Goal: Task Accomplishment & Management: Manage account settings

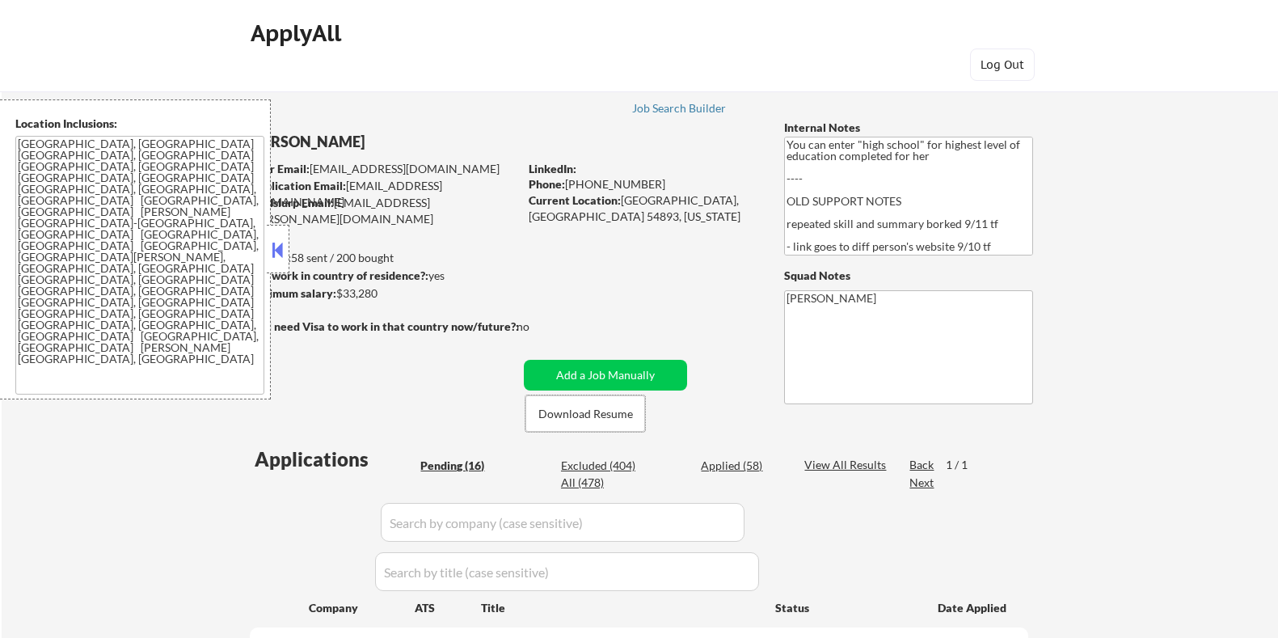
select select ""pending""
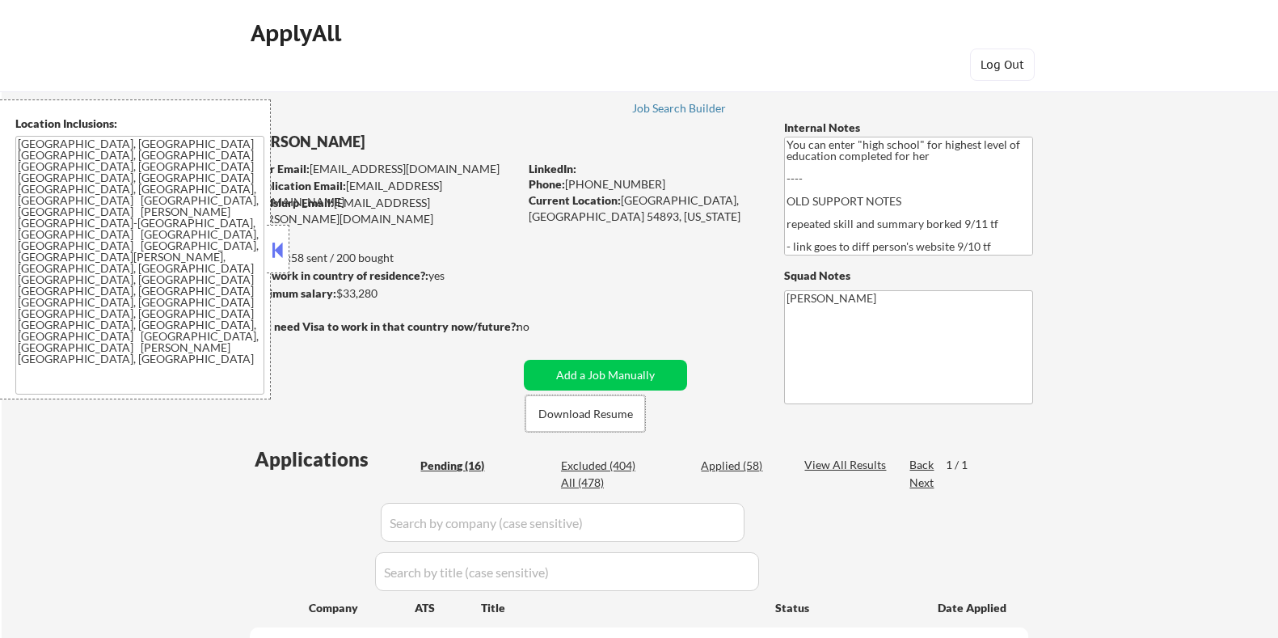
select select ""pending""
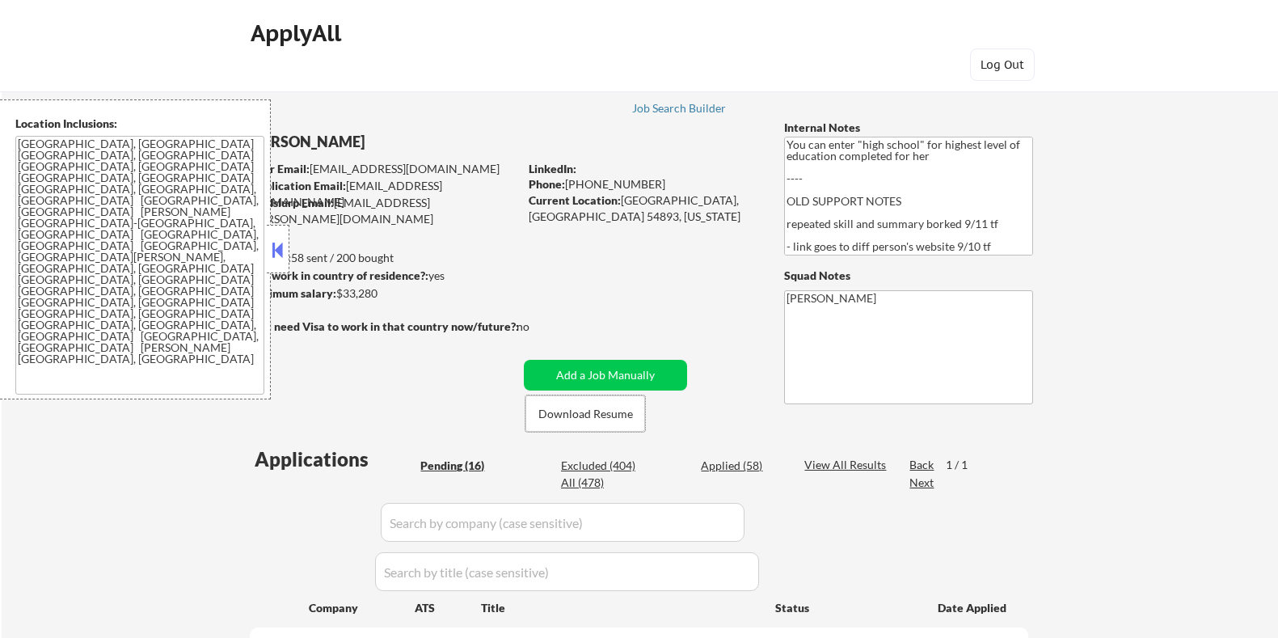
select select ""pending""
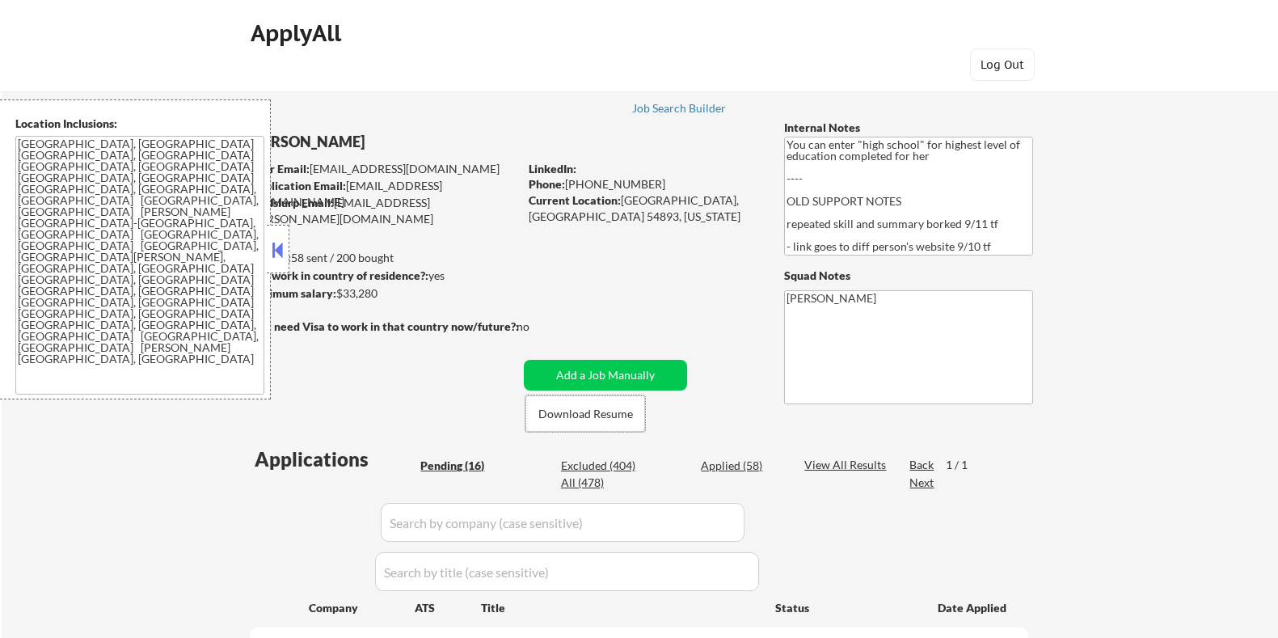
select select ""pending""
click at [277, 248] on button at bounding box center [278, 250] width 18 height 24
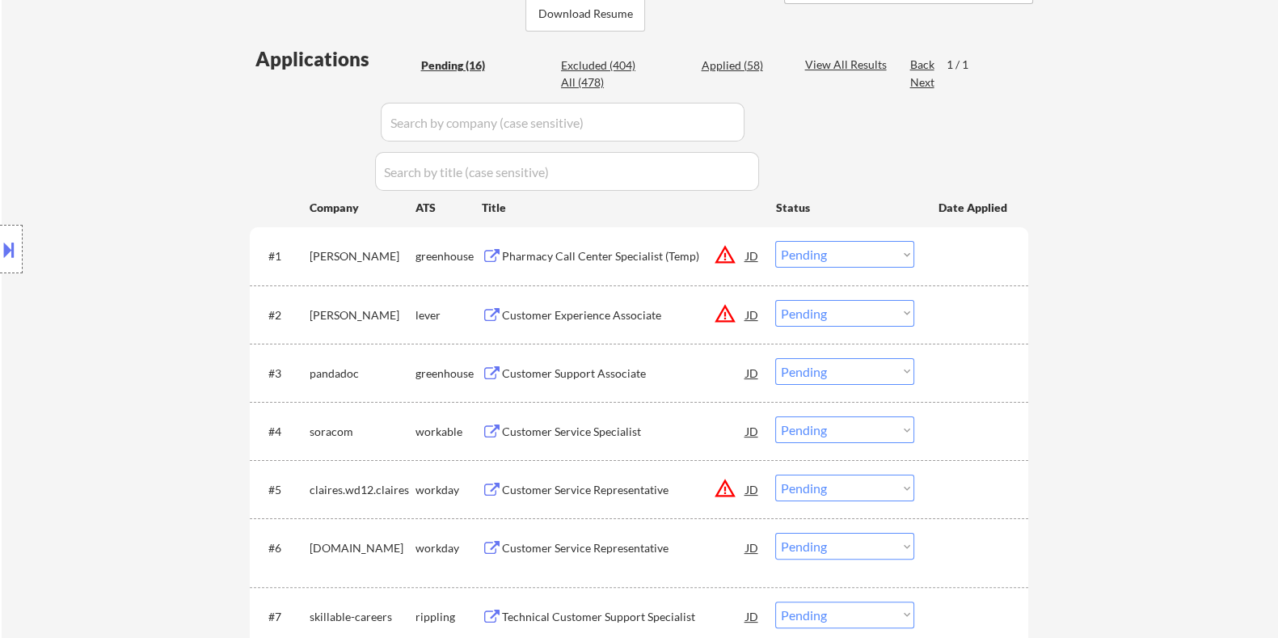
scroll to position [403, 0]
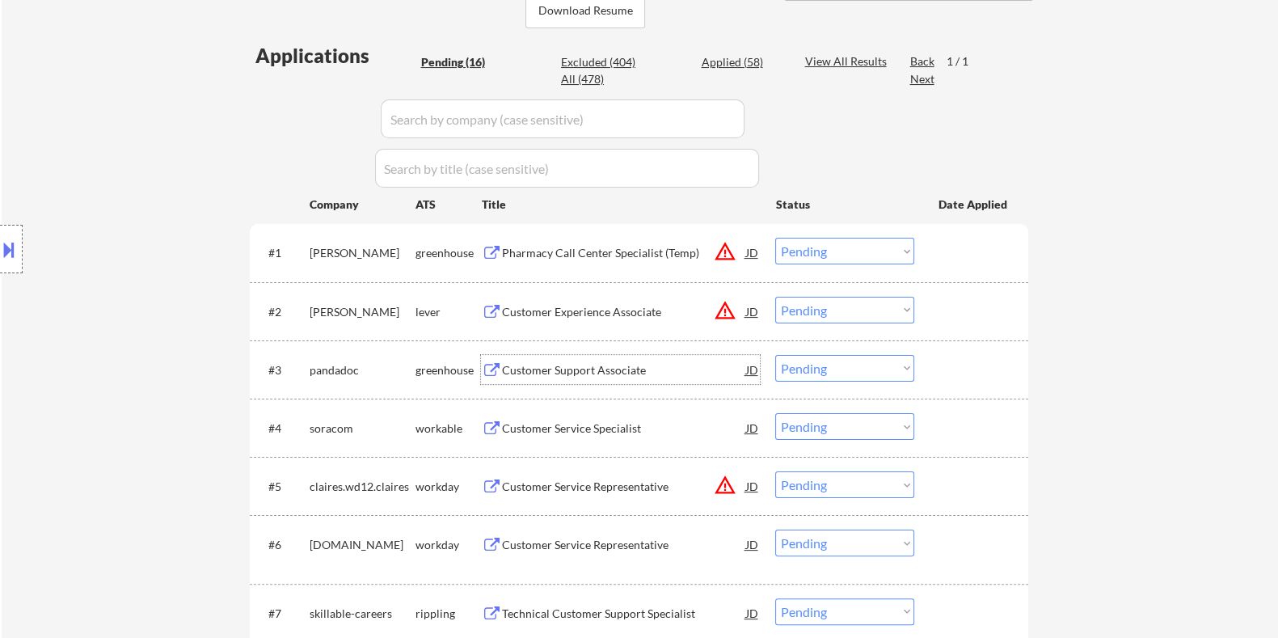
click at [514, 369] on div "Customer Support Associate" at bounding box center [623, 370] width 244 height 16
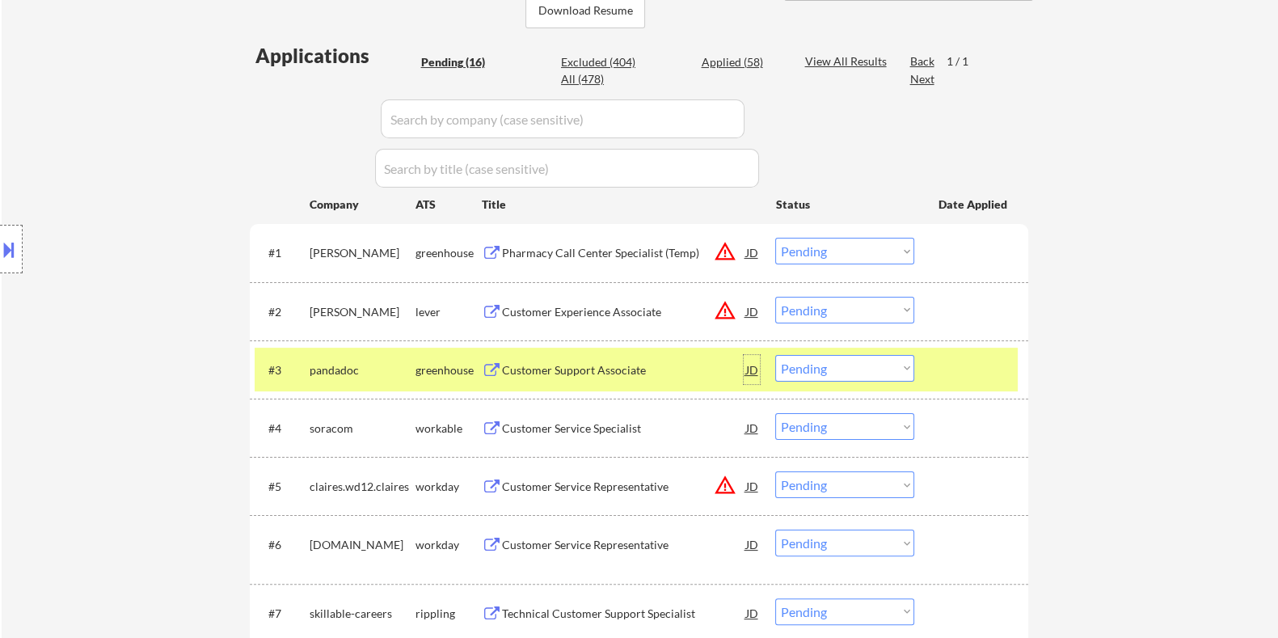
click at [749, 361] on div "JD" at bounding box center [752, 369] width 16 height 29
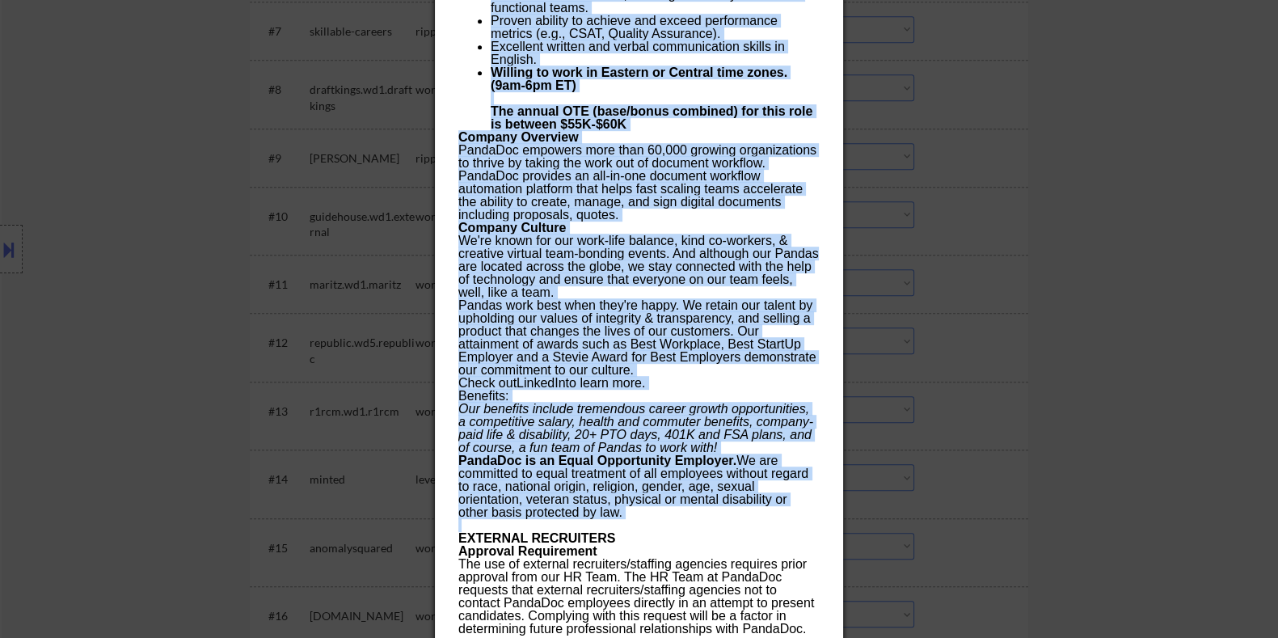
scroll to position [1213, 0]
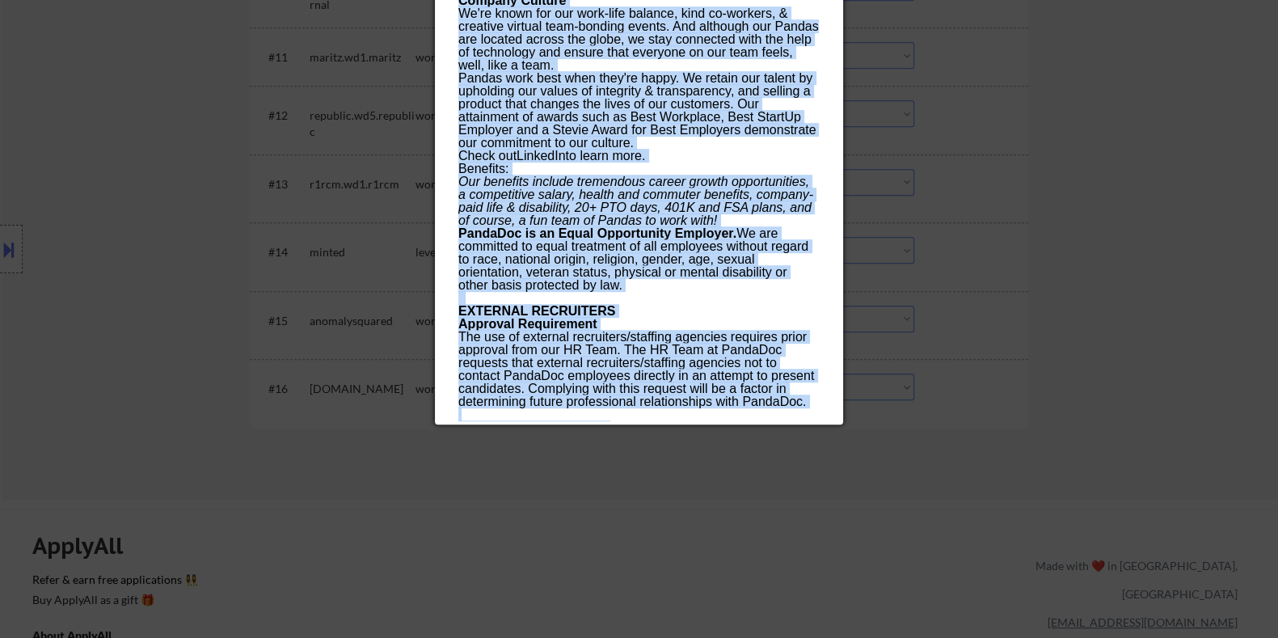
drag, startPoint x: 457, startPoint y: 73, endPoint x: 808, endPoint y: 420, distance: 493.9
copy div "Loremips Dolorsi Ametconse adipisci Elitse (DOE) TE Incididu Utlab ✅: Etdolo ma…"
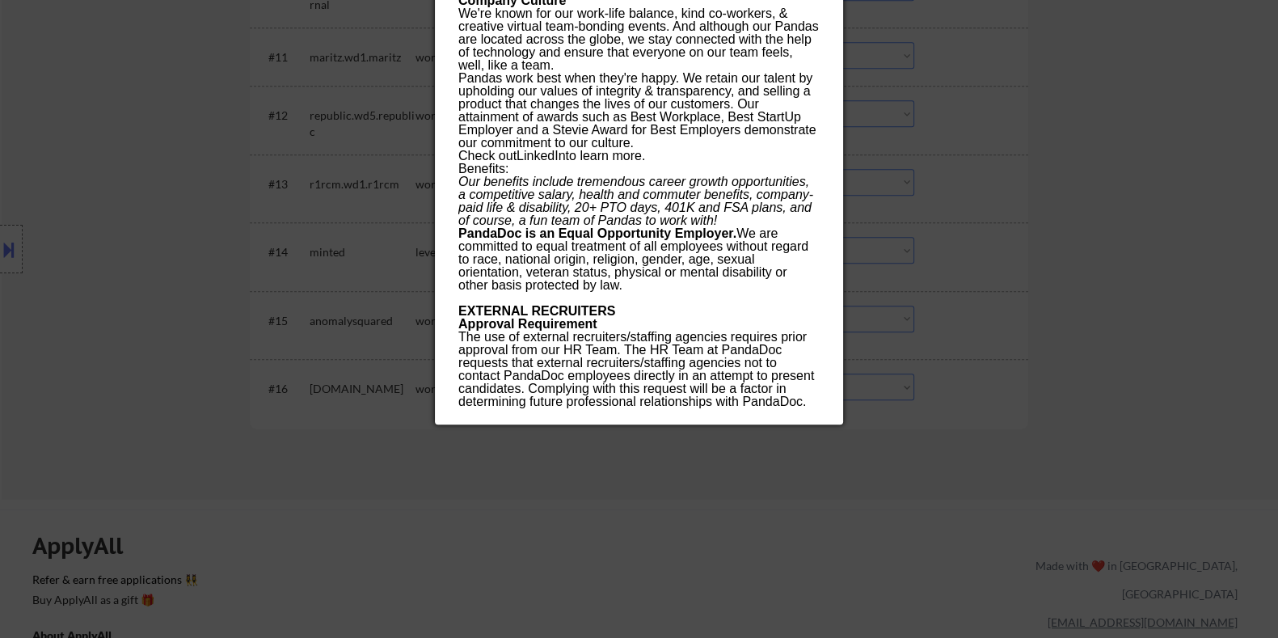
click at [1002, 300] on div at bounding box center [639, 319] width 1278 height 638
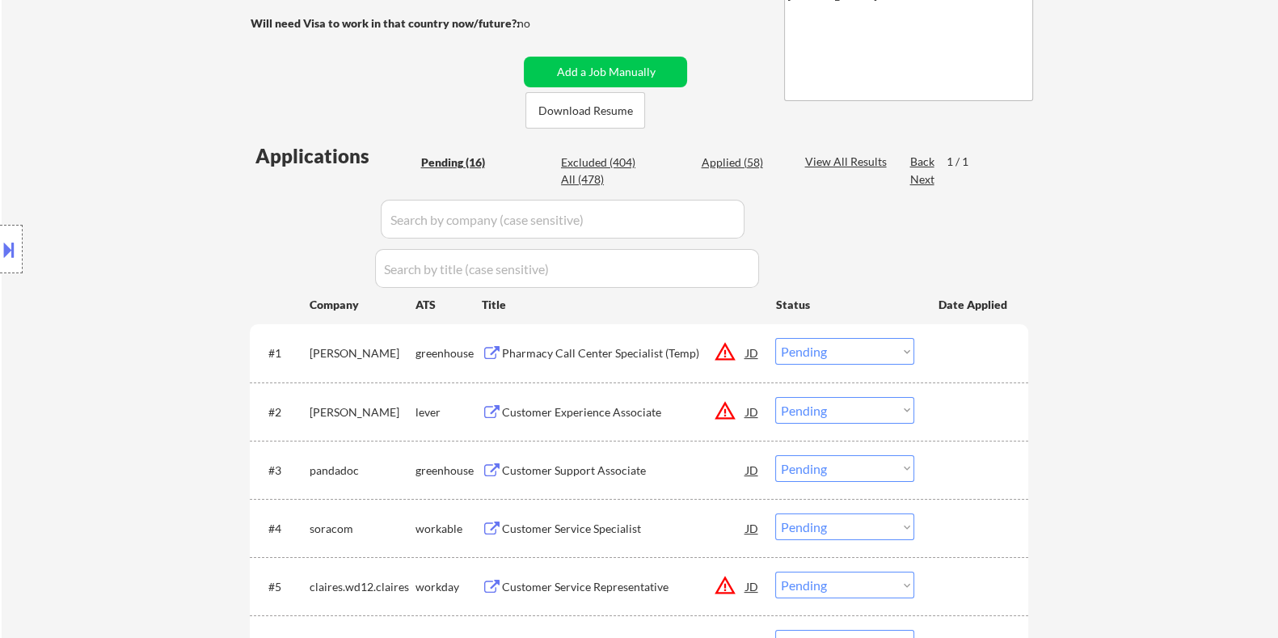
scroll to position [303, 0]
click at [553, 348] on div "Pharmacy Call Center Specialist (Temp)" at bounding box center [623, 353] width 244 height 16
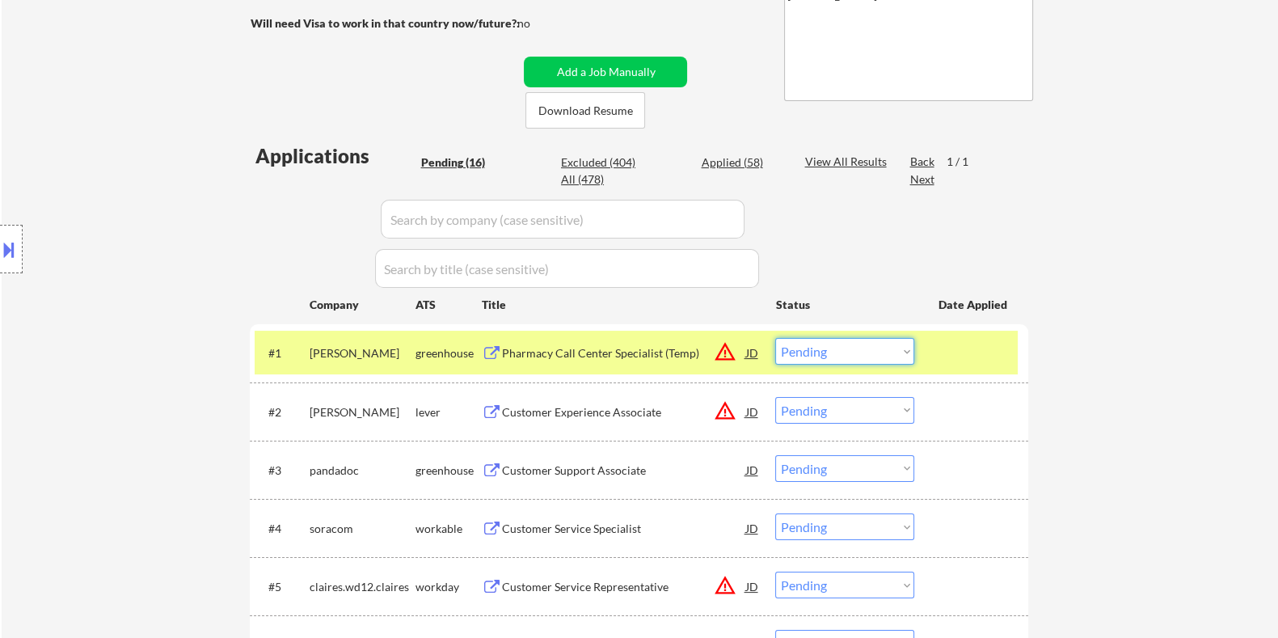
click at [839, 345] on select "Choose an option... Pending Applied Excluded (Questions) Excluded (Expired) Exc…" at bounding box center [844, 351] width 139 height 27
click at [775, 338] on select "Choose an option... Pending Applied Excluded (Questions) Excluded (Expired) Exc…" at bounding box center [844, 351] width 139 height 27
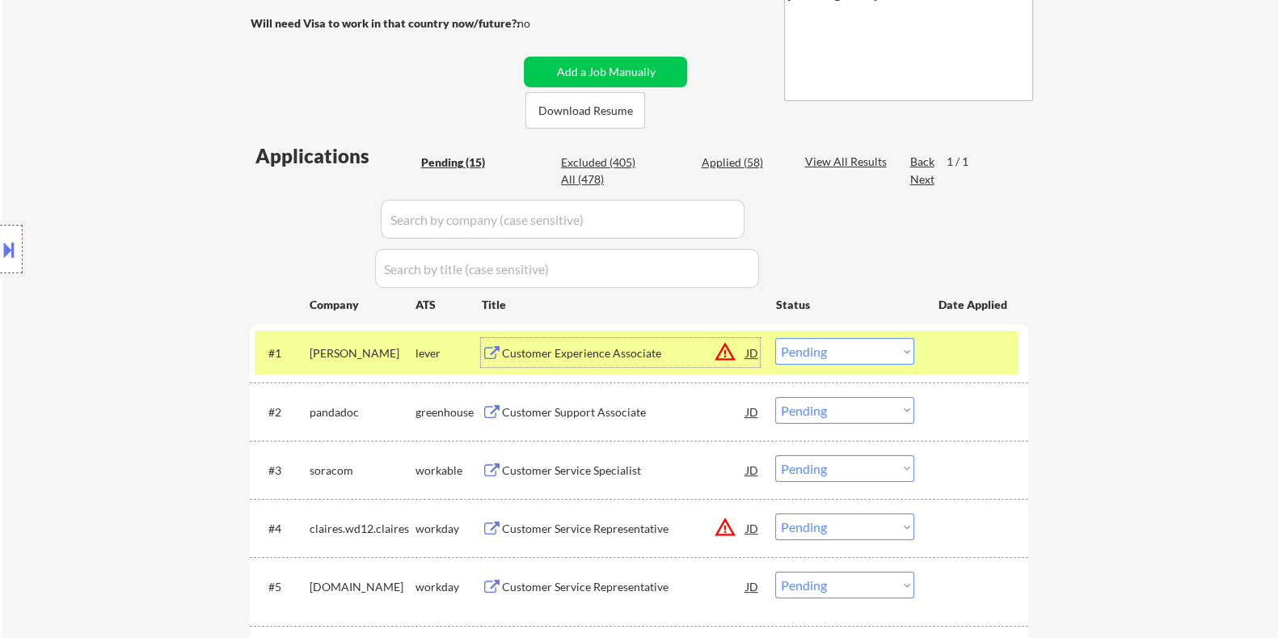
click at [517, 352] on div "Customer Experience Associate" at bounding box center [623, 353] width 244 height 16
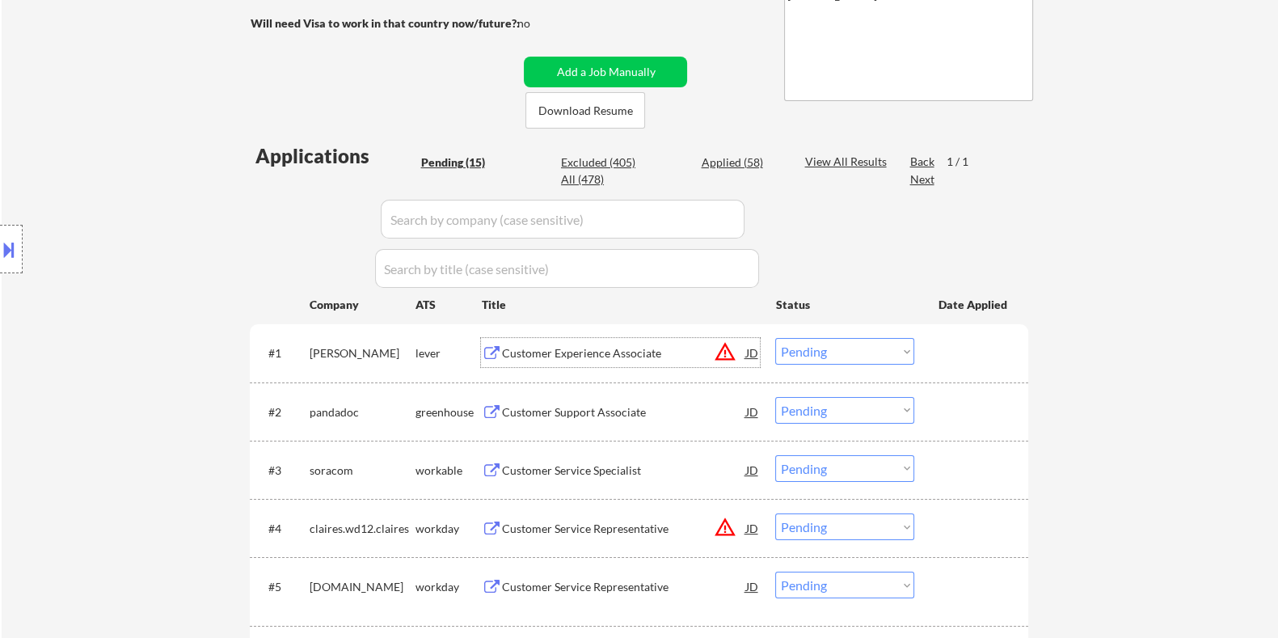
click at [15, 240] on button at bounding box center [9, 249] width 18 height 27
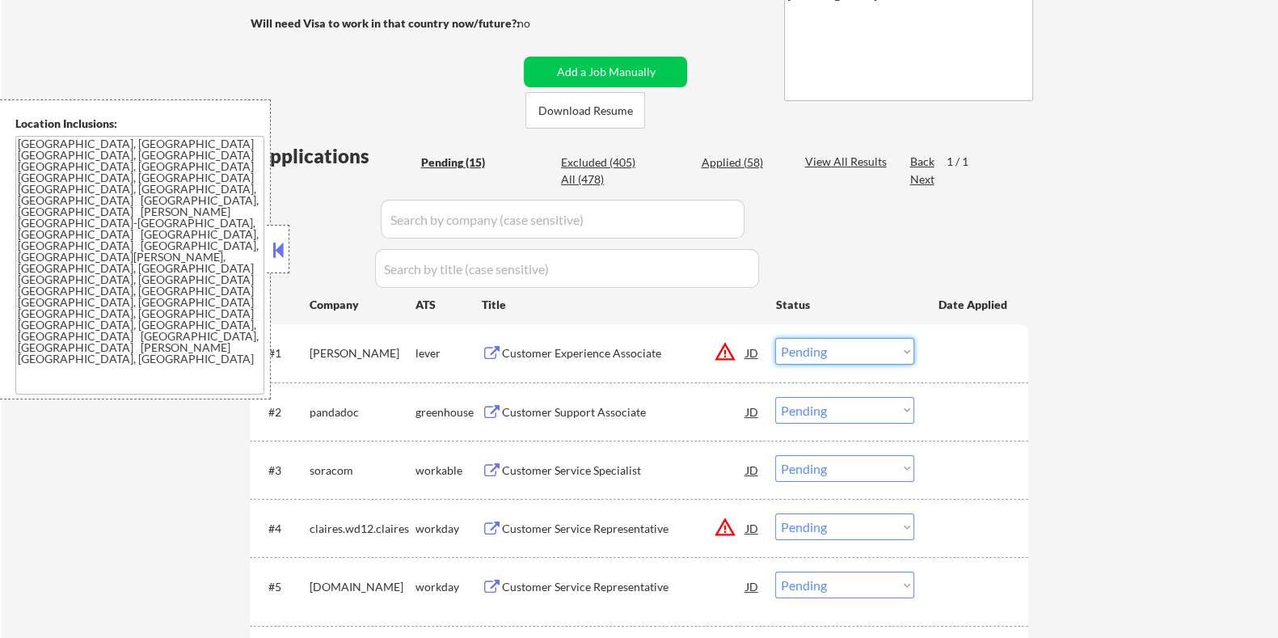
click at [859, 351] on select "Choose an option... Pending Applied Excluded (Questions) Excluded (Expired) Exc…" at bounding box center [844, 351] width 139 height 27
click at [775, 338] on select "Choose an option... Pending Applied Excluded (Questions) Excluded (Expired) Exc…" at bounding box center [844, 351] width 139 height 27
select select ""pending""
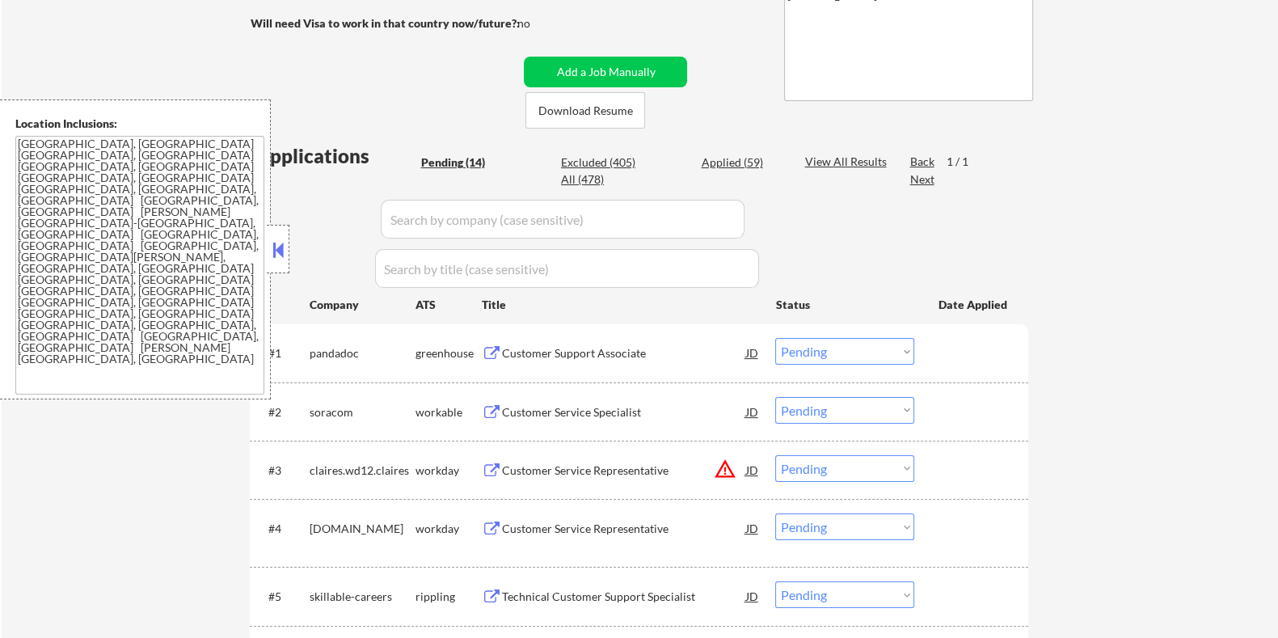
click at [610, 349] on div "Customer Support Associate" at bounding box center [623, 353] width 244 height 16
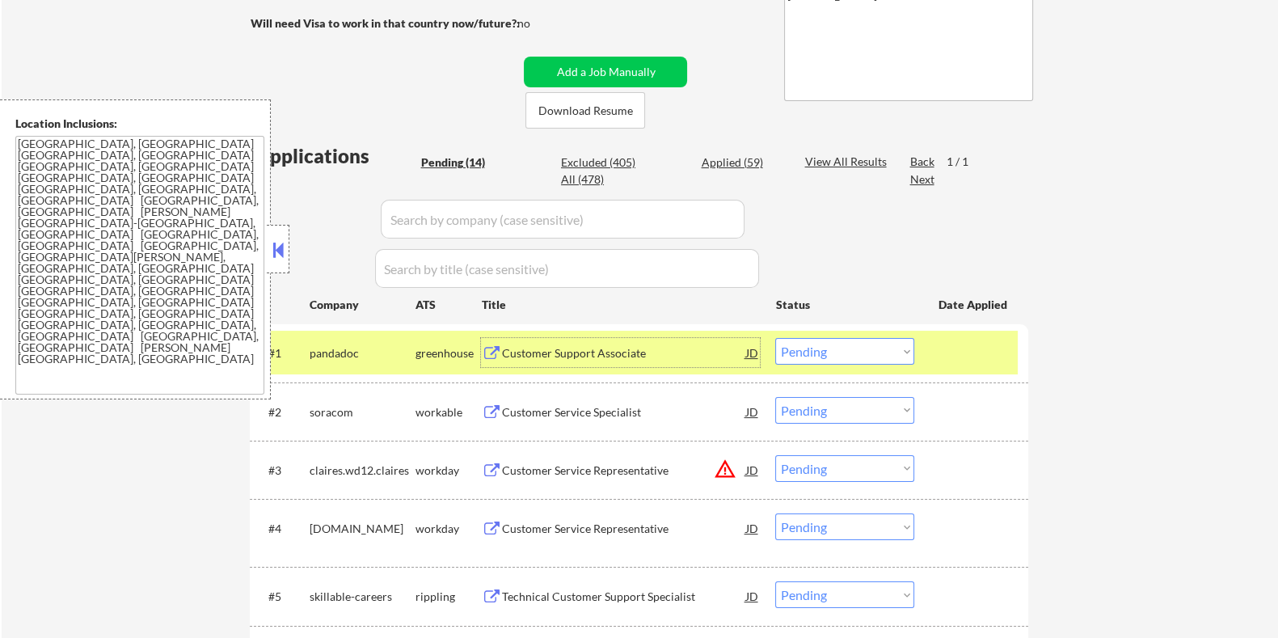
click at [563, 407] on div "Customer Service Specialist" at bounding box center [623, 412] width 244 height 16
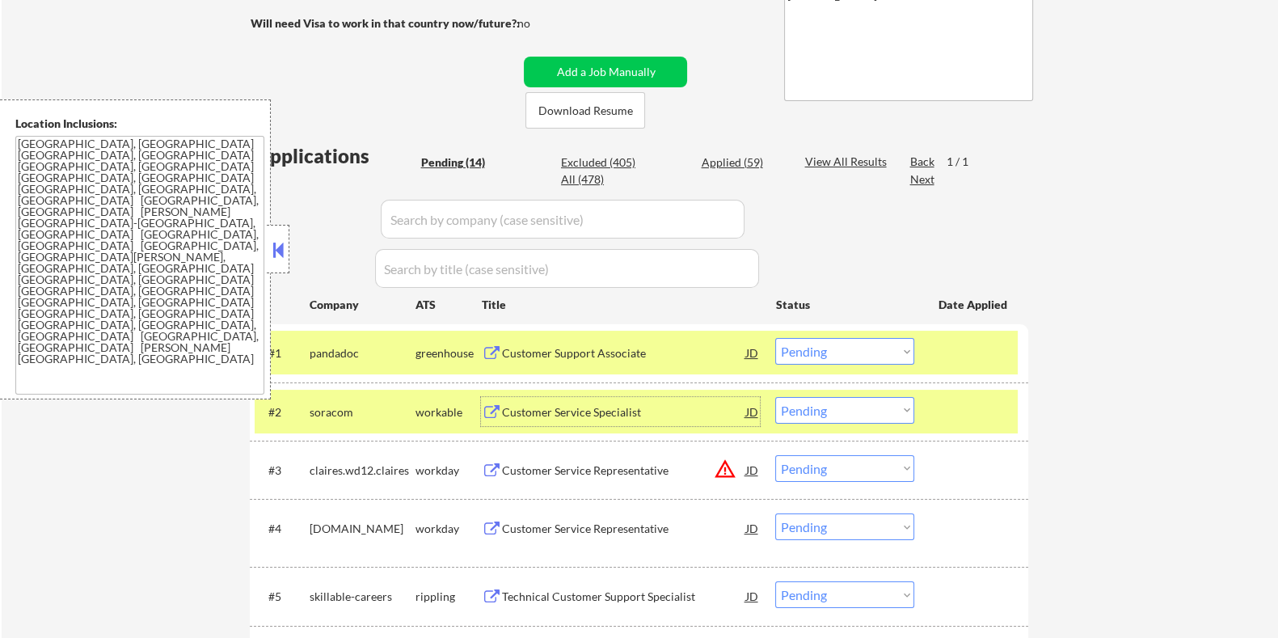
click at [600, 414] on div "Customer Service Specialist" at bounding box center [623, 412] width 244 height 16
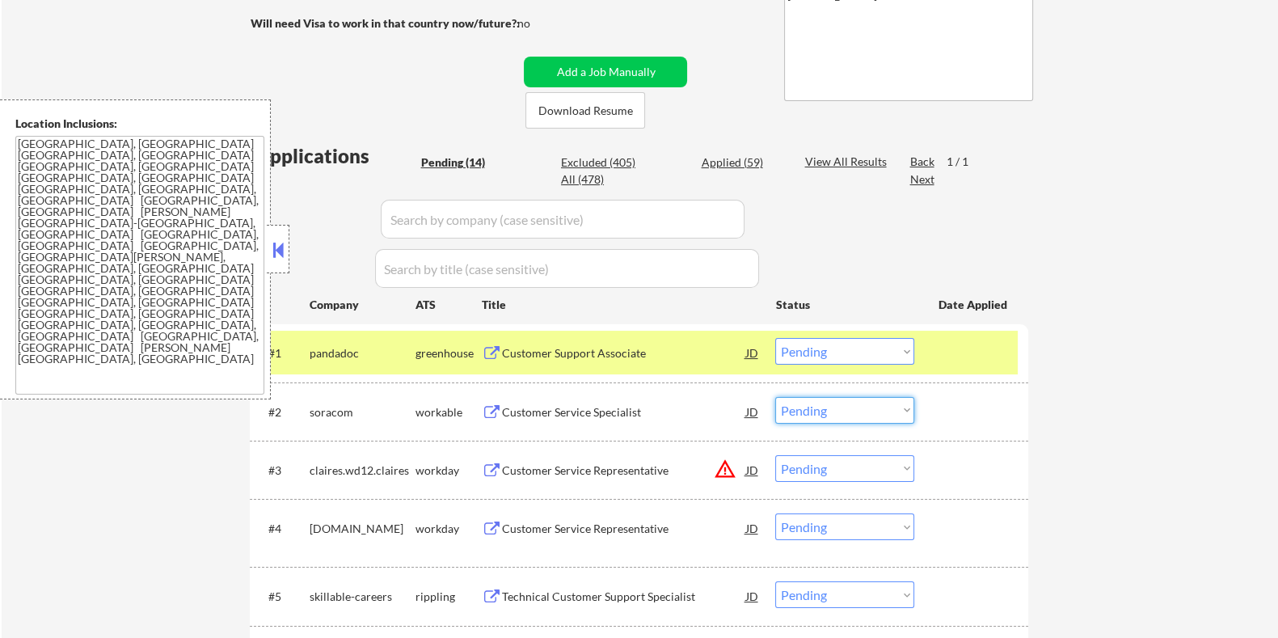
click at [838, 408] on select "Choose an option... Pending Applied Excluded (Questions) Excluded (Expired) Exc…" at bounding box center [844, 410] width 139 height 27
click at [775, 397] on select "Choose an option... Pending Applied Excluded (Questions) Excluded (Expired) Exc…" at bounding box center [844, 410] width 139 height 27
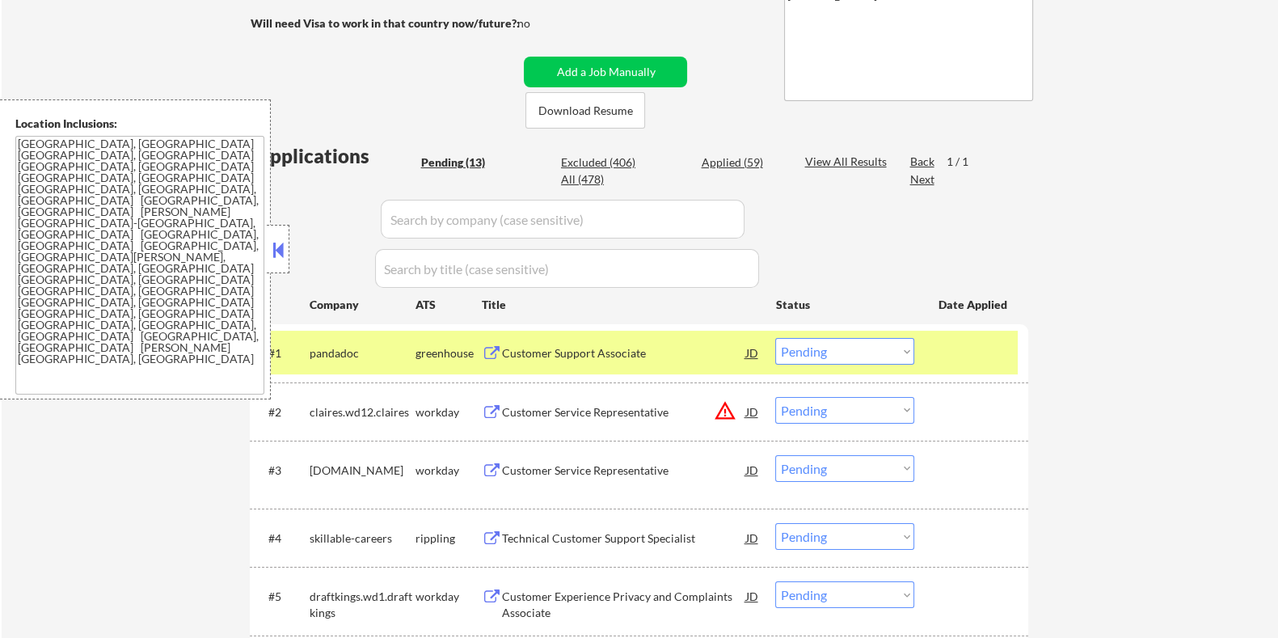
click at [586, 352] on div "Customer Support Associate" at bounding box center [623, 353] width 244 height 16
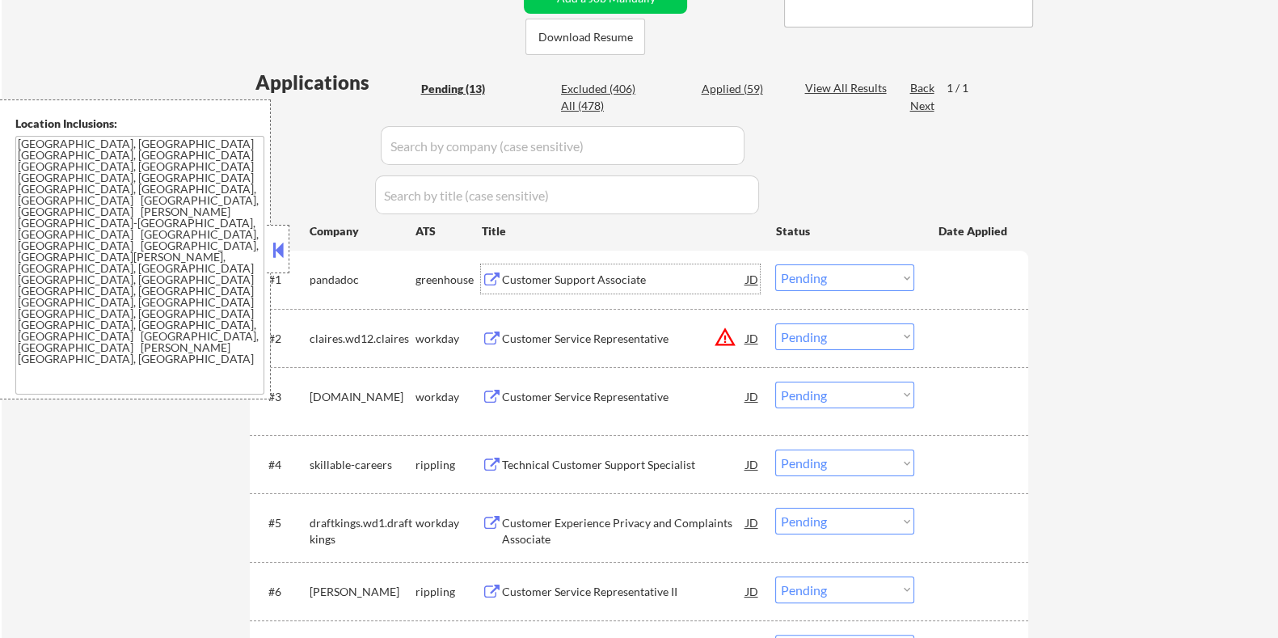
scroll to position [505, 0]
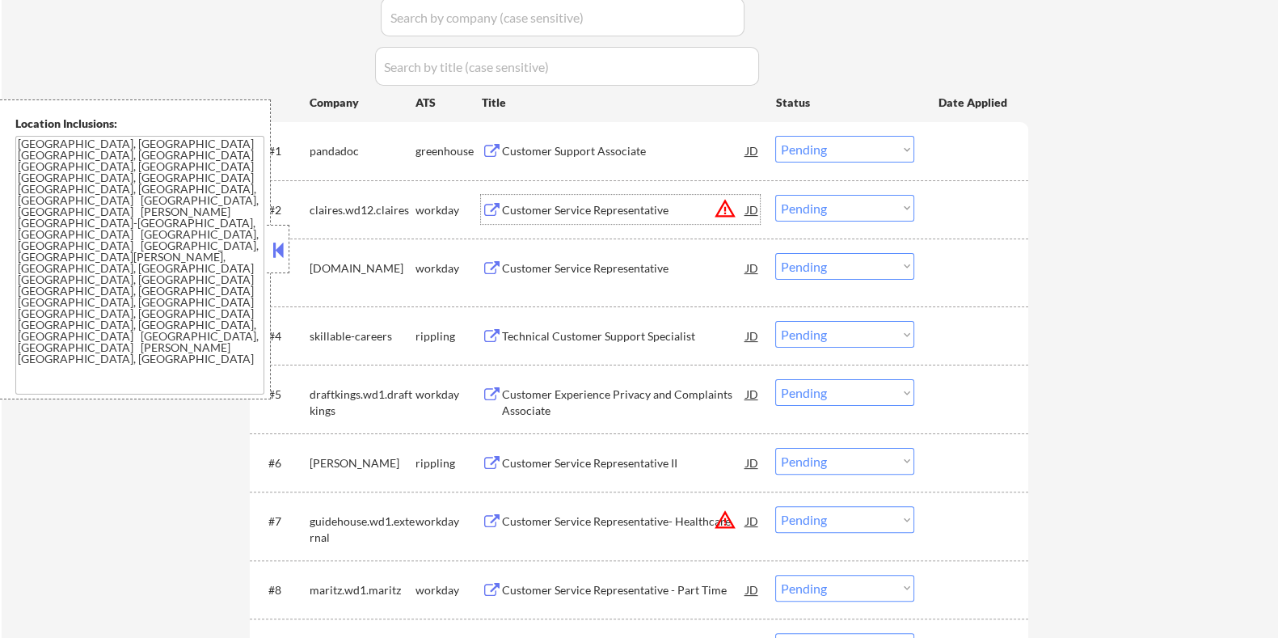
click at [582, 207] on div "Customer Service Representative" at bounding box center [623, 210] width 244 height 16
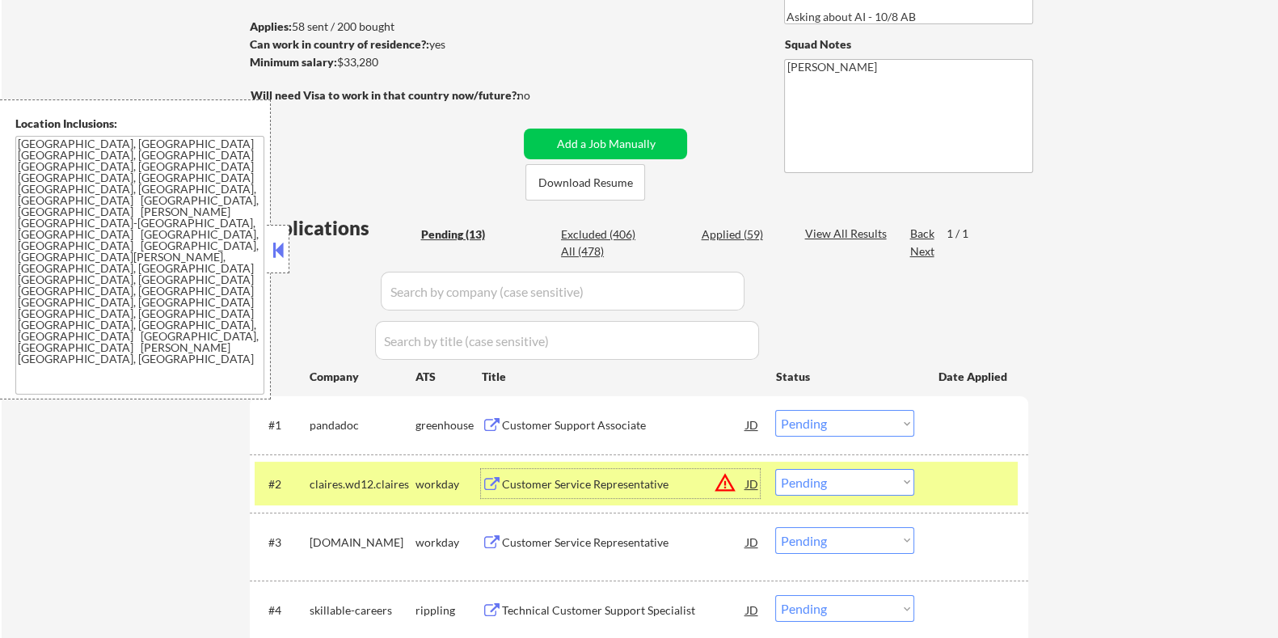
scroll to position [100, 0]
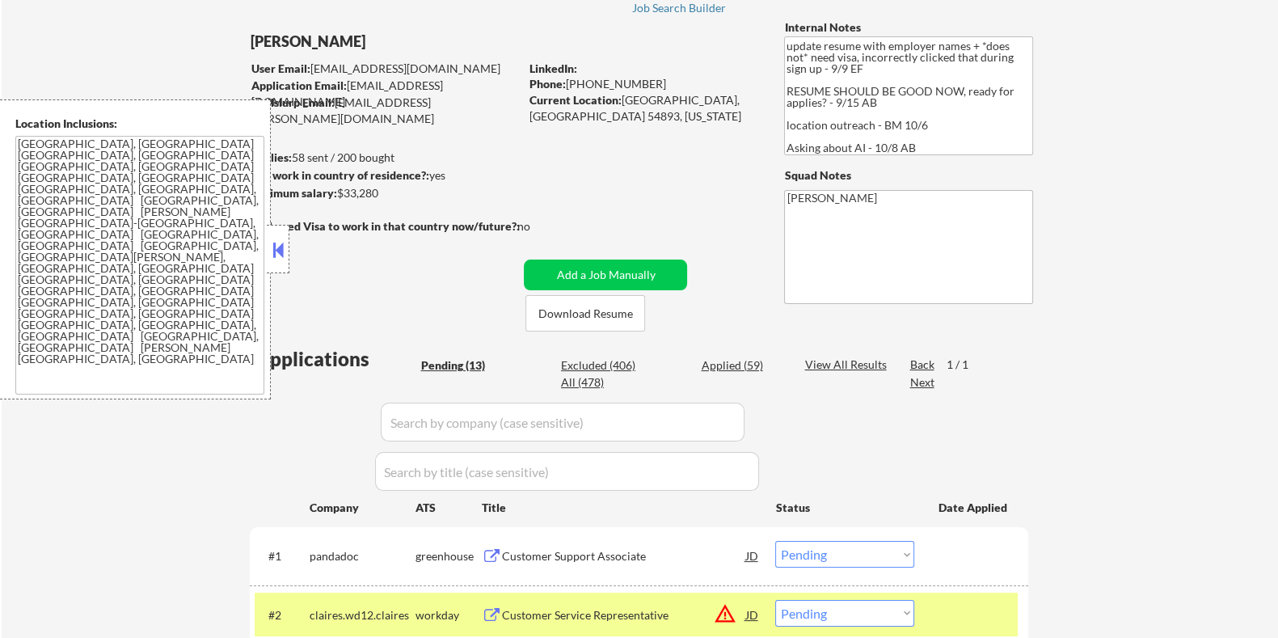
drag, startPoint x: 389, startPoint y: 191, endPoint x: 340, endPoint y: 192, distance: 49.3
click at [340, 192] on div "Minimum salary: $33,280" at bounding box center [383, 193] width 269 height 16
copy div "$33,280"
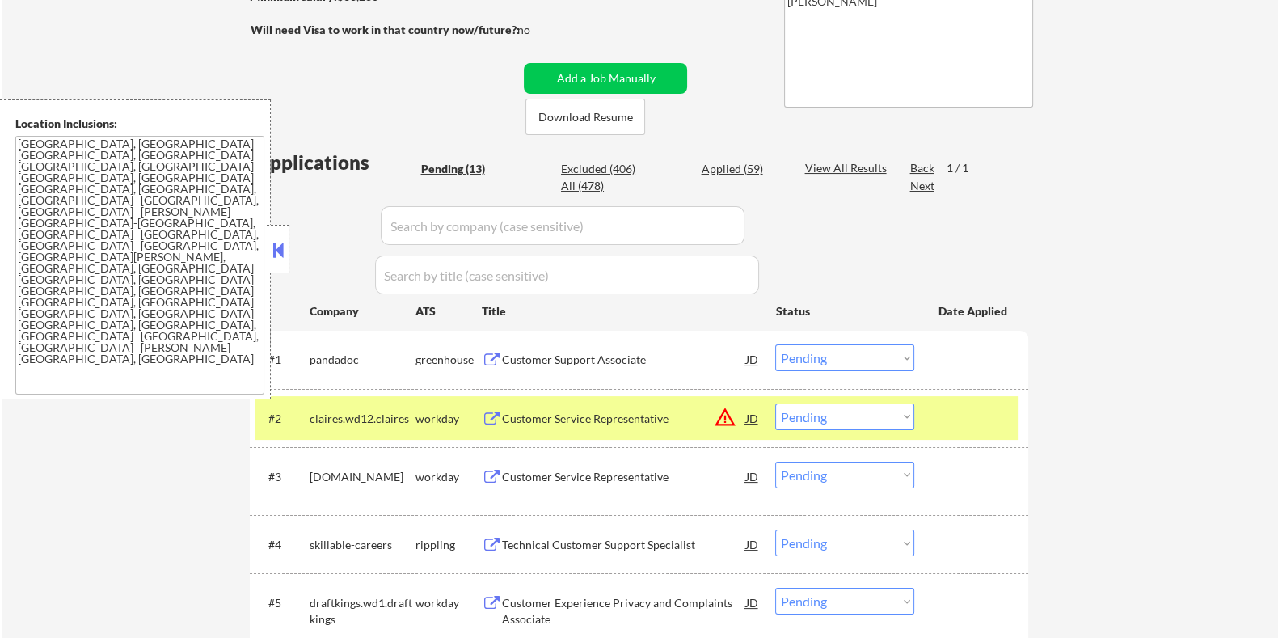
scroll to position [403, 0]
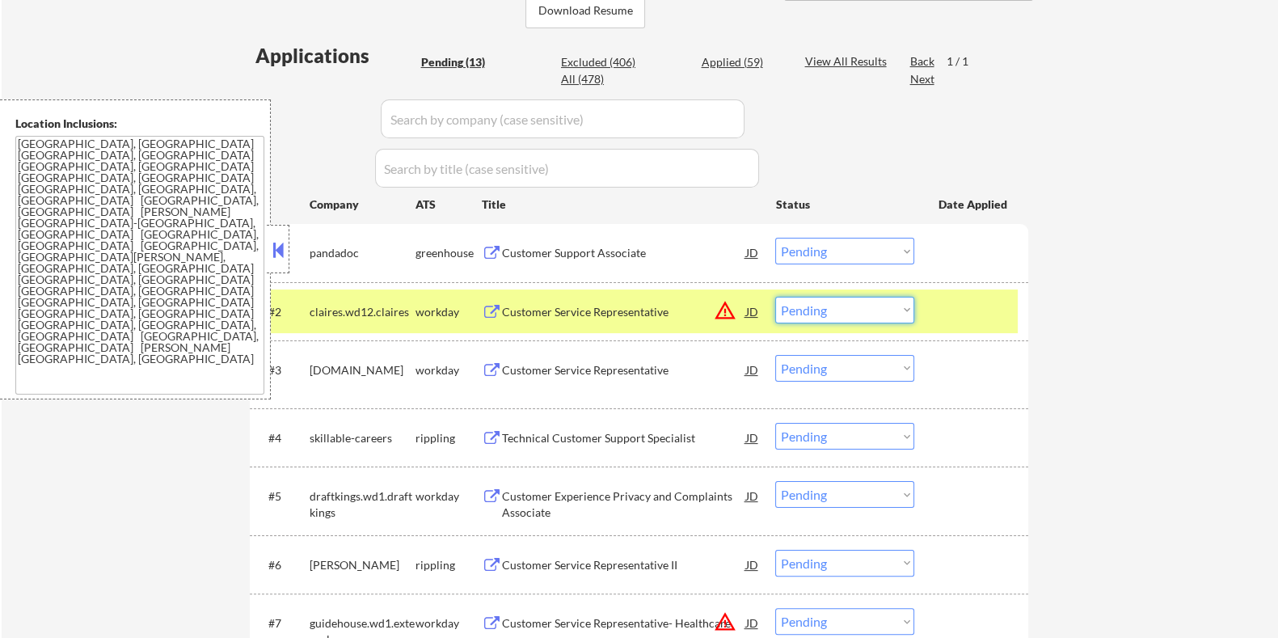
click at [835, 310] on select "Choose an option... Pending Applied Excluded (Questions) Excluded (Expired) Exc…" at bounding box center [844, 310] width 139 height 27
click at [775, 297] on select "Choose an option... Pending Applied Excluded (Questions) Excluded (Expired) Exc…" at bounding box center [844, 310] width 139 height 27
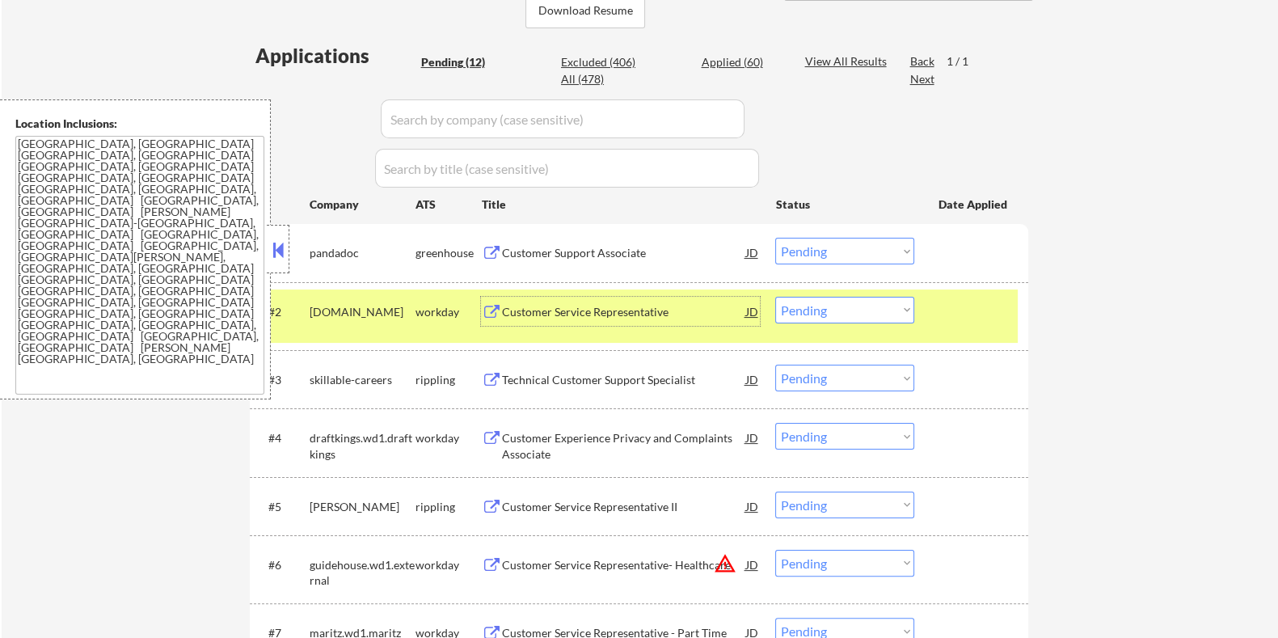
click at [573, 309] on div "Customer Service Representative" at bounding box center [623, 312] width 244 height 16
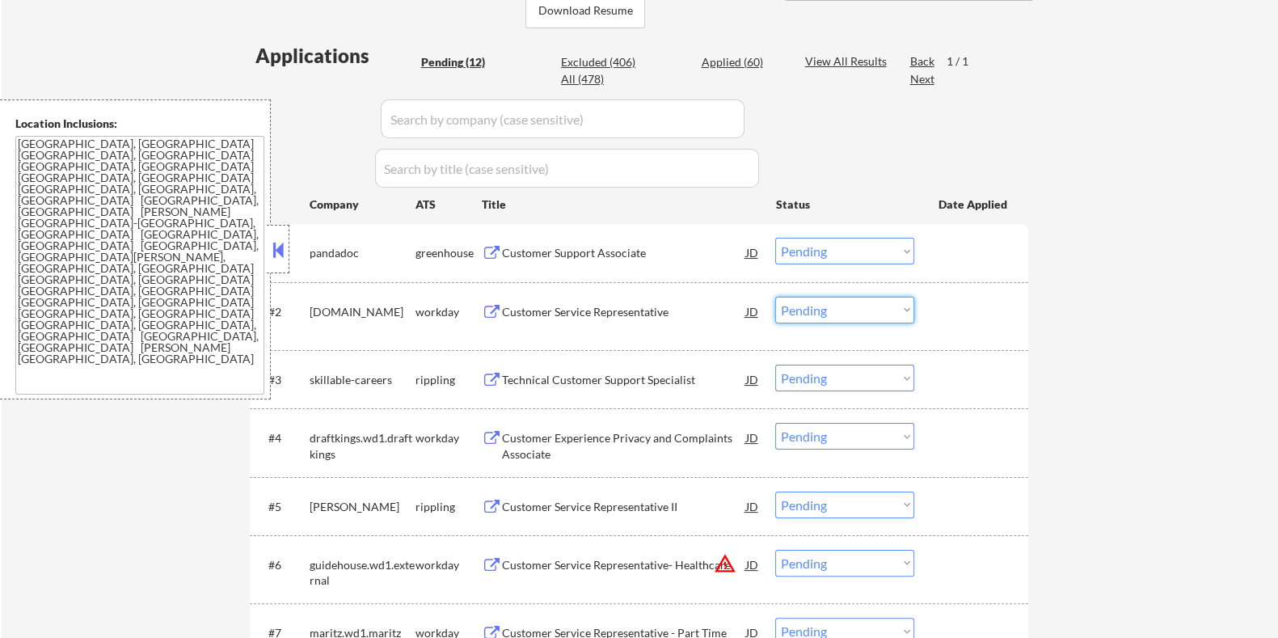
click at [845, 309] on select "Choose an option... Pending Applied Excluded (Questions) Excluded (Expired) Exc…" at bounding box center [844, 310] width 139 height 27
click at [775, 297] on select "Choose an option... Pending Applied Excluded (Questions) Excluded (Expired) Exc…" at bounding box center [844, 310] width 139 height 27
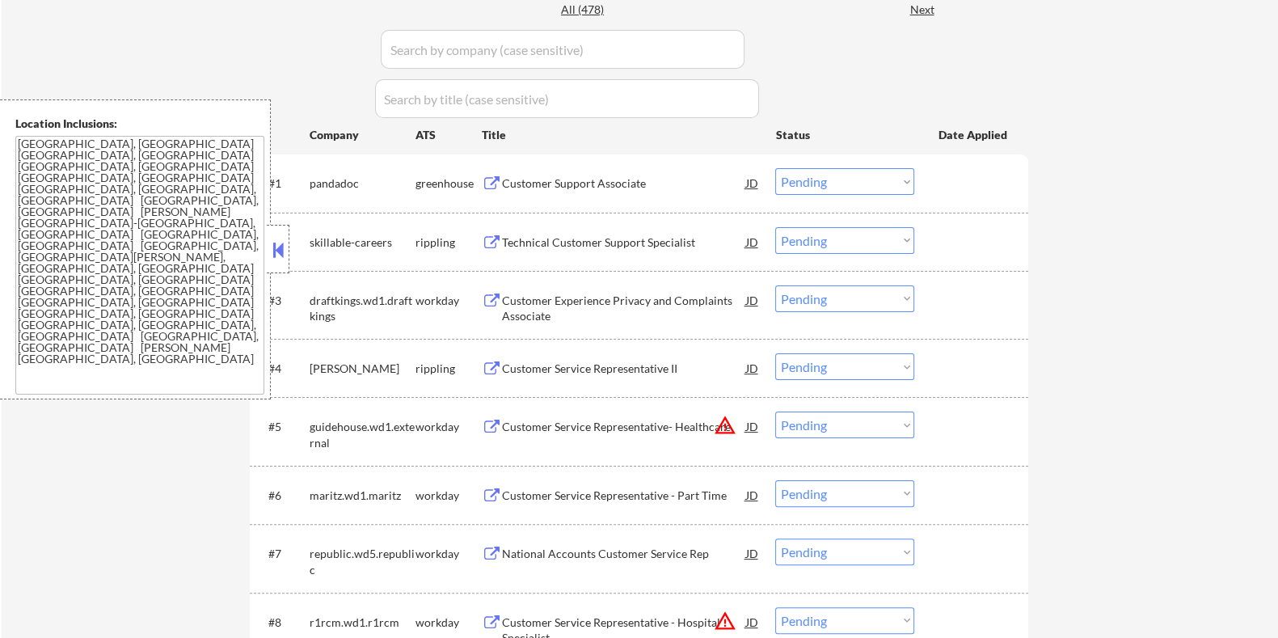
scroll to position [505, 0]
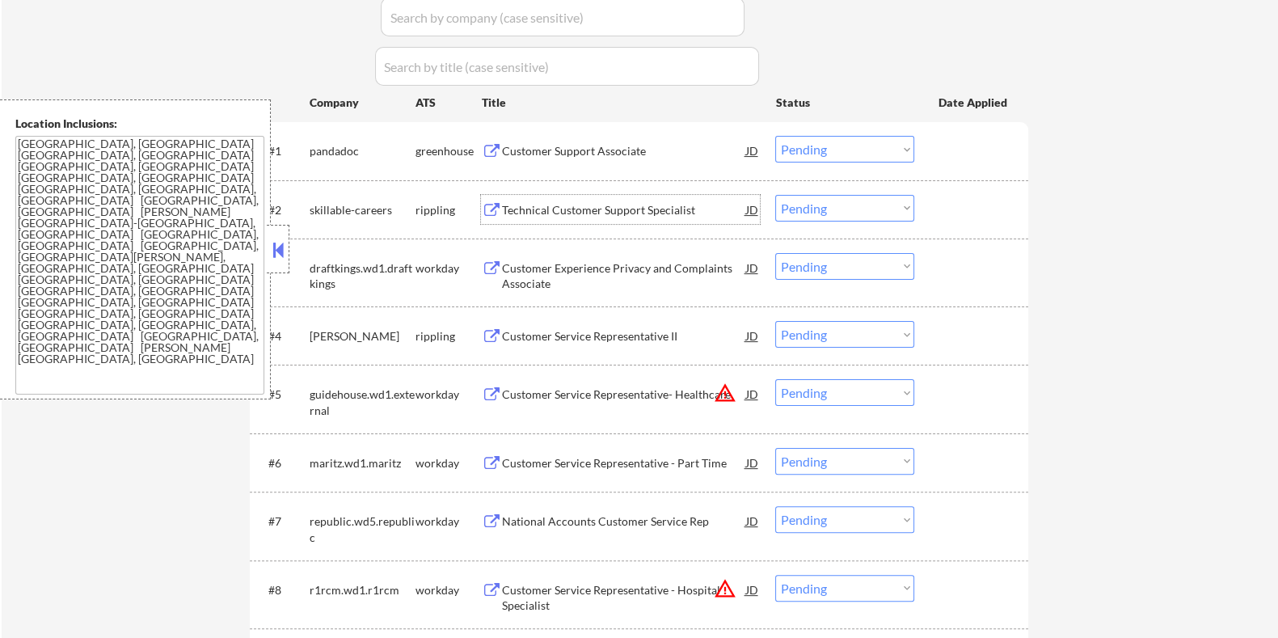
click at [572, 208] on div "Technical Customer Support Specialist" at bounding box center [623, 210] width 244 height 16
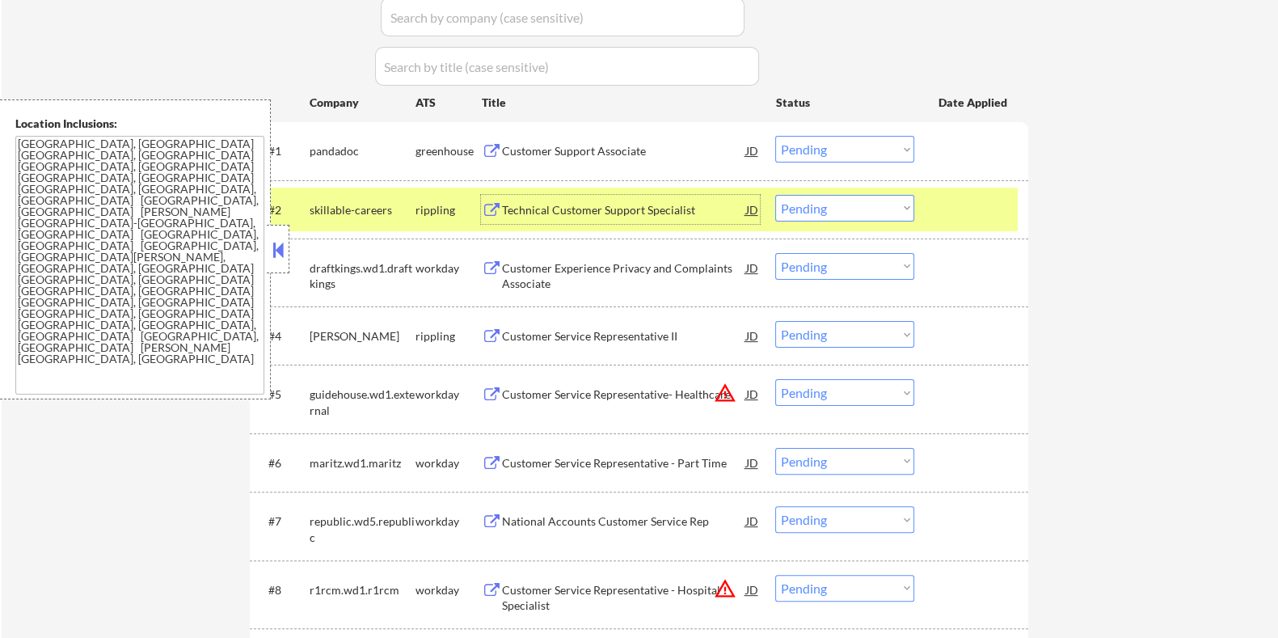
click at [829, 211] on select "Choose an option... Pending Applied Excluded (Questions) Excluded (Expired) Exc…" at bounding box center [844, 208] width 139 height 27
click at [775, 195] on select "Choose an option... Pending Applied Excluded (Questions) Excluded (Expired) Exc…" at bounding box center [844, 208] width 139 height 27
drag, startPoint x: 980, startPoint y: 71, endPoint x: 899, endPoint y: 164, distance: 123.2
click at [976, 111] on div "Applications Pending (11) Excluded (407) Applied (60) All (478) View All Result…" at bounding box center [639, 407] width 779 height 934
click at [821, 205] on select "Choose an option... Pending Applied Excluded (Questions) Excluded (Expired) Exc…" at bounding box center [844, 208] width 139 height 27
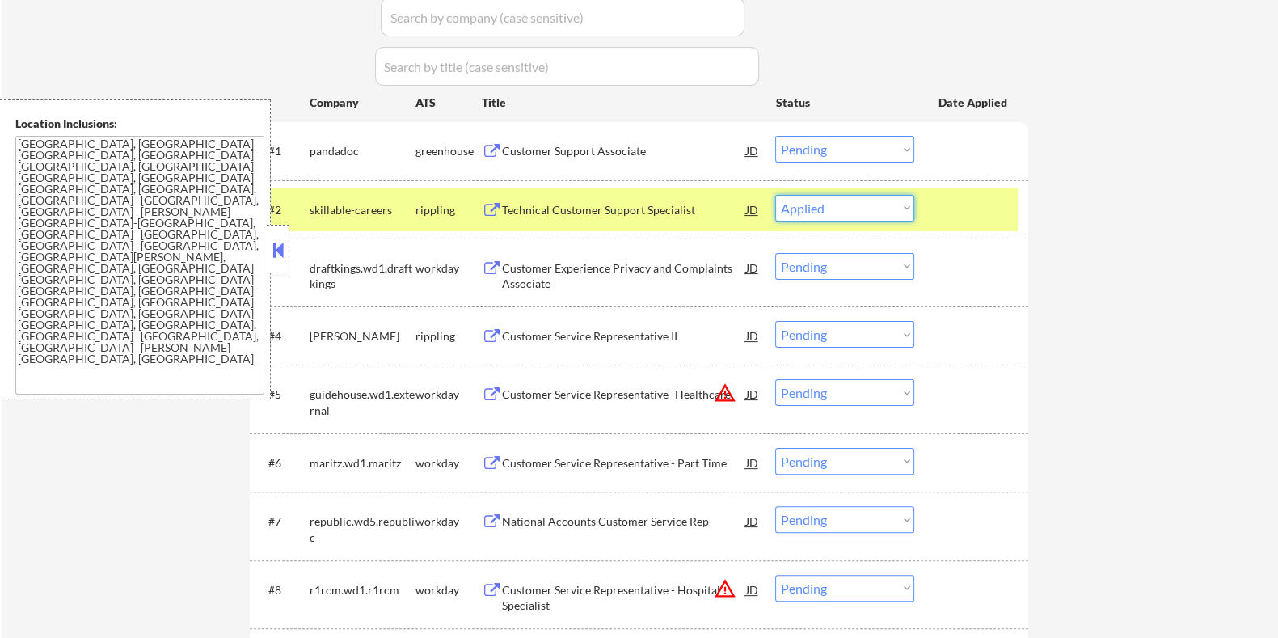
click at [775, 195] on select "Choose an option... Pending Applied Excluded (Questions) Excluded (Expired) Exc…" at bounding box center [844, 208] width 139 height 27
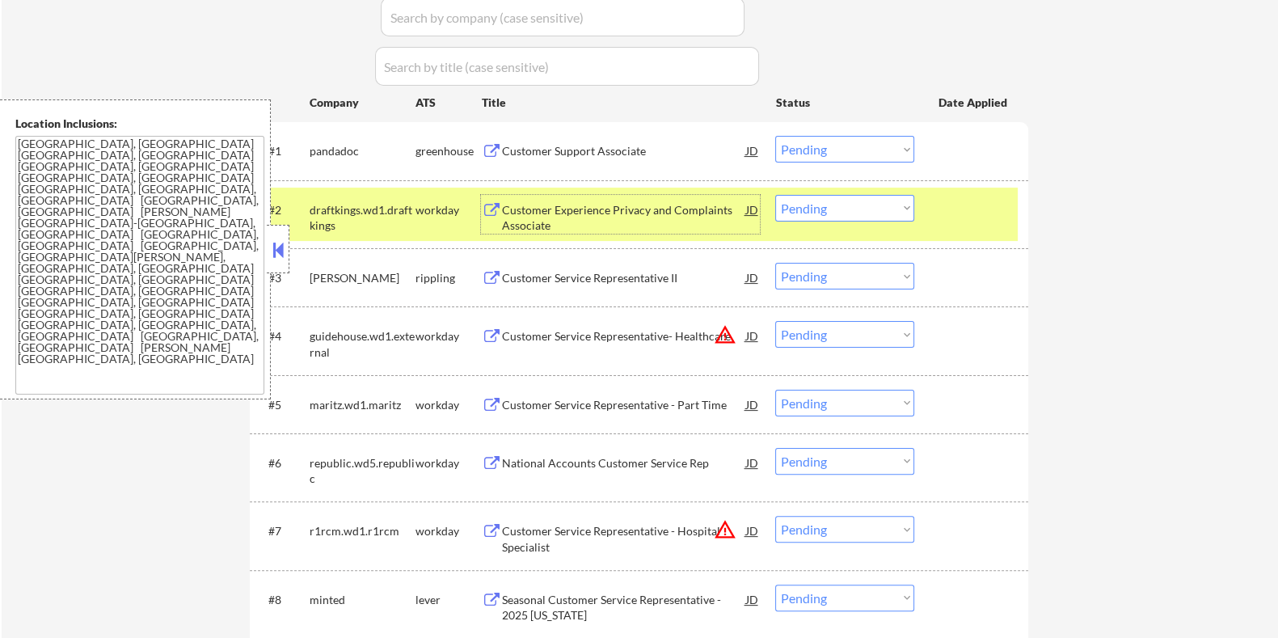
click at [589, 208] on div "Customer Experience Privacy and Complaints Associate" at bounding box center [623, 218] width 244 height 32
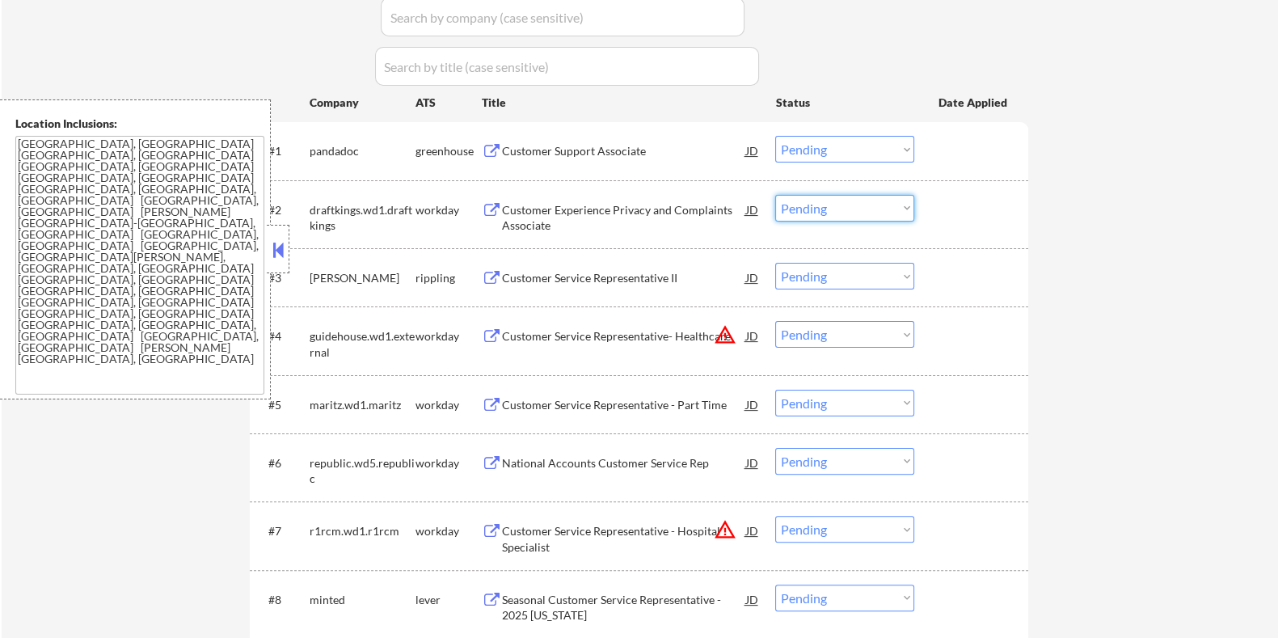
click at [804, 203] on select "Choose an option... Pending Applied Excluded (Questions) Excluded (Expired) Exc…" at bounding box center [844, 208] width 139 height 27
click at [775, 195] on select "Choose an option... Pending Applied Excluded (Questions) Excluded (Expired) Exc…" at bounding box center [844, 208] width 139 height 27
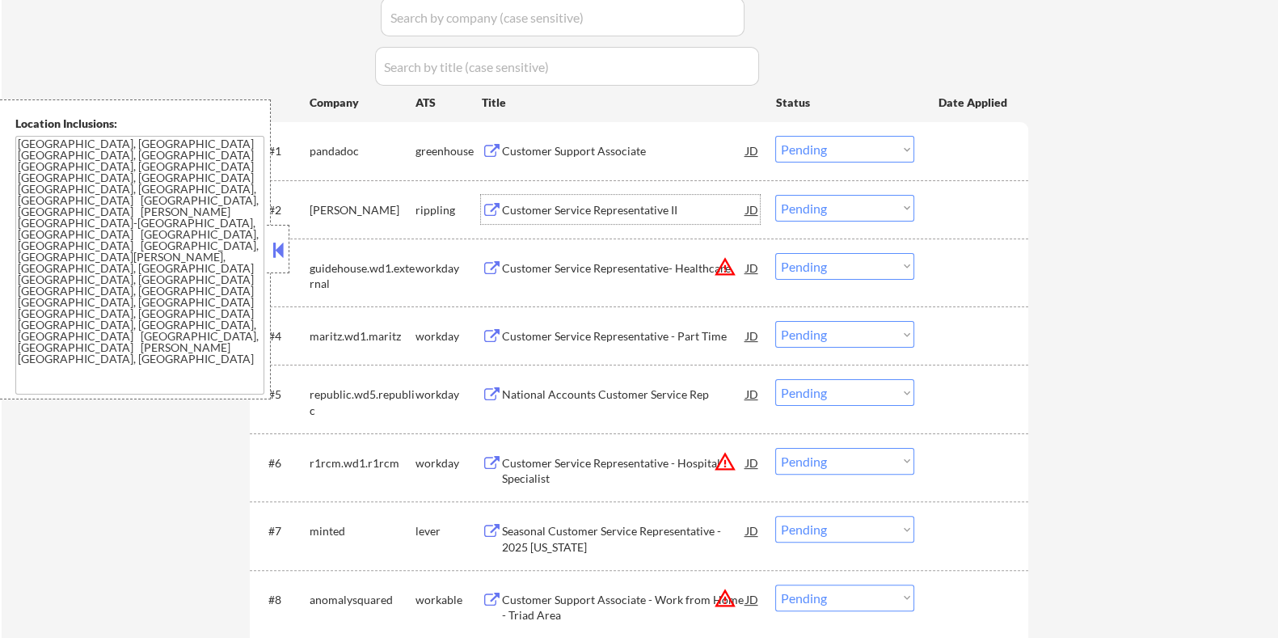
click at [570, 205] on div "Customer Service Representative II" at bounding box center [623, 210] width 244 height 16
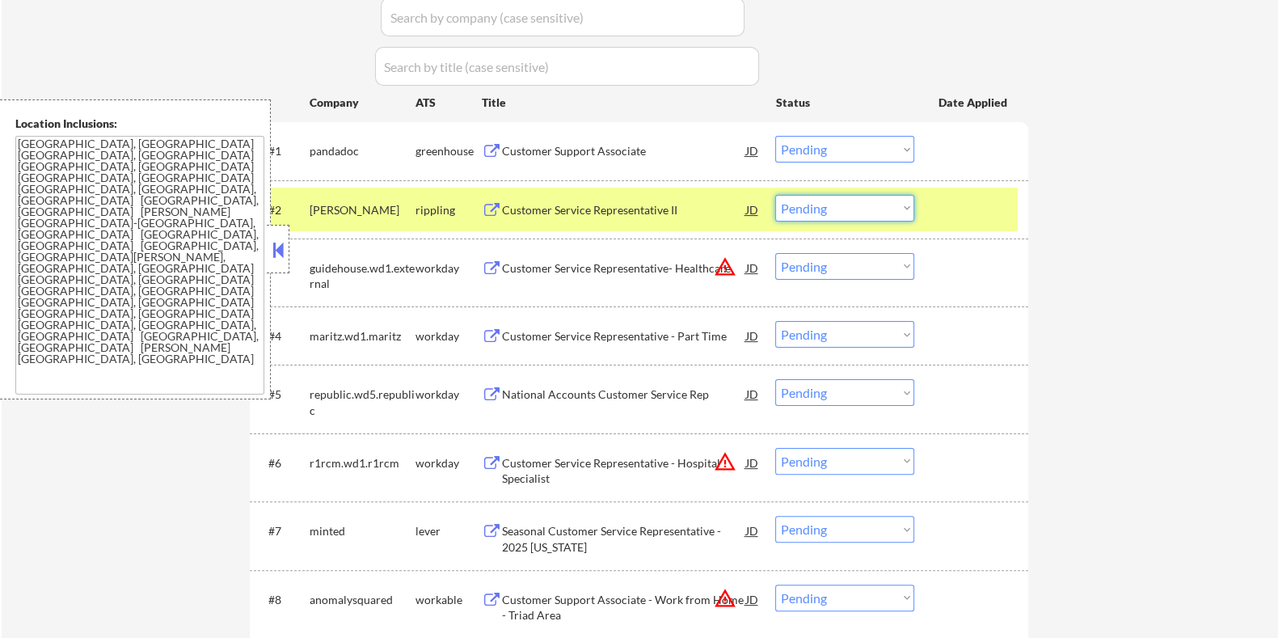
click at [829, 201] on select "Choose an option... Pending Applied Excluded (Questions) Excluded (Expired) Exc…" at bounding box center [844, 208] width 139 height 27
click at [775, 195] on select "Choose an option... Pending Applied Excluded (Questions) Excluded (Expired) Exc…" at bounding box center [844, 208] width 139 height 27
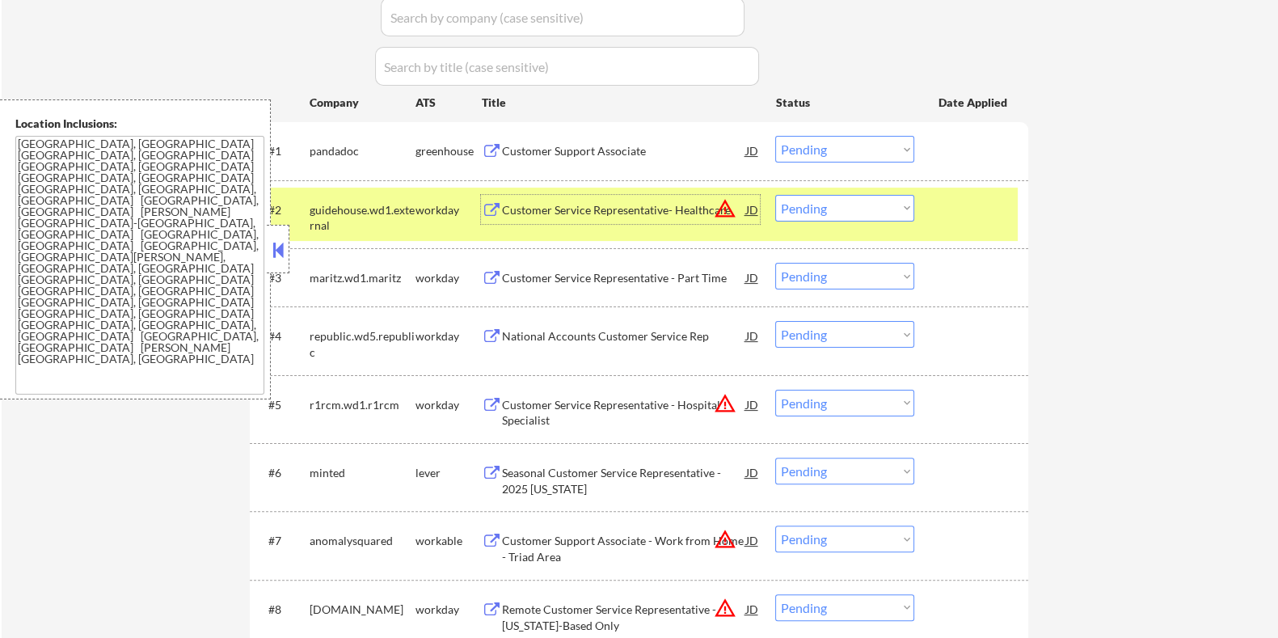
click at [568, 214] on div "Customer Service Representative- Healthcare" at bounding box center [623, 210] width 244 height 16
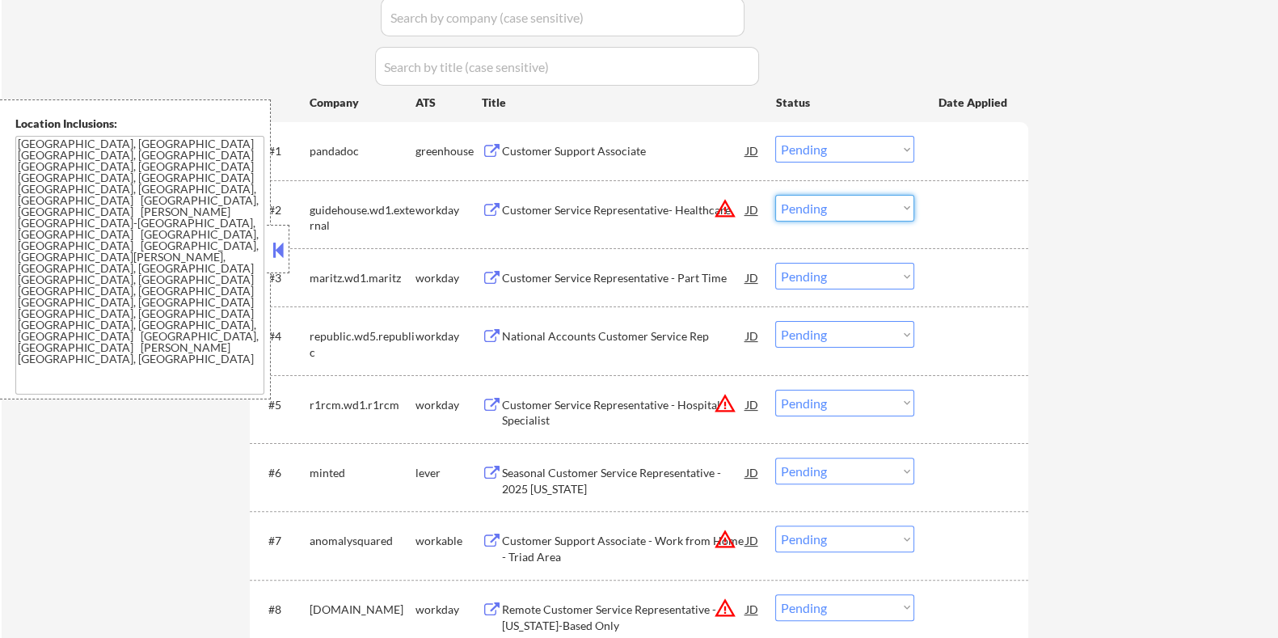
click at [821, 203] on select "Choose an option... Pending Applied Excluded (Questions) Excluded (Expired) Exc…" at bounding box center [844, 208] width 139 height 27
click at [775, 195] on select "Choose an option... Pending Applied Excluded (Questions) Excluded (Expired) Exc…" at bounding box center [844, 208] width 139 height 27
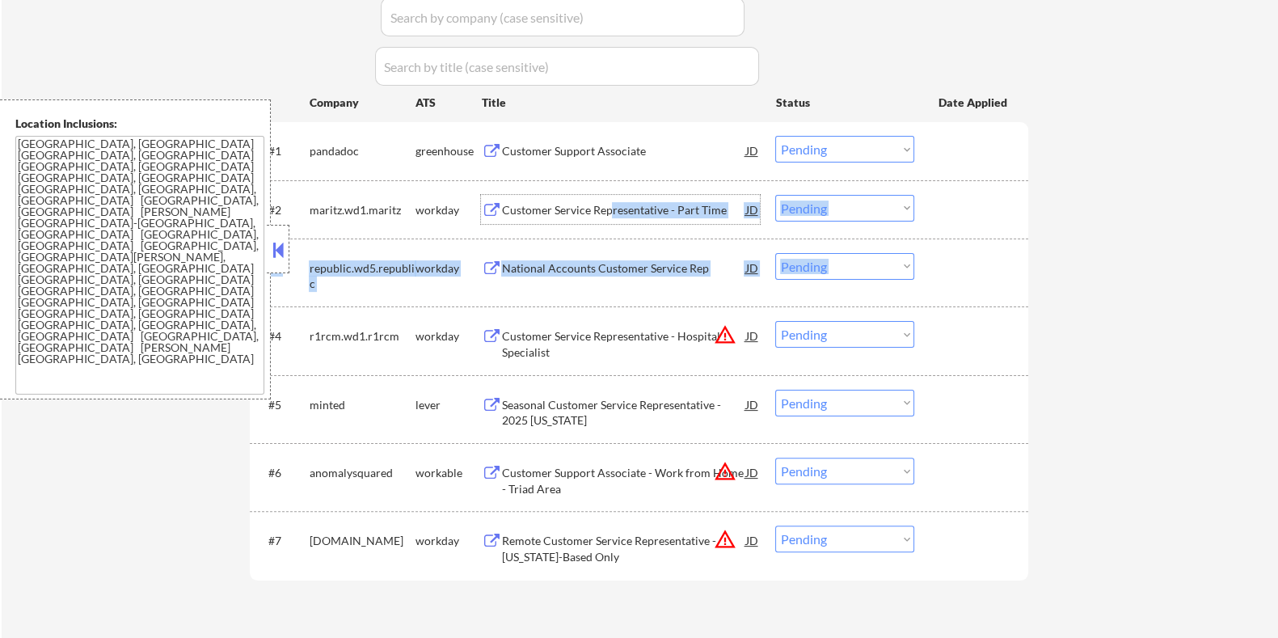
drag, startPoint x: 613, startPoint y: 206, endPoint x: 627, endPoint y: 243, distance: 39.6
click at [627, 243] on div "#1 pandadoc greenhouse Customer Support Associate JD warning_amber Choose an op…" at bounding box center [639, 351] width 779 height 458
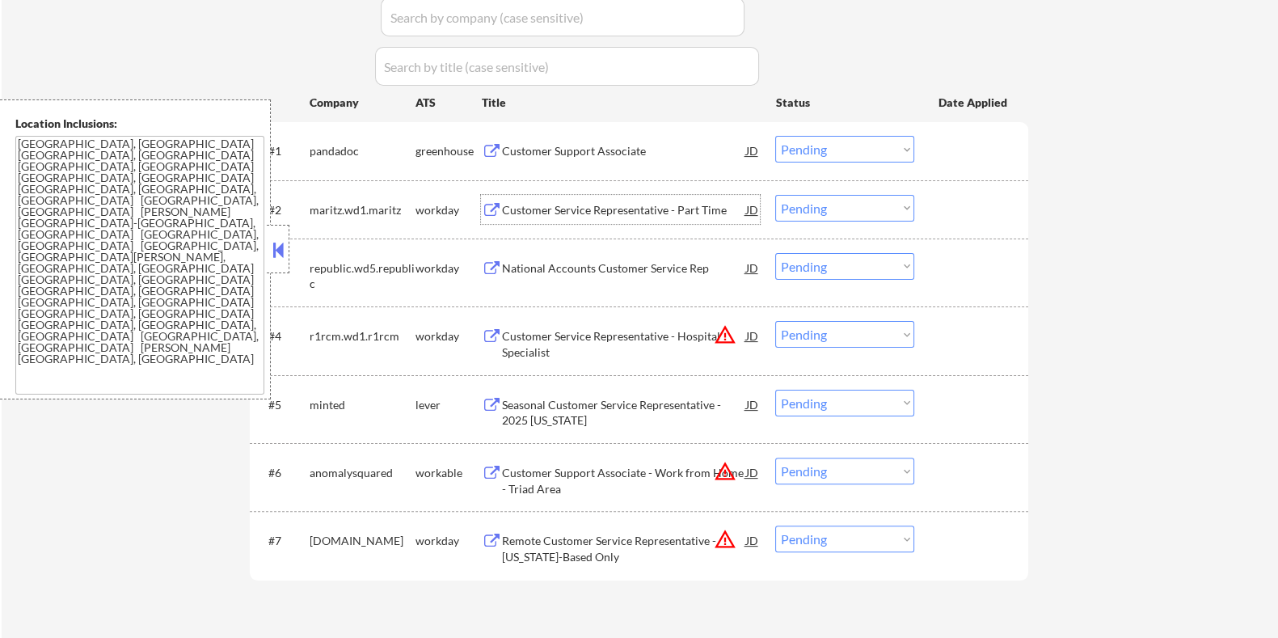
click at [561, 209] on div "Customer Service Representative - Part Time" at bounding box center [623, 210] width 244 height 16
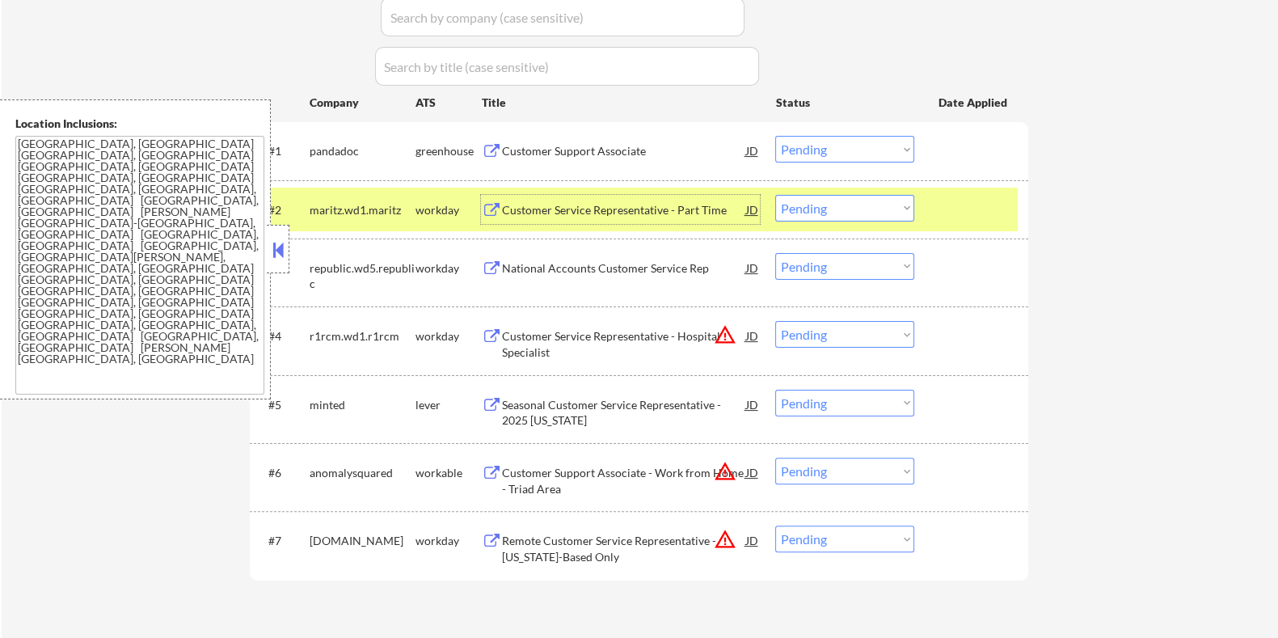
click at [859, 204] on select "Choose an option... Pending Applied Excluded (Questions) Excluded (Expired) Exc…" at bounding box center [844, 208] width 139 height 27
click at [775, 195] on select "Choose an option... Pending Applied Excluded (Questions) Excluded (Expired) Exc…" at bounding box center [844, 208] width 139 height 27
select select ""pending""
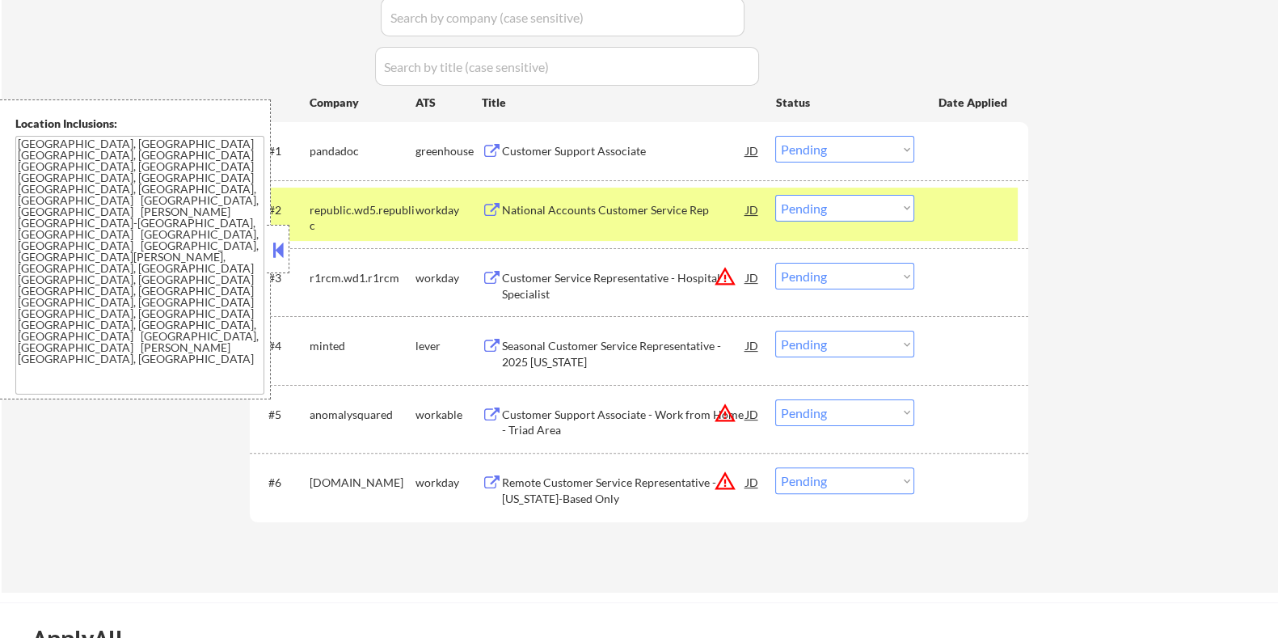
click at [550, 208] on div "National Accounts Customer Service Rep" at bounding box center [623, 210] width 244 height 16
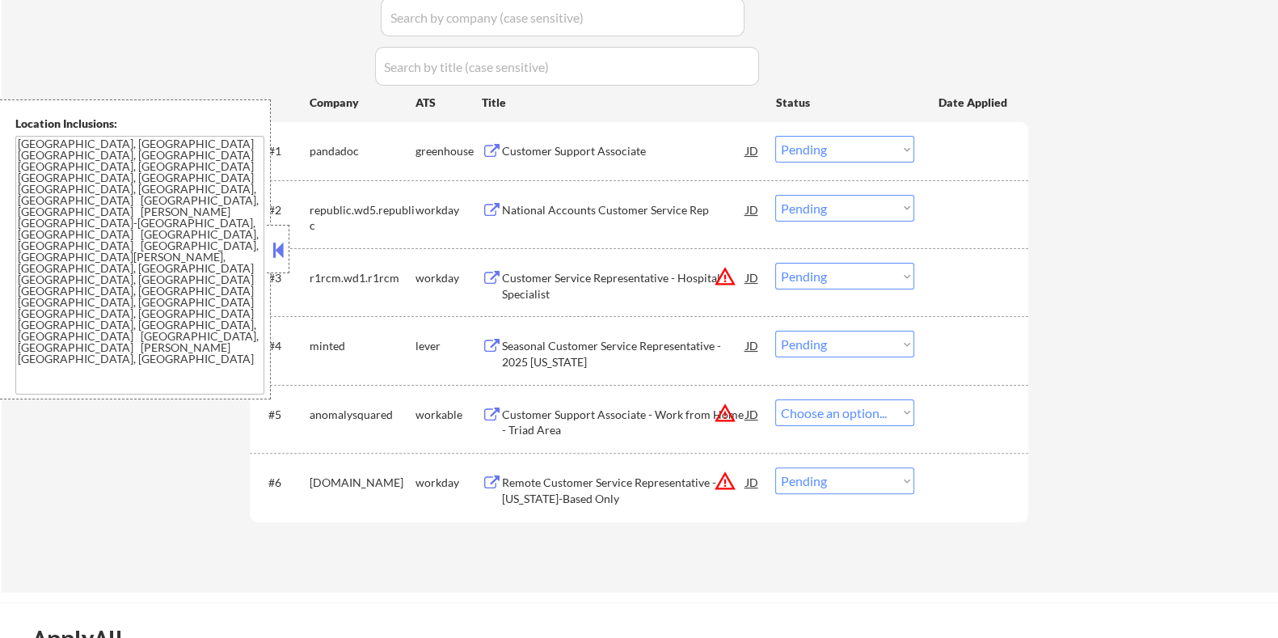
select select ""pending""
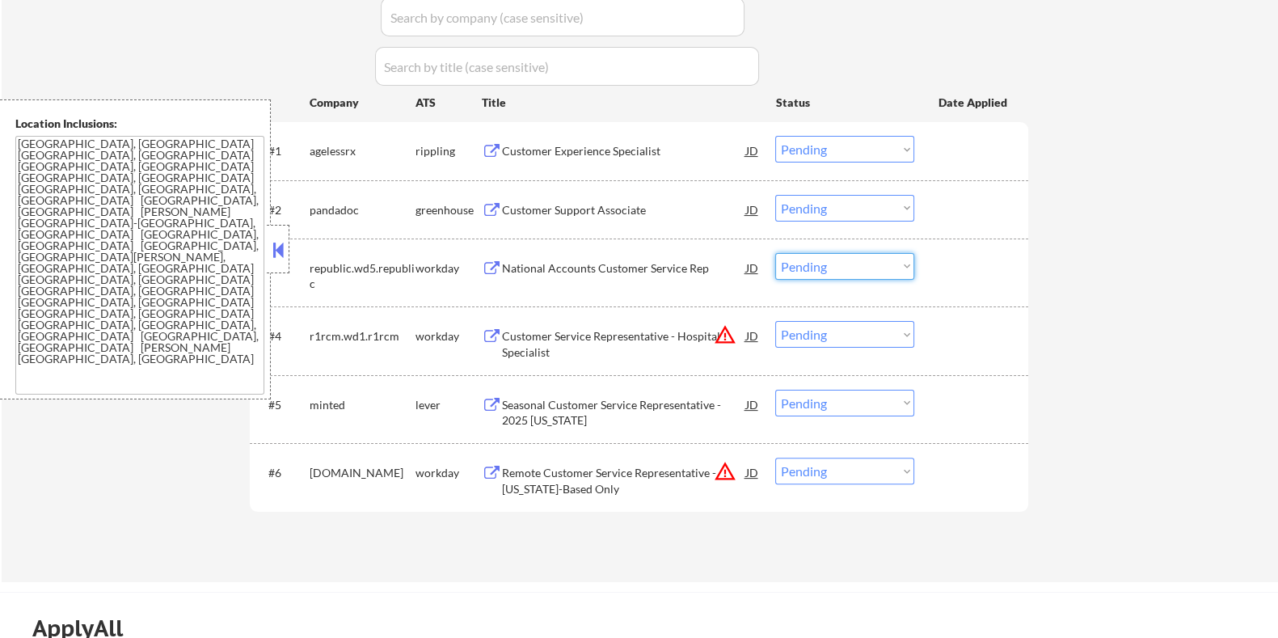
click at [872, 269] on select "Choose an option... Pending Applied Excluded (Questions) Excluded (Expired) Exc…" at bounding box center [844, 266] width 139 height 27
click at [775, 253] on select "Choose an option... Pending Applied Excluded (Questions) Excluded (Expired) Exc…" at bounding box center [844, 266] width 139 height 27
select select ""pending""
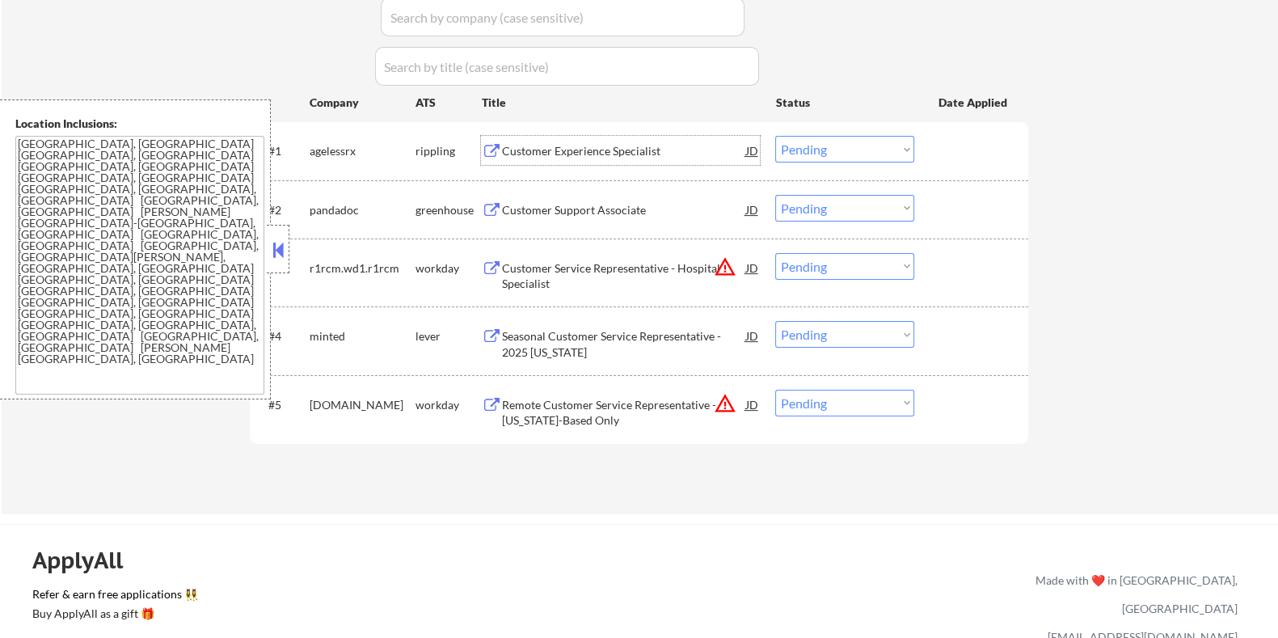
click at [562, 153] on div "Customer Experience Specialist" at bounding box center [623, 151] width 244 height 16
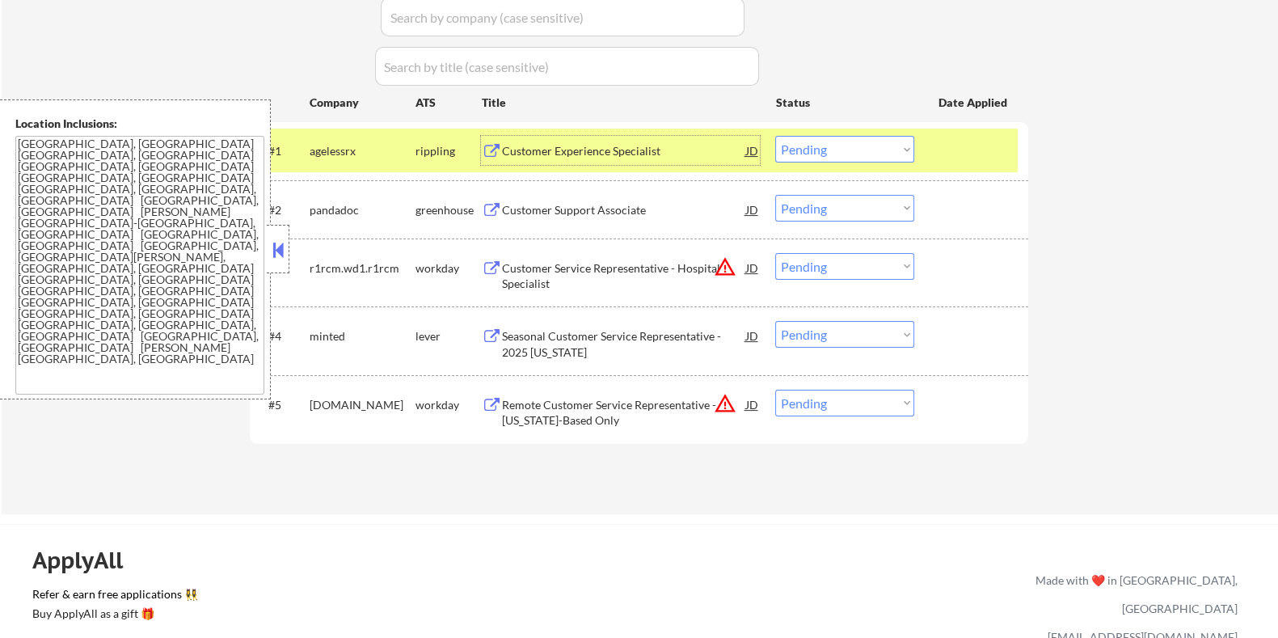
click at [839, 143] on select "Choose an option... Pending Applied Excluded (Questions) Excluded (Expired) Exc…" at bounding box center [844, 149] width 139 height 27
click at [775, 136] on select "Choose an option... Pending Applied Excluded (Questions) Excluded (Expired) Exc…" at bounding box center [844, 149] width 139 height 27
select select ""pending""
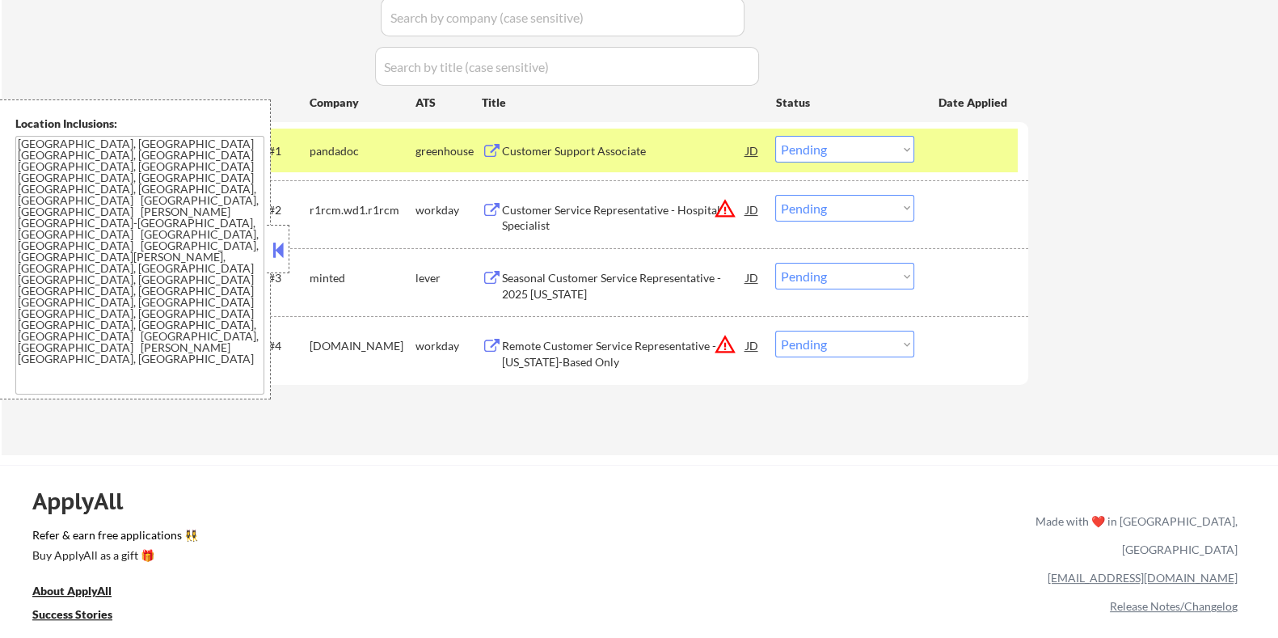
click at [636, 147] on div "Customer Support Associate" at bounding box center [623, 151] width 244 height 16
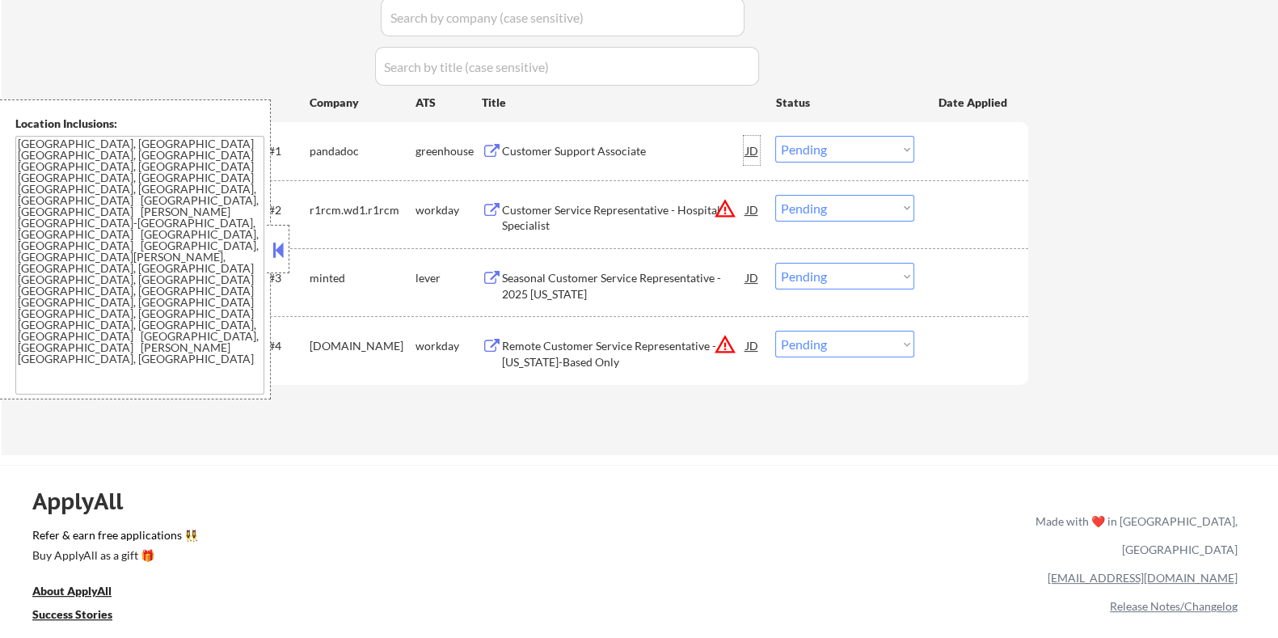
click at [745, 150] on div "JD" at bounding box center [752, 150] width 16 height 29
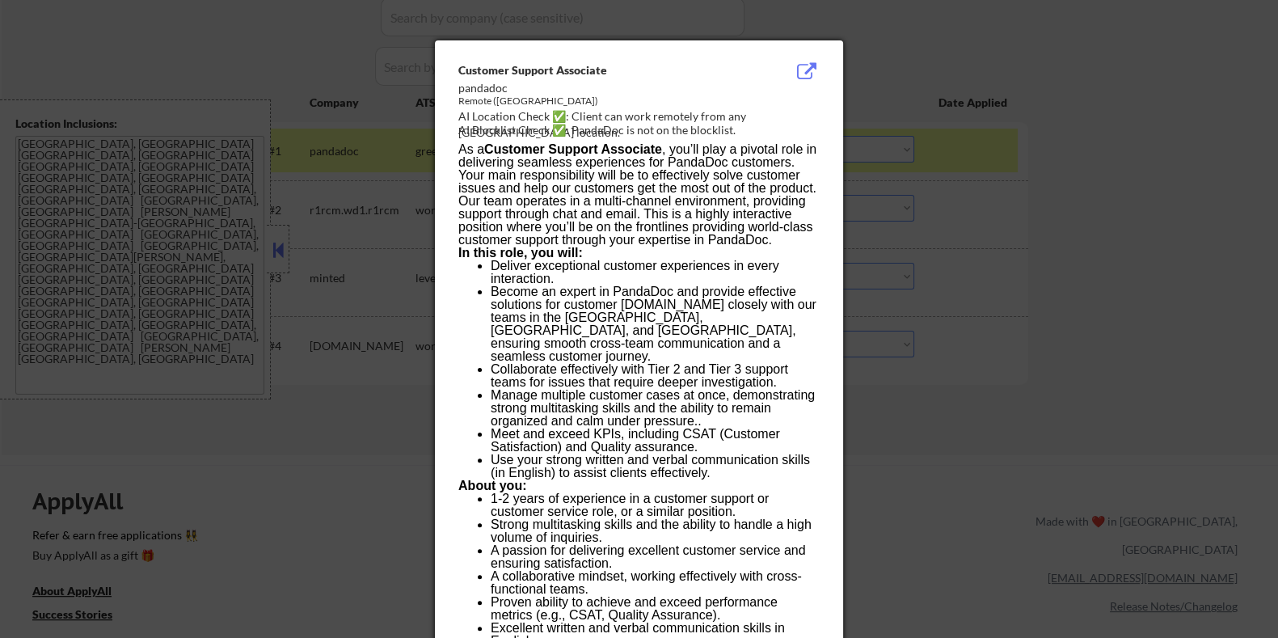
click at [457, 67] on div "Customer Support Associate pandadoc Remote ([GEOGRAPHIC_DATA]) AI Location Chec…" at bounding box center [639, 636] width 408 height 1192
click at [1167, 79] on div at bounding box center [639, 319] width 1278 height 638
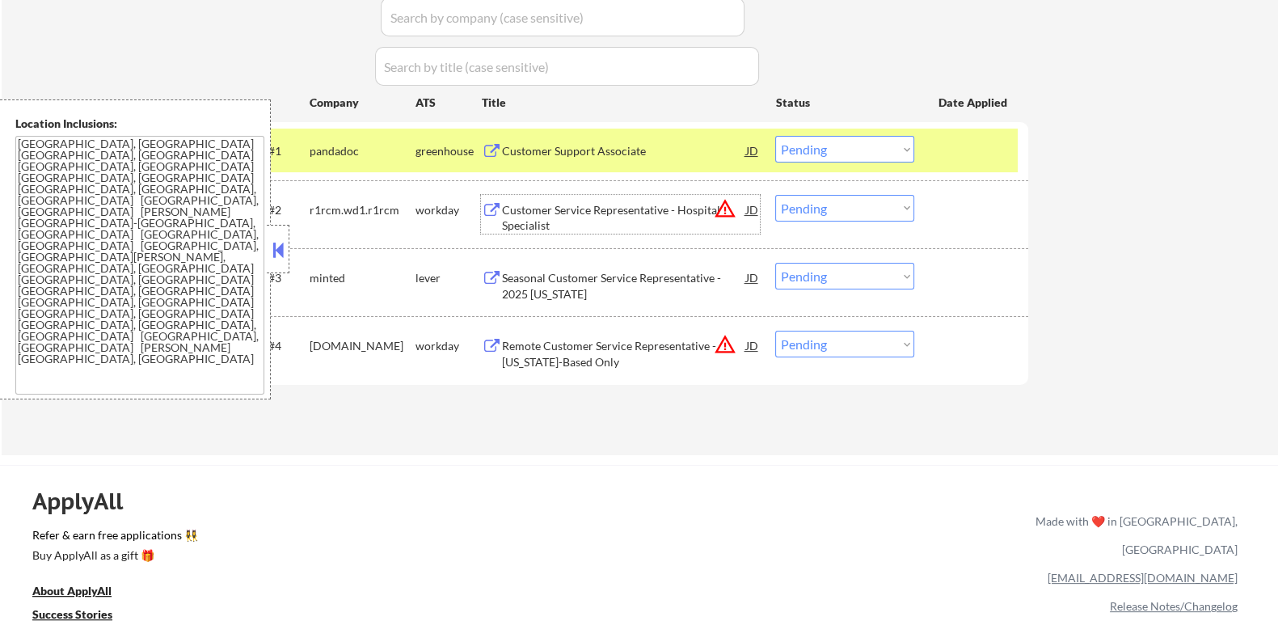
click at [661, 214] on div "Customer Service Representative - Hospital Specialist" at bounding box center [623, 218] width 244 height 32
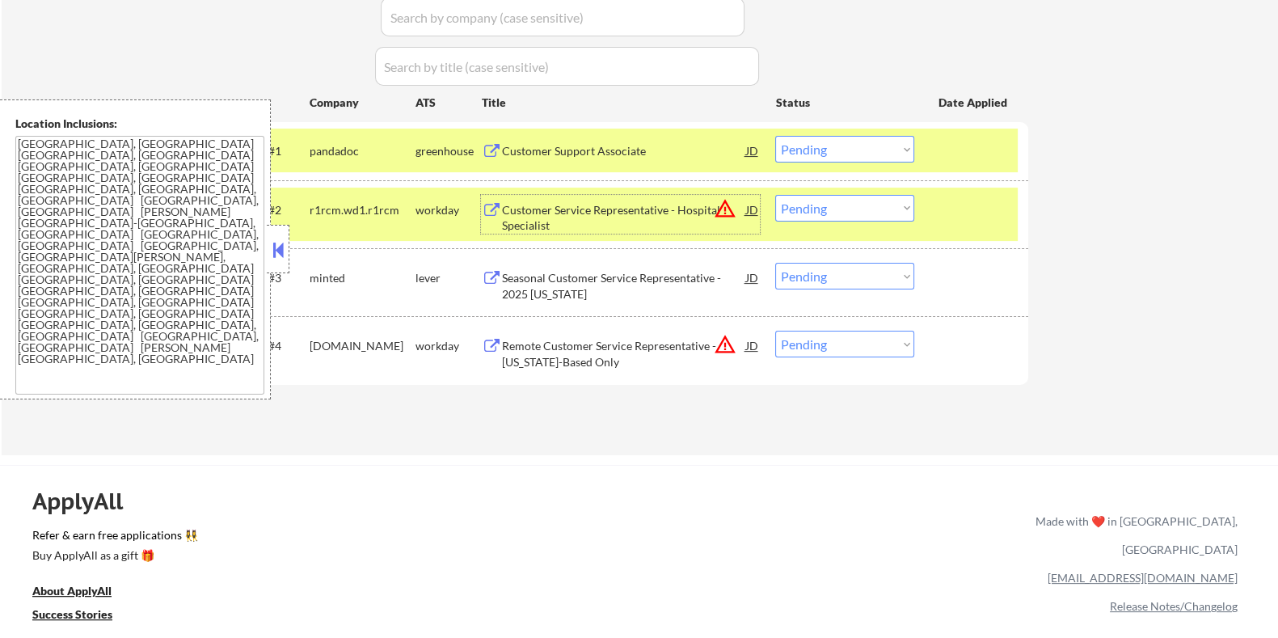
click at [861, 208] on select "Choose an option... Pending Applied Excluded (Questions) Excluded (Expired) Exc…" at bounding box center [844, 208] width 139 height 27
click at [775, 195] on select "Choose an option... Pending Applied Excluded (Questions) Excluded (Expired) Exc…" at bounding box center [844, 208] width 139 height 27
select select ""pending""
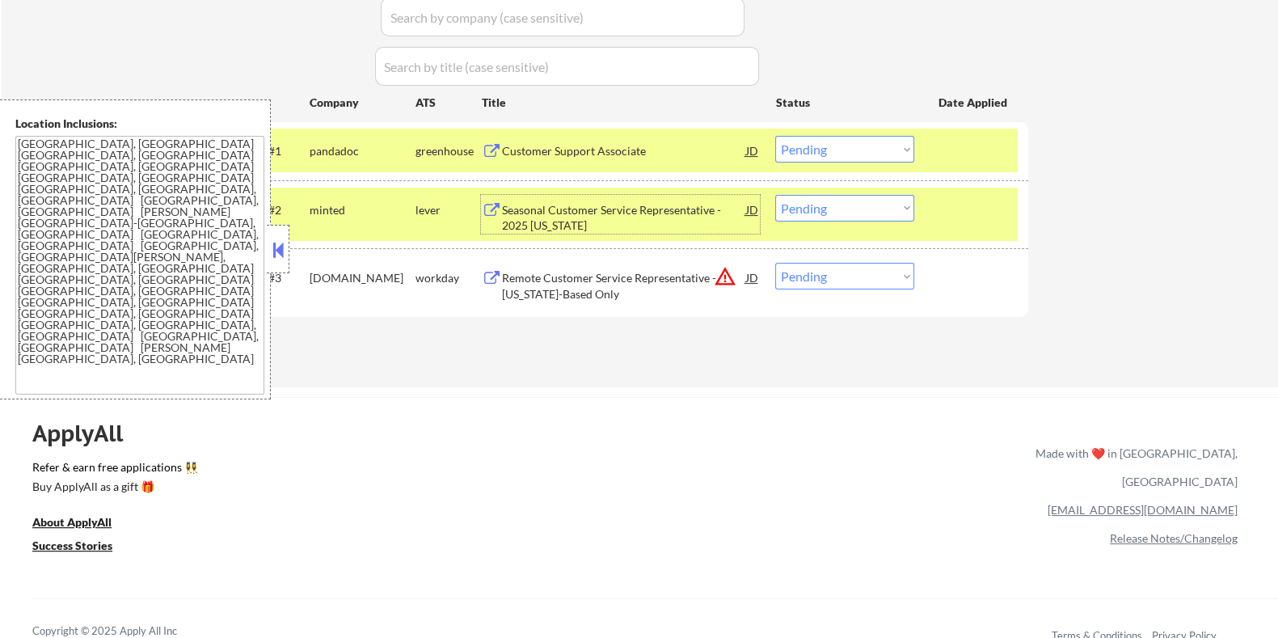
click at [662, 202] on div "Seasonal Customer Service Representative - 2025 [US_STATE]" at bounding box center [623, 218] width 244 height 32
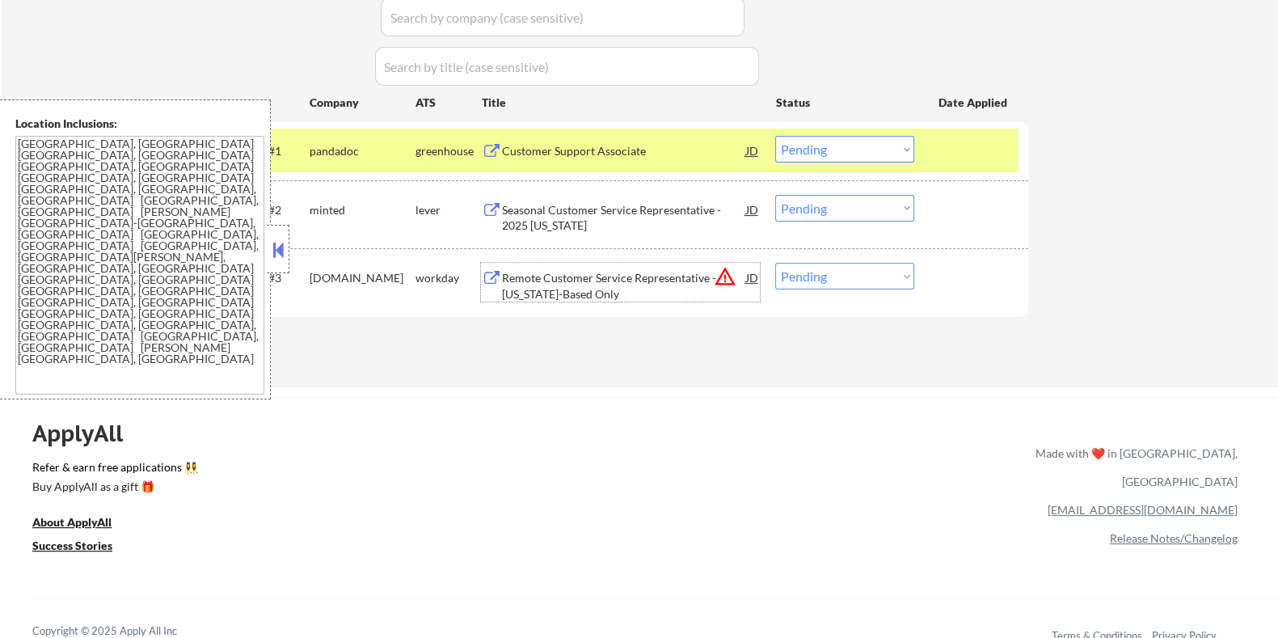
click at [578, 278] on div "Remote Customer Service Representative - [US_STATE]-Based Only" at bounding box center [623, 286] width 244 height 32
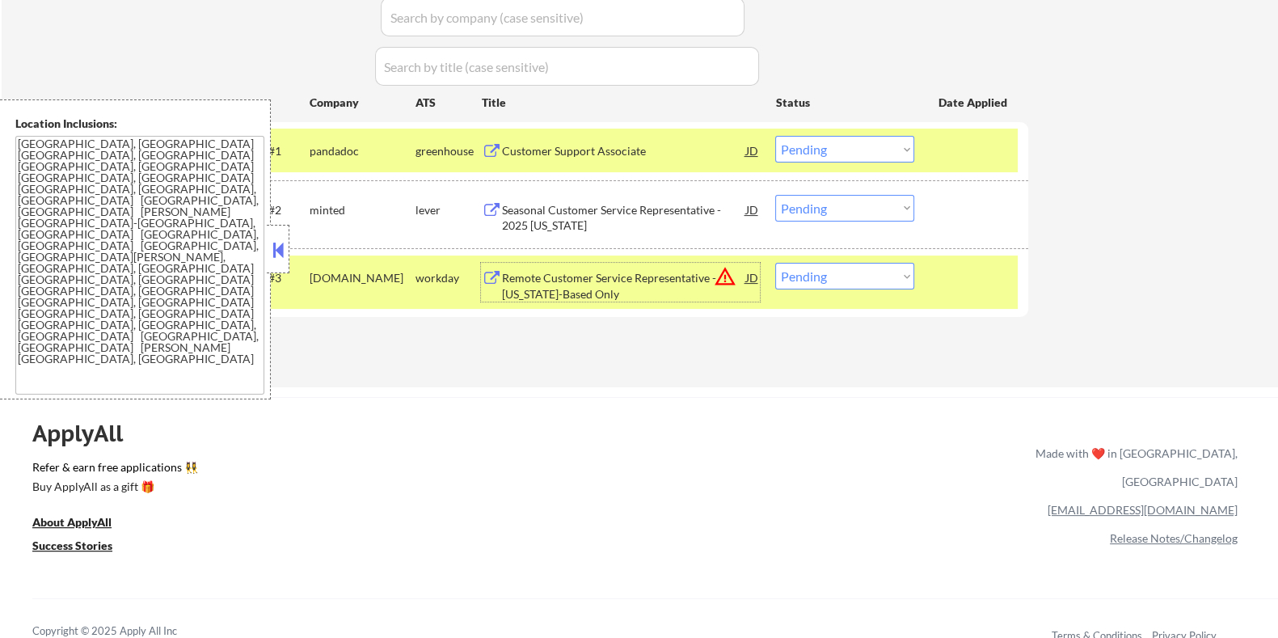
click at [842, 282] on select "Choose an option... Pending Applied Excluded (Questions) Excluded (Expired) Exc…" at bounding box center [844, 276] width 139 height 27
select select ""excluded__location_""
click at [775, 263] on select "Choose an option... Pending Applied Excluded (Questions) Excluded (Expired) Exc…" at bounding box center [844, 276] width 139 height 27
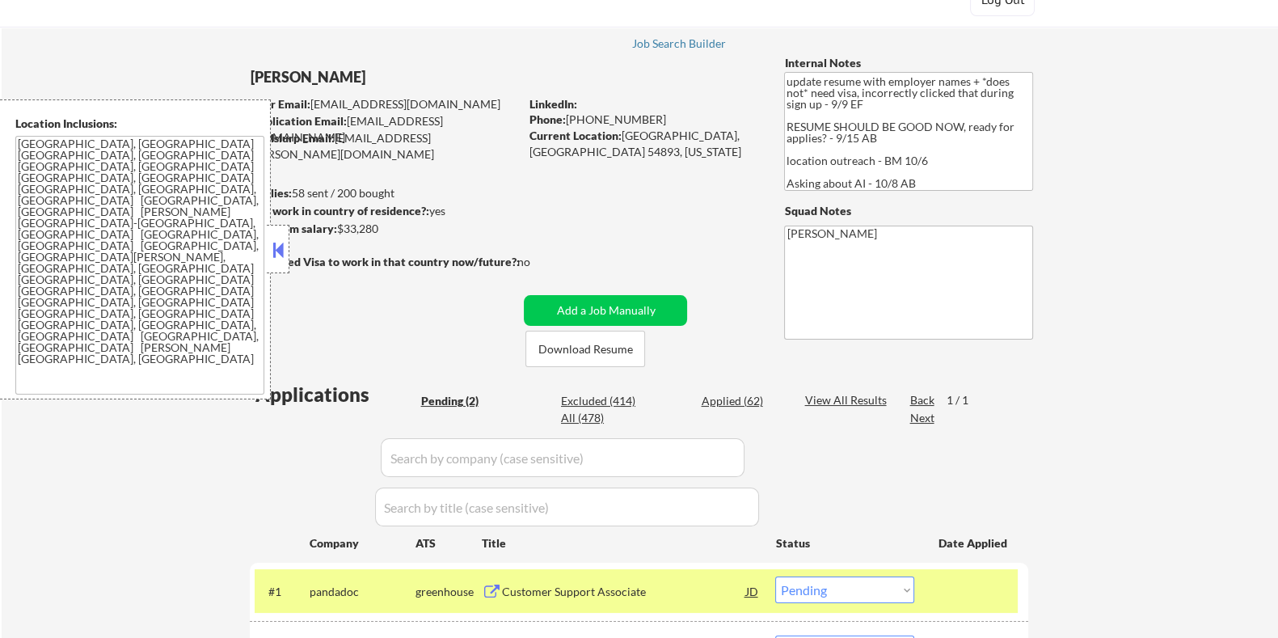
scroll to position [100, 0]
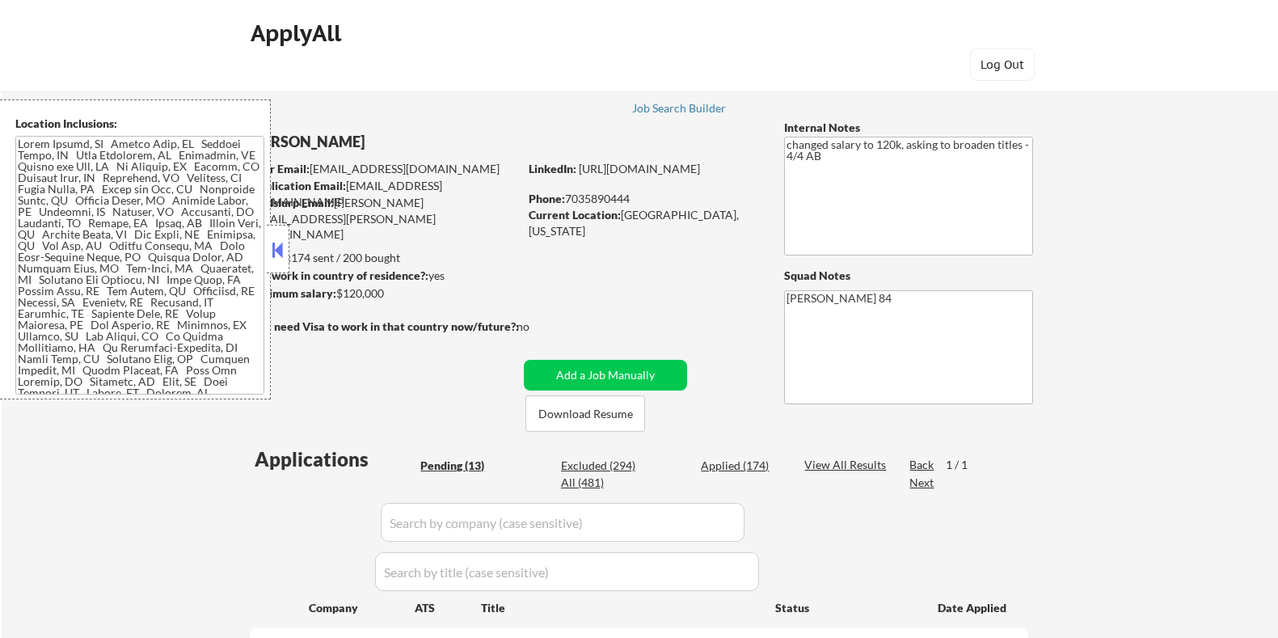
select select ""pending""
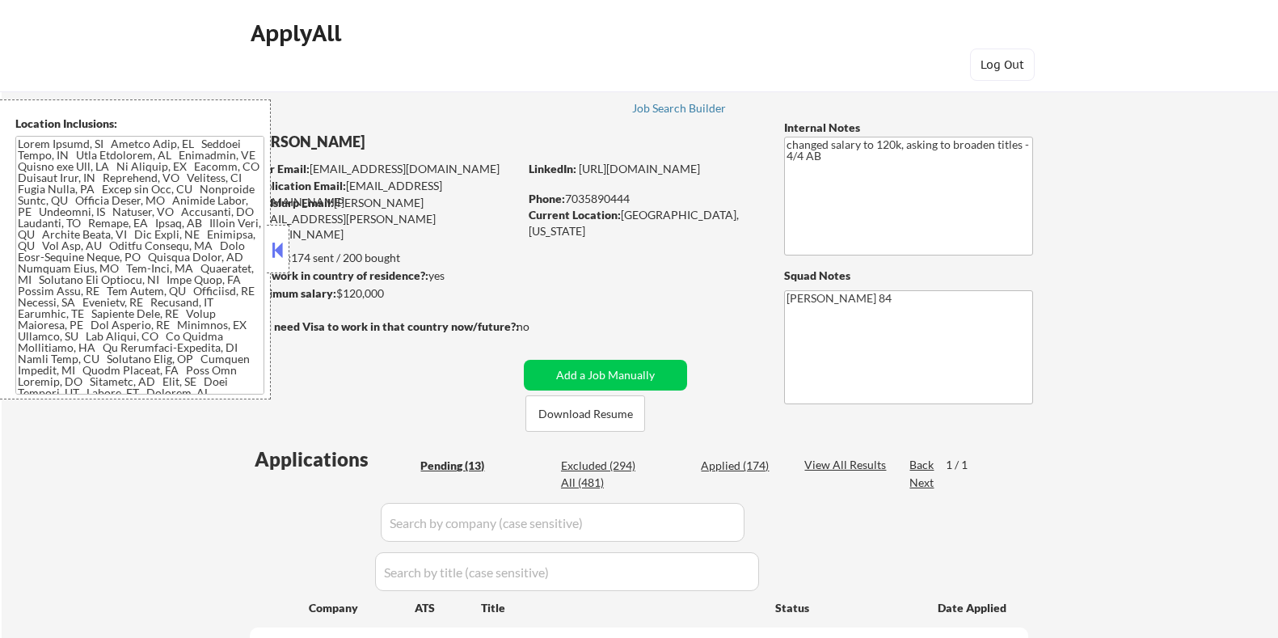
select select ""pending""
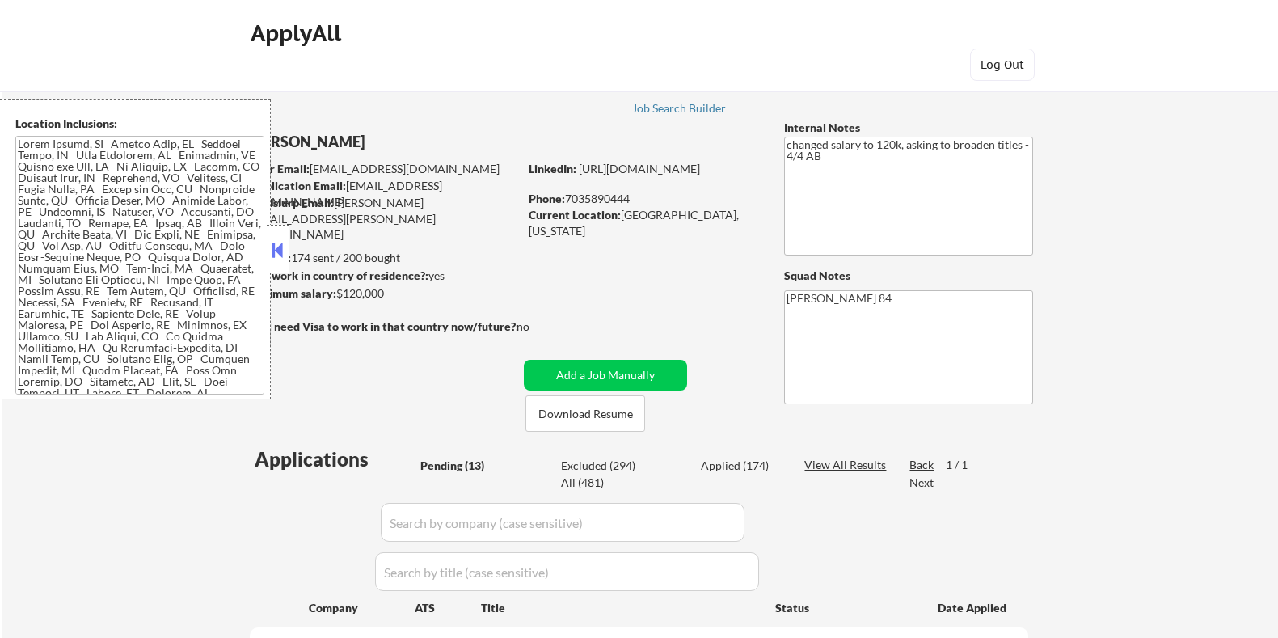
select select ""pending""
click at [597, 410] on button "Download Resume" at bounding box center [586, 413] width 120 height 36
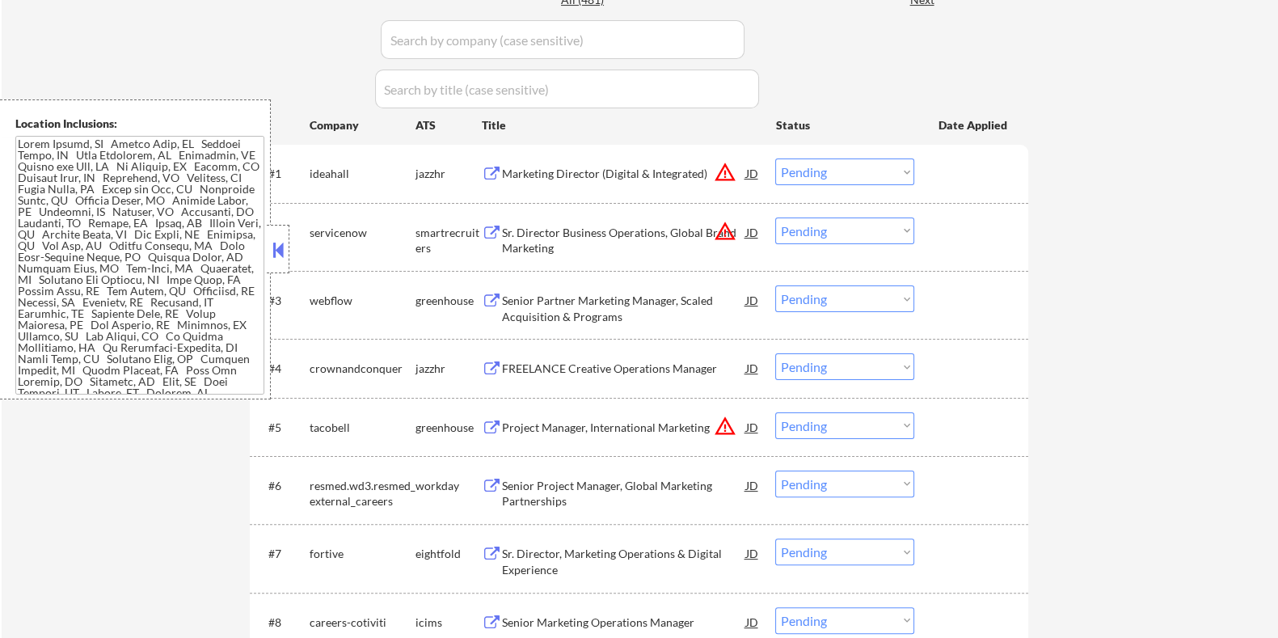
scroll to position [505, 0]
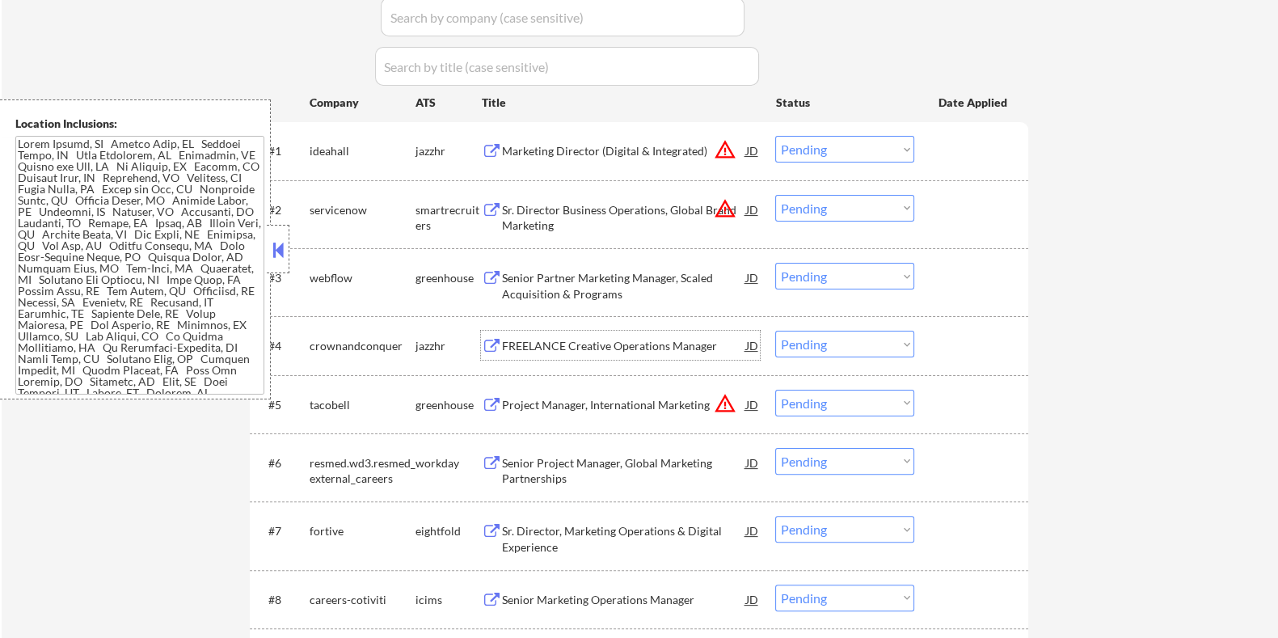
click at [605, 344] on div "FREELANCE Creative Operations Manager" at bounding box center [623, 346] width 244 height 16
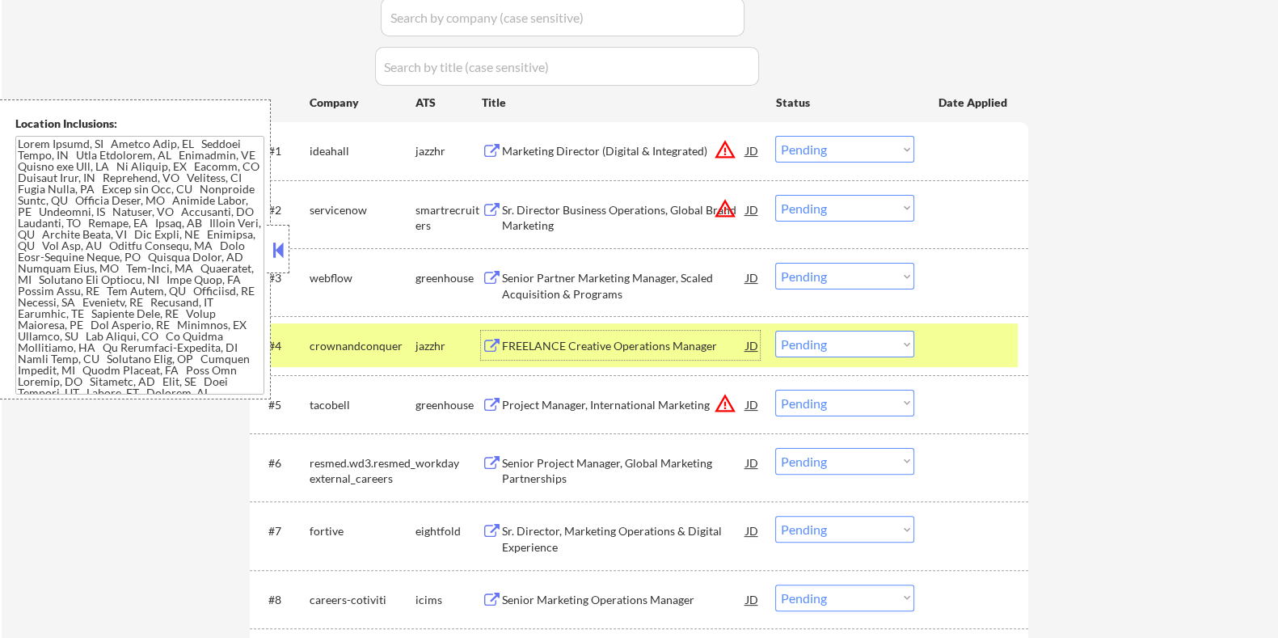
click at [846, 340] on select "Choose an option... Pending Applied Excluded (Questions) Excluded (Expired) Exc…" at bounding box center [844, 344] width 139 height 27
click at [775, 331] on select "Choose an option... Pending Applied Excluded (Questions) Excluded (Expired) Exc…" at bounding box center [844, 344] width 139 height 27
select select ""pending""
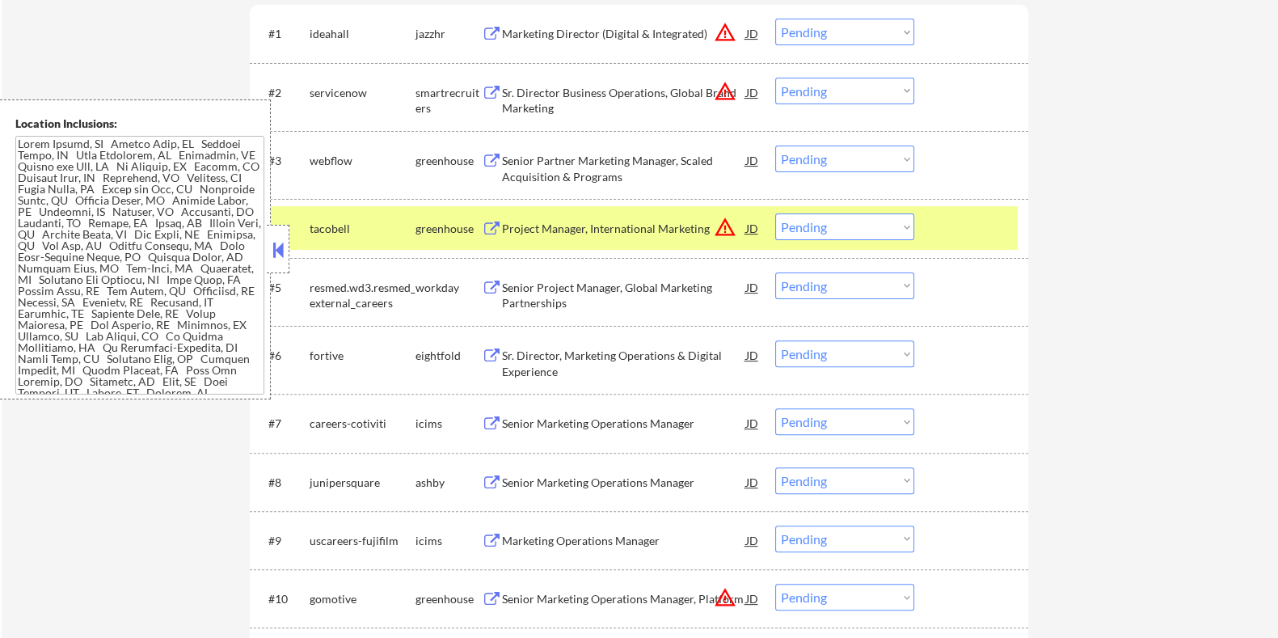
scroll to position [707, 0]
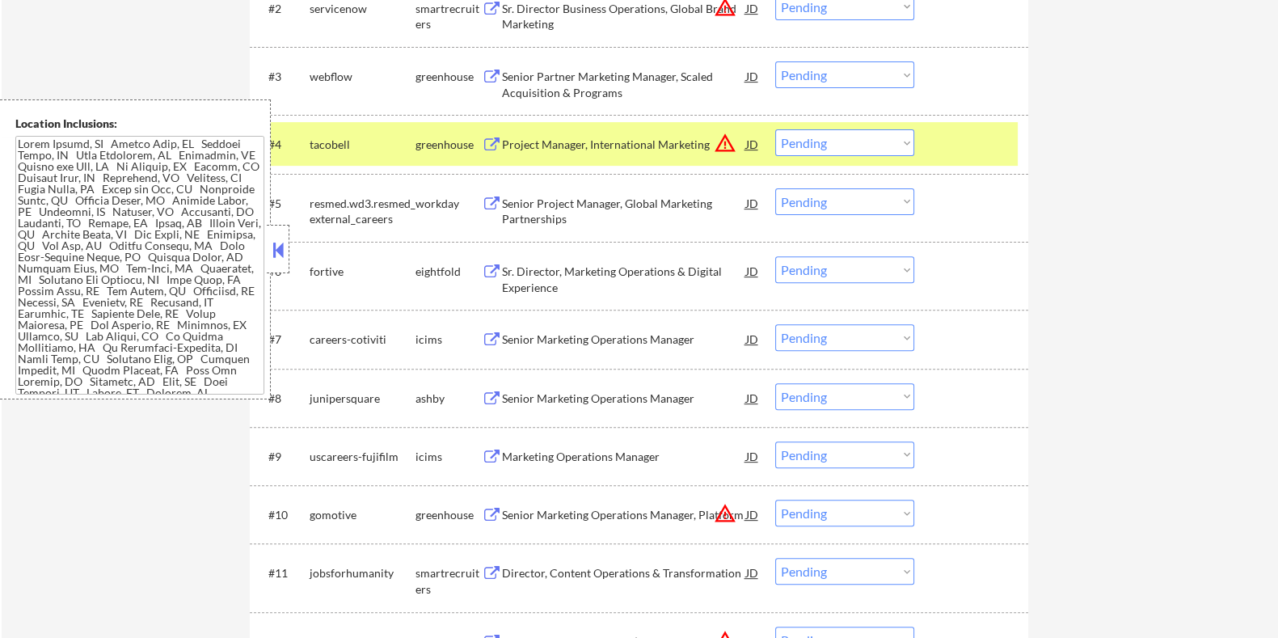
click at [618, 395] on div "Senior Marketing Operations Manager" at bounding box center [623, 398] width 244 height 16
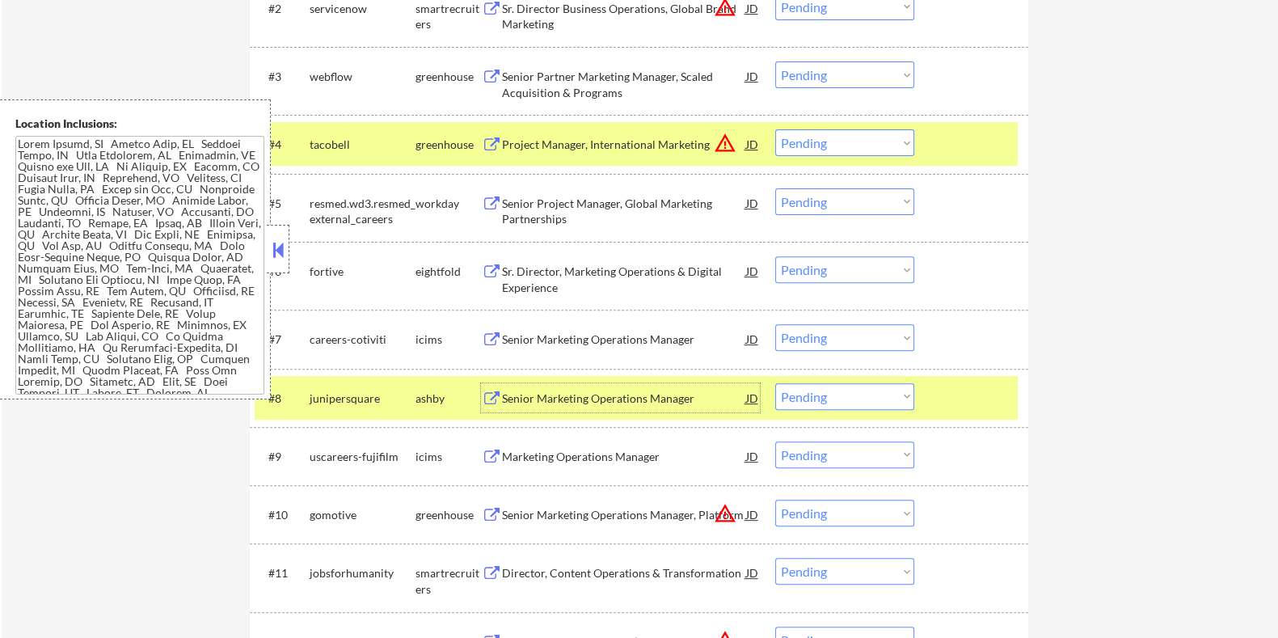
click at [563, 390] on div "Senior Marketing Operations Manager" at bounding box center [623, 398] width 244 height 16
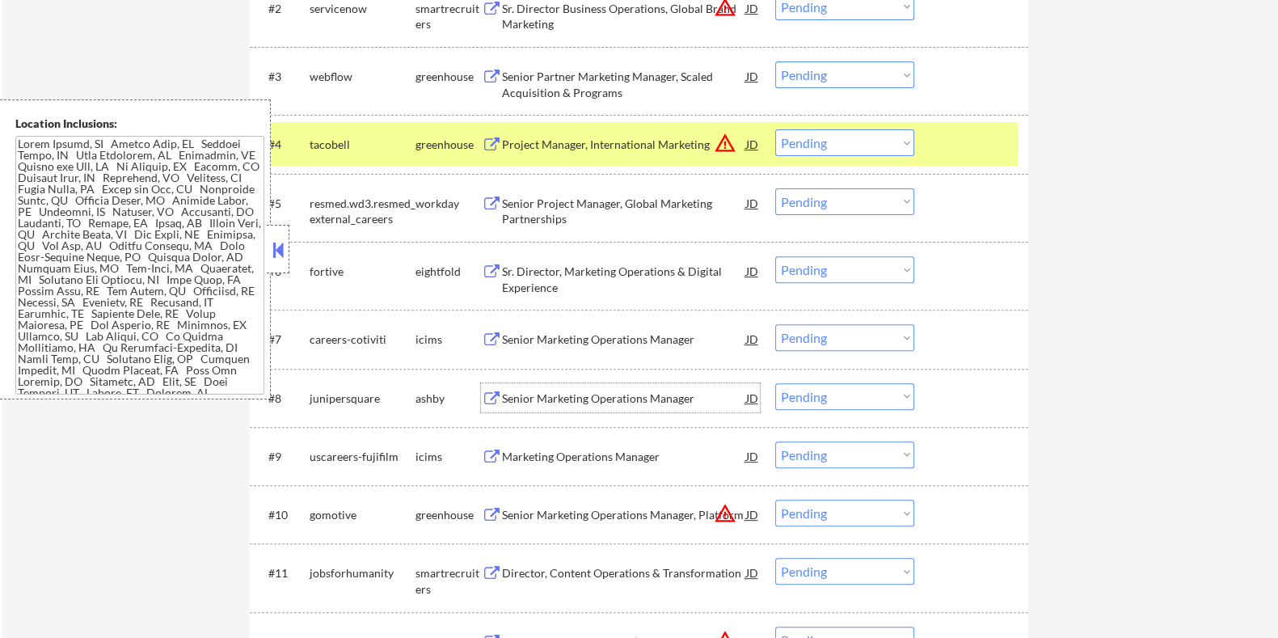
click at [846, 399] on select "Choose an option... Pending Applied Excluded (Questions) Excluded (Expired) Exc…" at bounding box center [844, 396] width 139 height 27
click at [775, 383] on select "Choose an option... Pending Applied Excluded (Questions) Excluded (Expired) Exc…" at bounding box center [844, 396] width 139 height 27
select select ""pending""
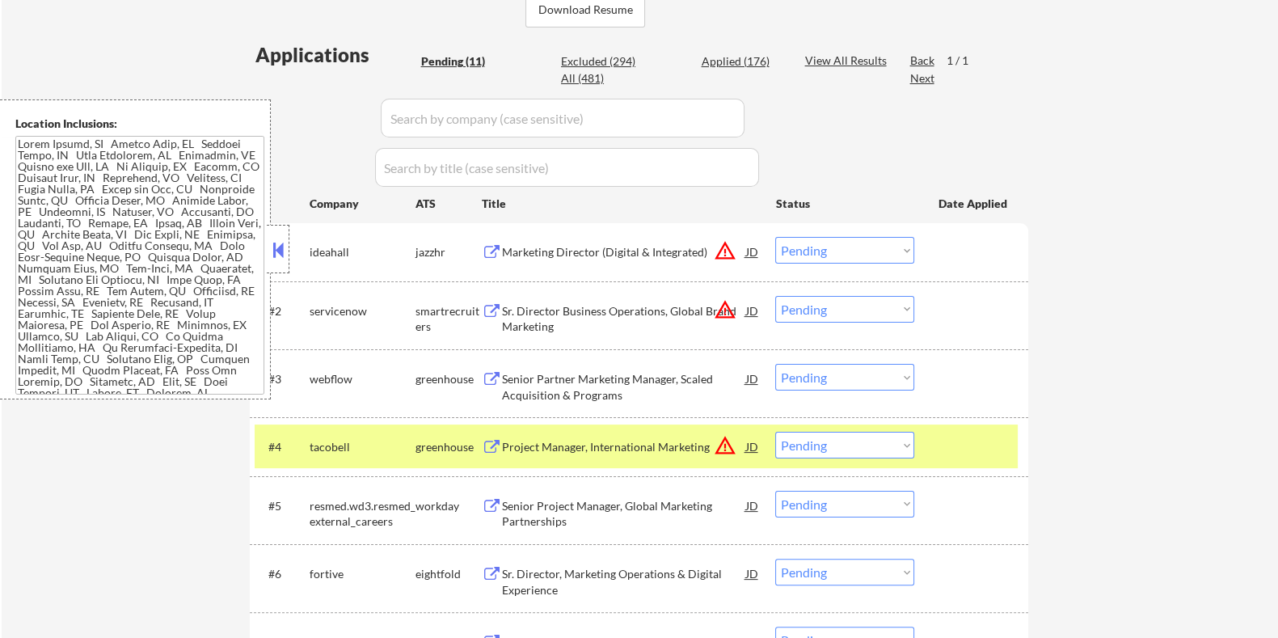
scroll to position [403, 0]
click at [598, 251] on div "Marketing Director (Digital & Integrated)" at bounding box center [623, 253] width 244 height 16
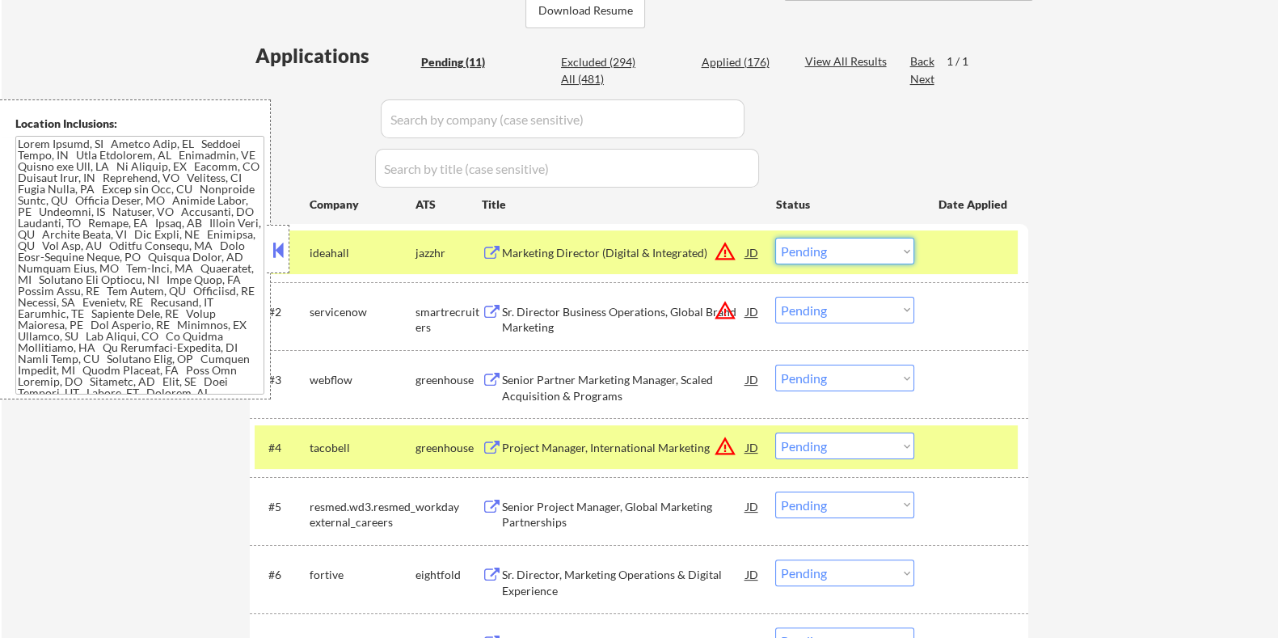
click at [837, 251] on select "Choose an option... Pending Applied Excluded (Questions) Excluded (Expired) Exc…" at bounding box center [844, 251] width 139 height 27
click at [775, 238] on select "Choose an option... Pending Applied Excluded (Questions) Excluded (Expired) Exc…" at bounding box center [844, 251] width 139 height 27
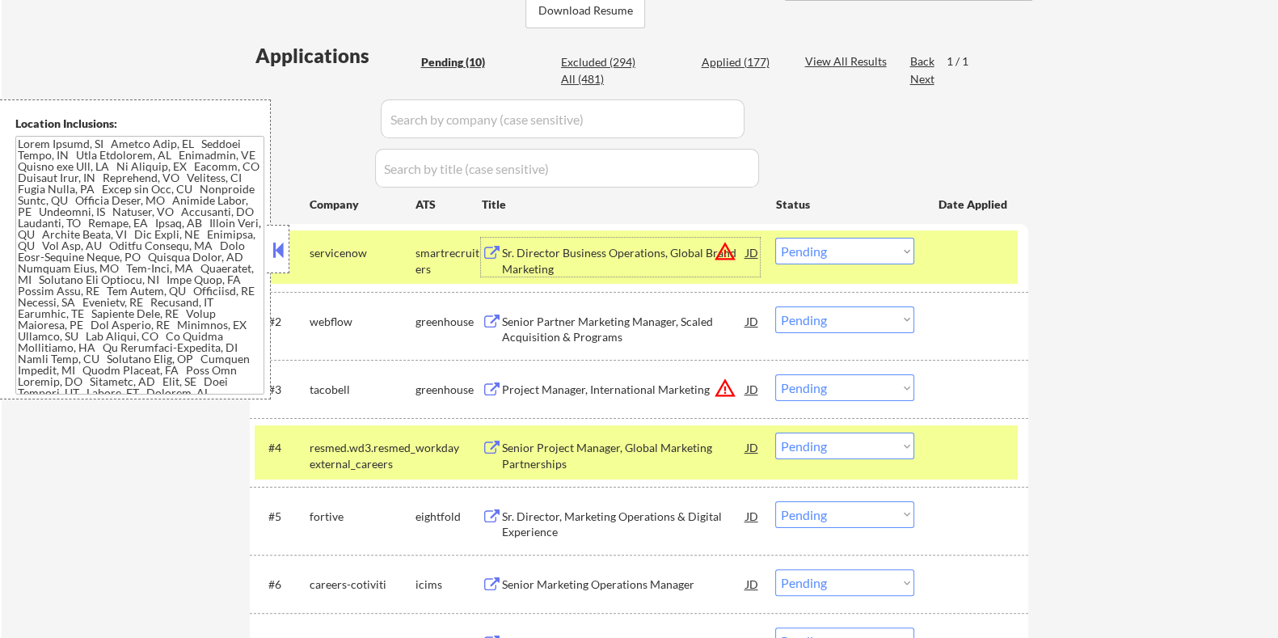
click at [655, 253] on div "Sr. Director Business Operations, Global Brand Marketing" at bounding box center [623, 261] width 244 height 32
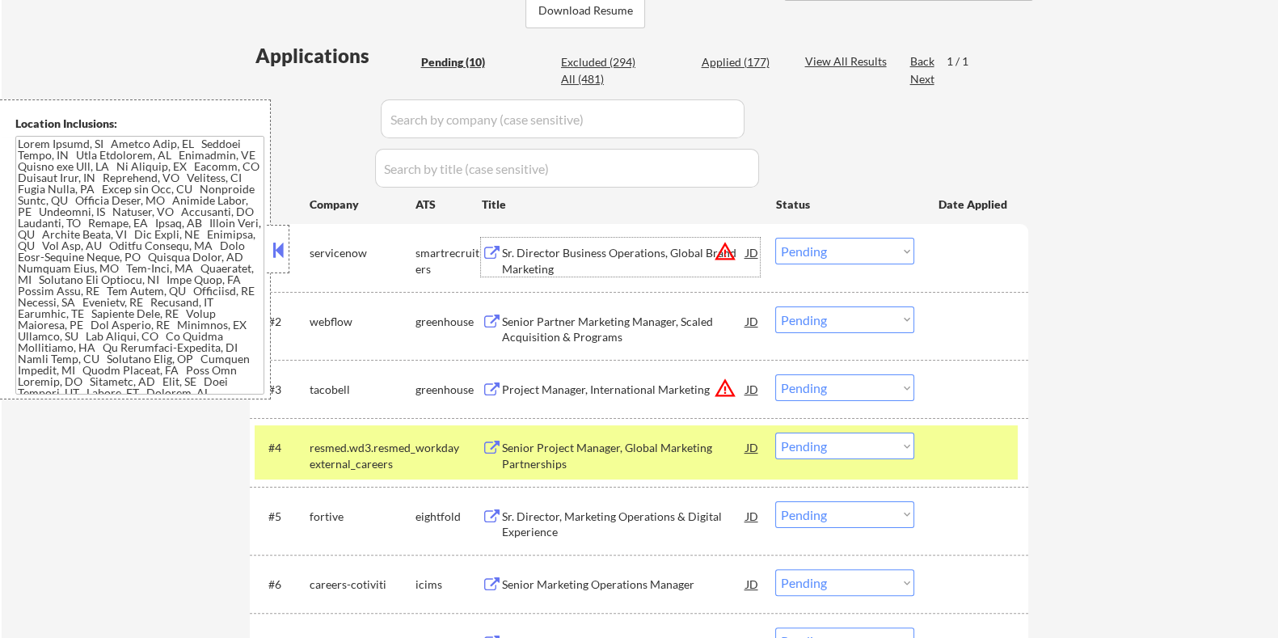
click at [828, 248] on select "Choose an option... Pending Applied Excluded (Questions) Excluded (Expired) Exc…" at bounding box center [844, 251] width 139 height 27
click at [775, 238] on select "Choose an option... Pending Applied Excluded (Questions) Excluded (Expired) Exc…" at bounding box center [844, 251] width 139 height 27
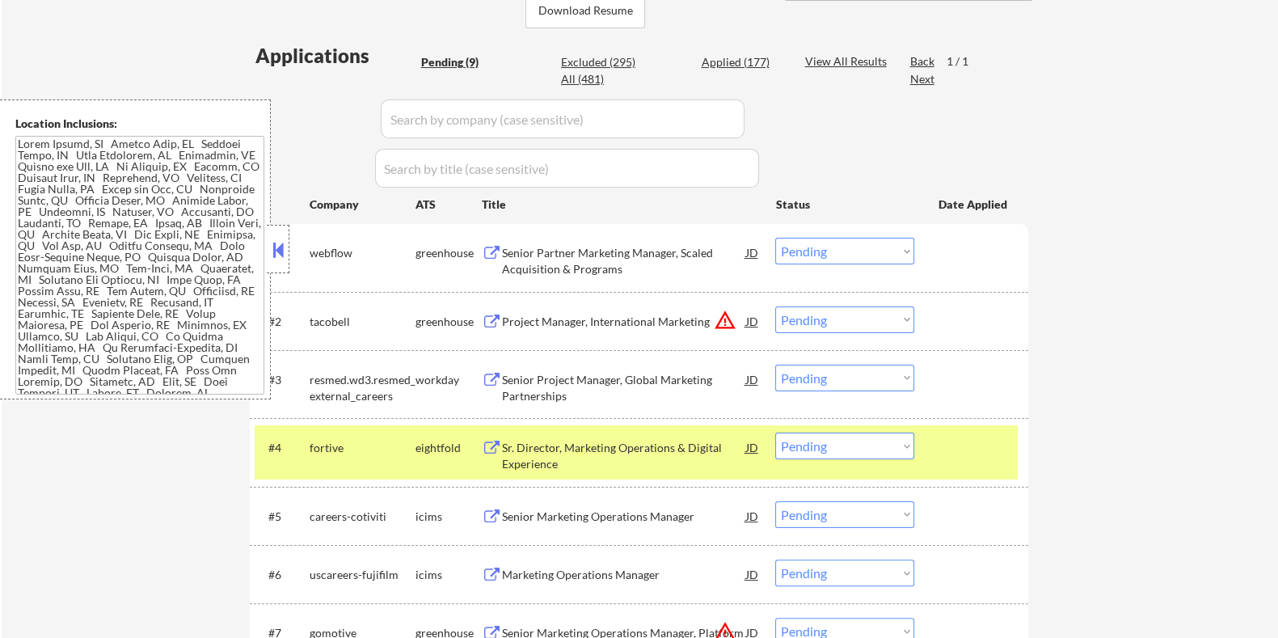
click at [614, 258] on div "Senior Partner Marketing Manager, Scaled Acquisition & Programs" at bounding box center [623, 261] width 244 height 32
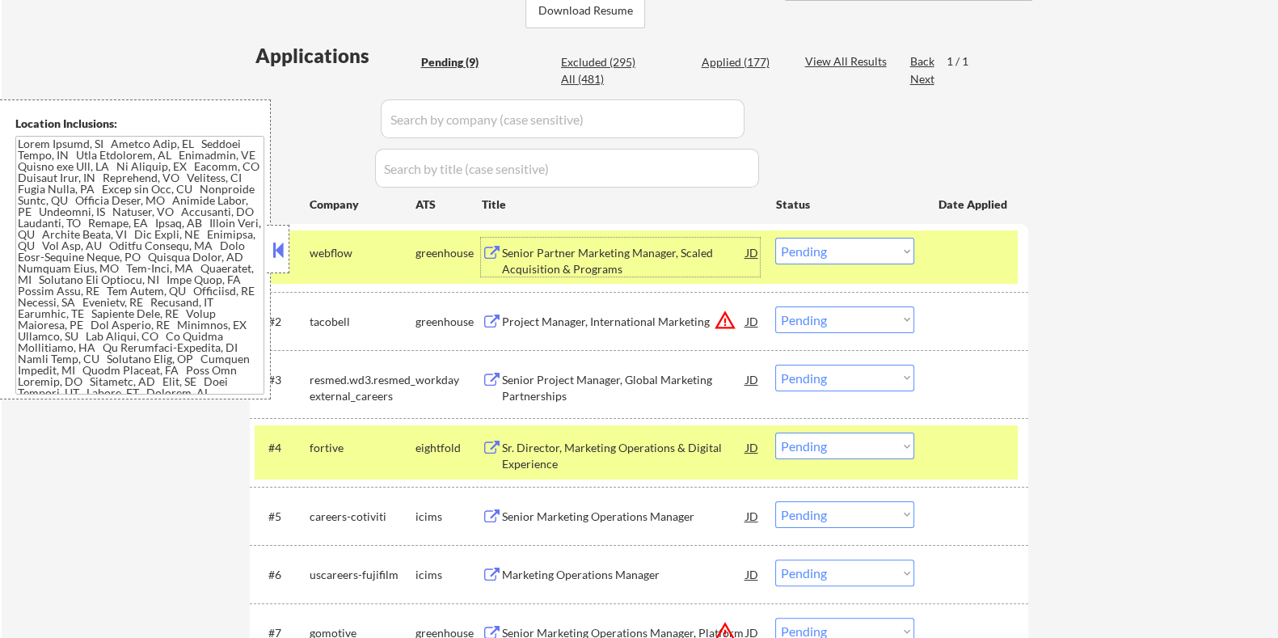
click at [823, 255] on select "Choose an option... Pending Applied Excluded (Questions) Excluded (Expired) Exc…" at bounding box center [844, 251] width 139 height 27
click at [775, 238] on select "Choose an option... Pending Applied Excluded (Questions) Excluded (Expired) Exc…" at bounding box center [844, 251] width 139 height 27
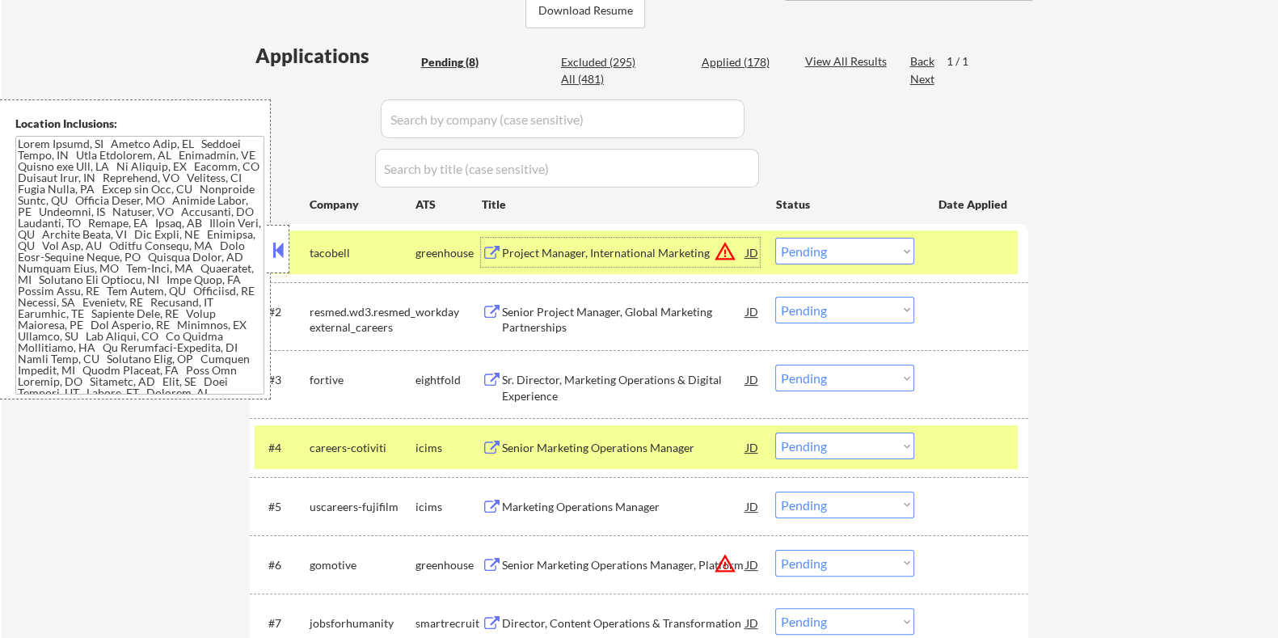
click at [614, 260] on div "Project Manager, International Marketing" at bounding box center [623, 253] width 244 height 16
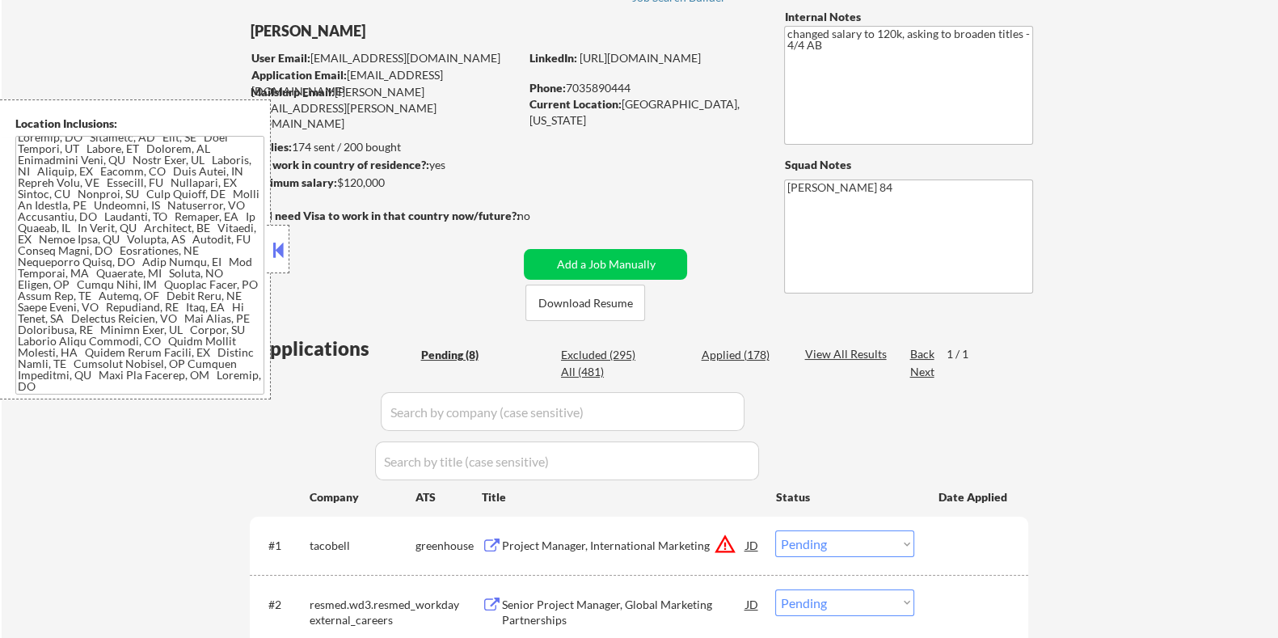
scroll to position [303, 0]
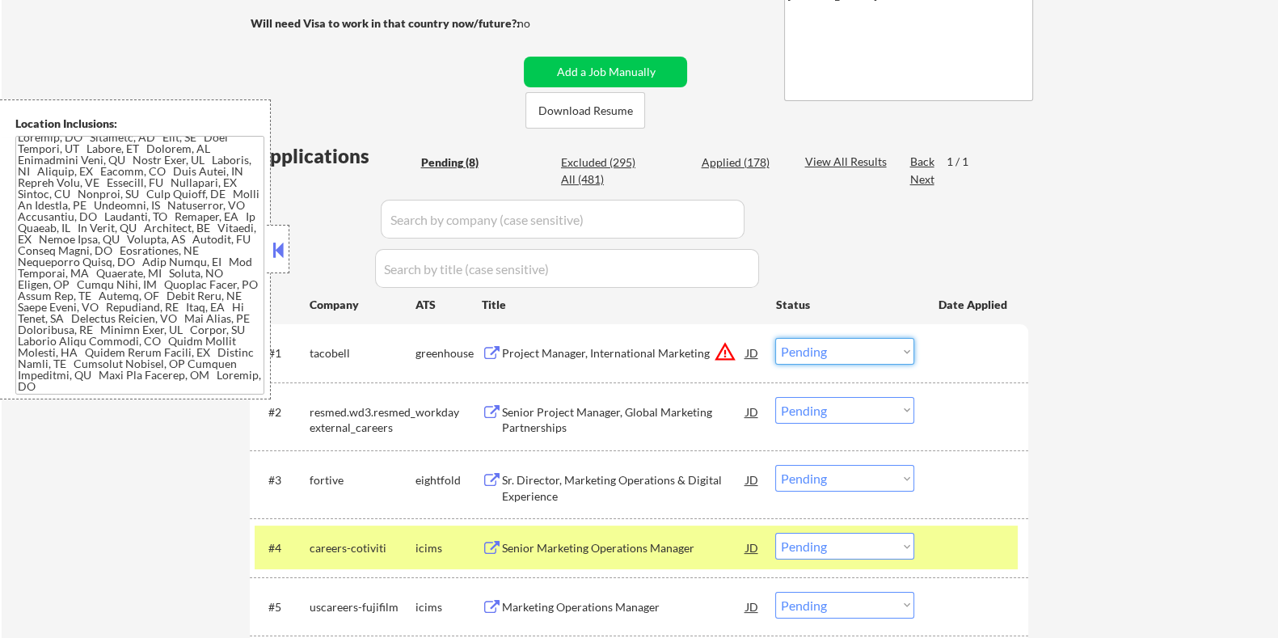
click at [829, 351] on select "Choose an option... Pending Applied Excluded (Questions) Excluded (Expired) Exc…" at bounding box center [844, 351] width 139 height 27
click at [775, 338] on select "Choose an option... Pending Applied Excluded (Questions) Excluded (Expired) Exc…" at bounding box center [844, 351] width 139 height 27
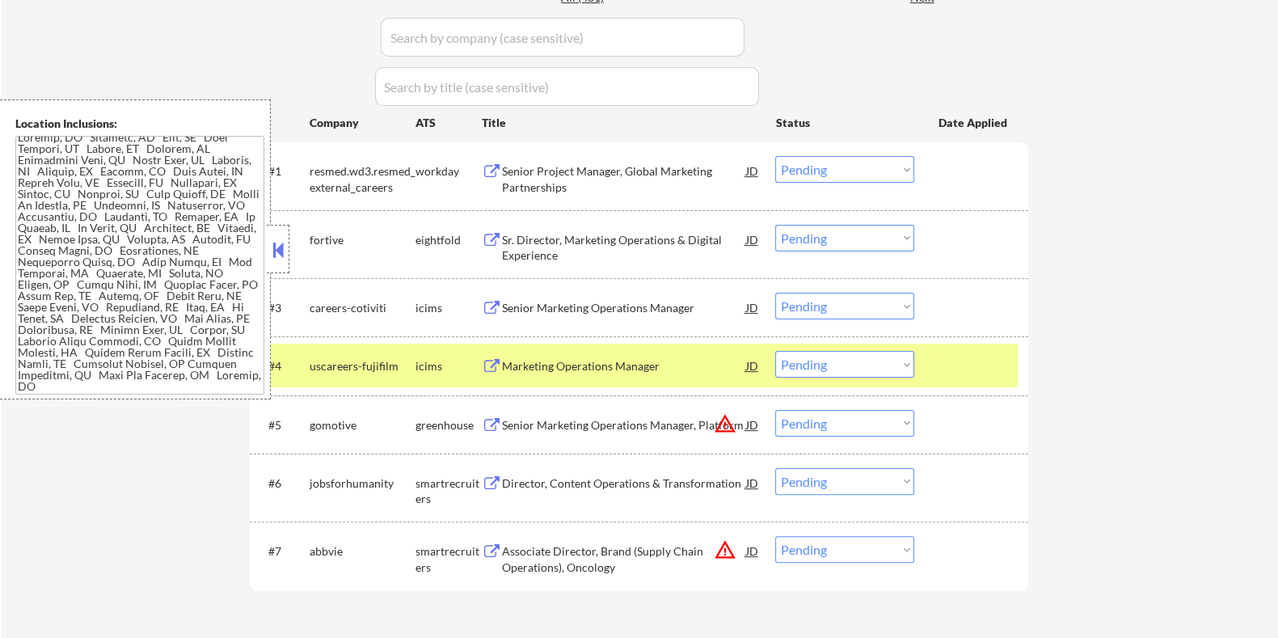
scroll to position [505, 0]
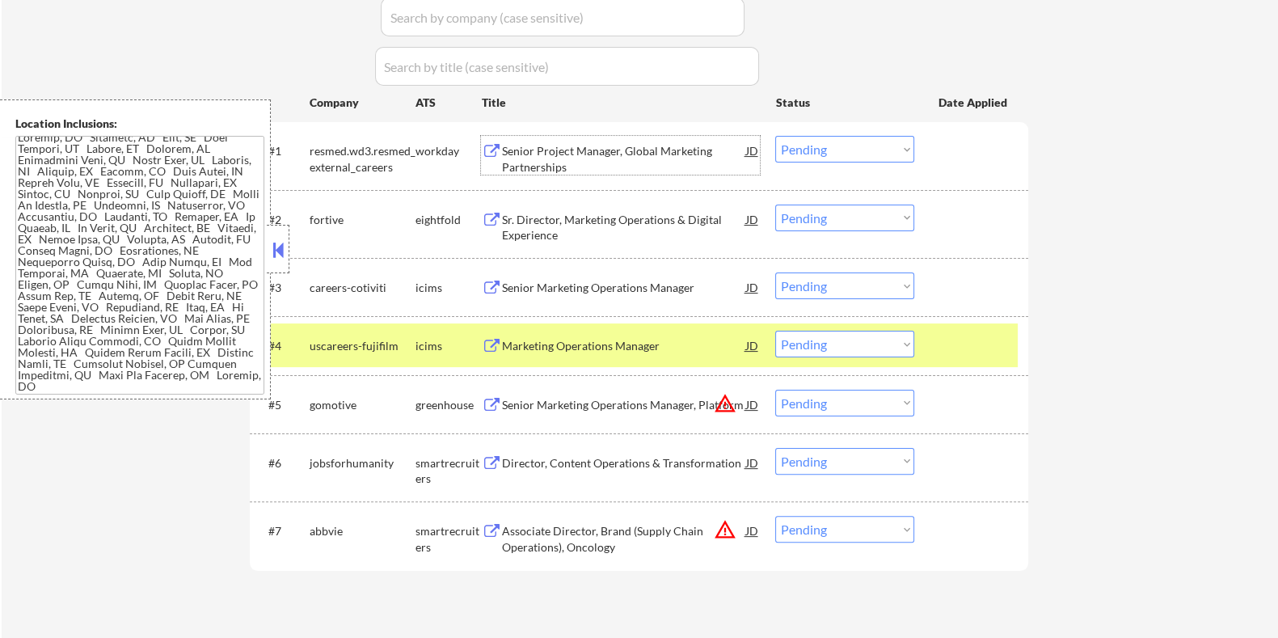
click at [598, 155] on div "Senior Project Manager, Global Marketing Partnerships" at bounding box center [623, 159] width 244 height 32
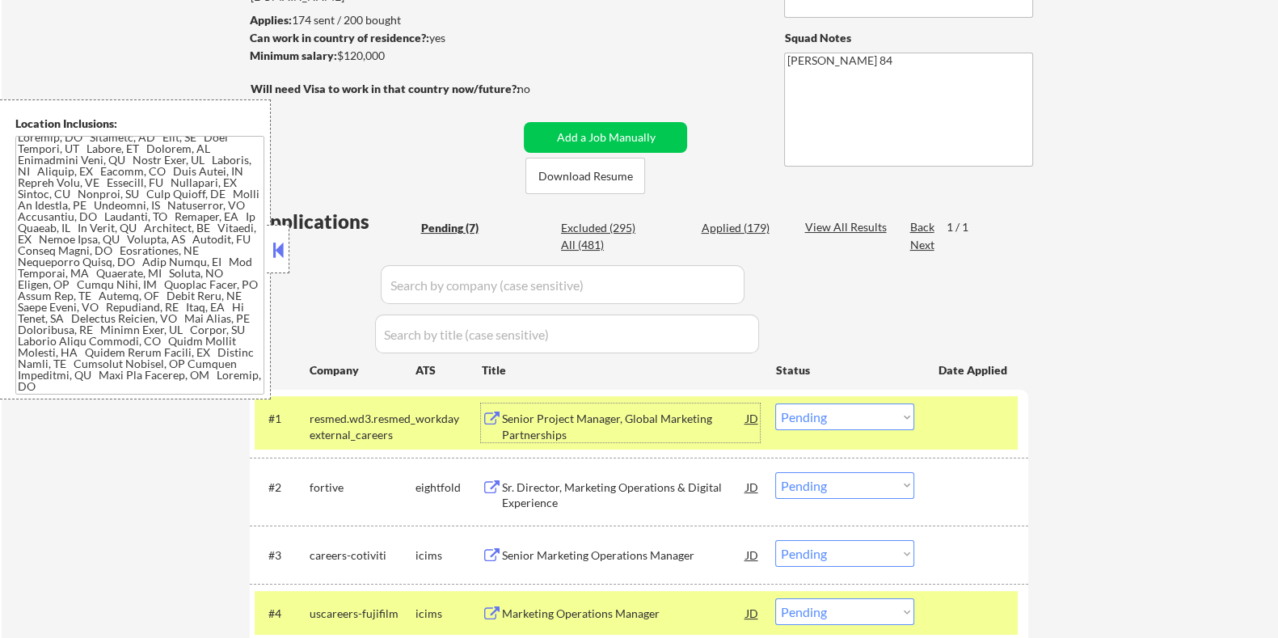
scroll to position [201, 0]
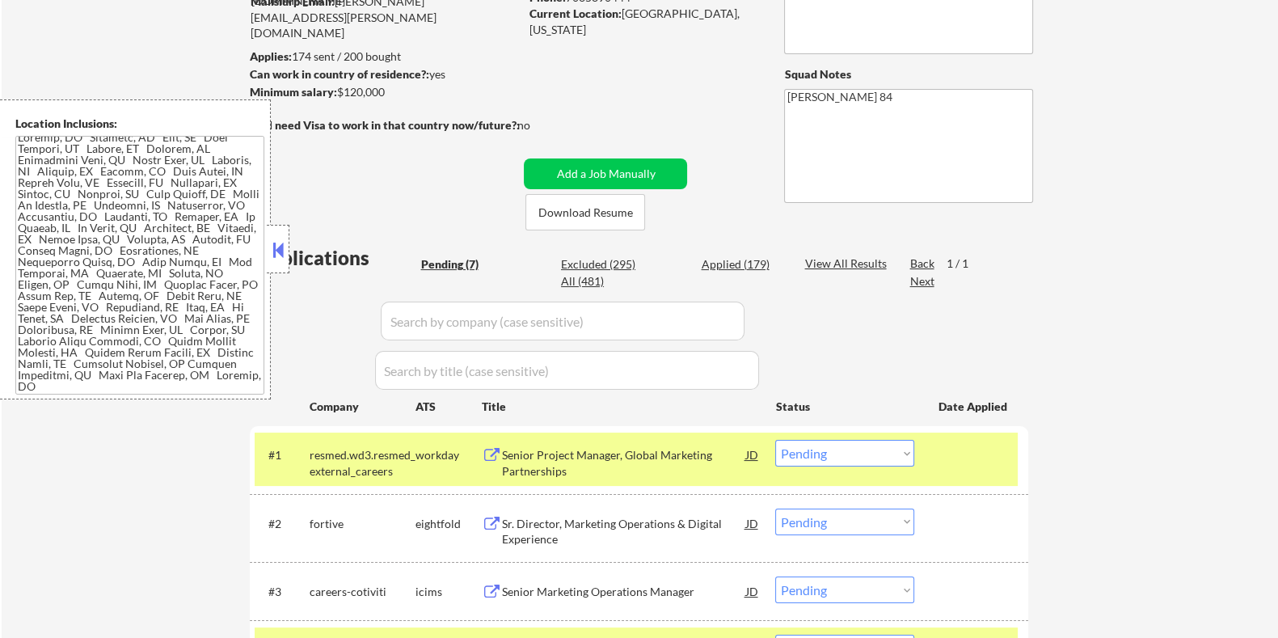
drag, startPoint x: 416, startPoint y: 95, endPoint x: 339, endPoint y: 92, distance: 77.7
click at [339, 92] on div "Minimum salary: $120,000" at bounding box center [383, 92] width 269 height 16
copy div "$120,000"
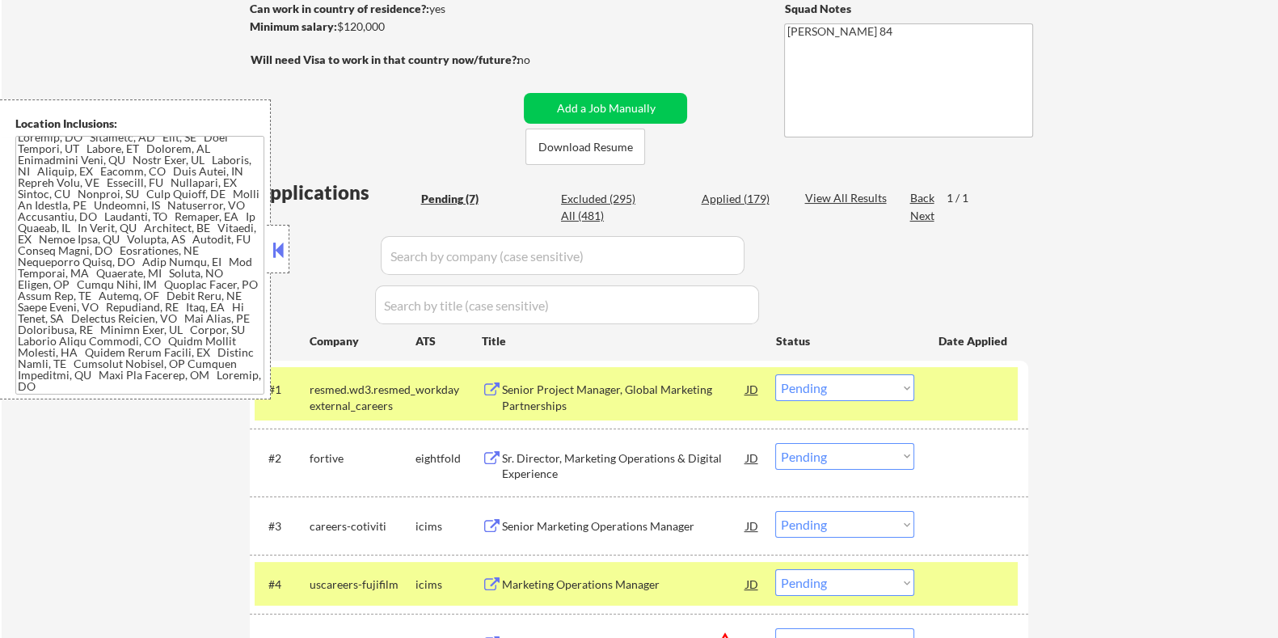
scroll to position [303, 0]
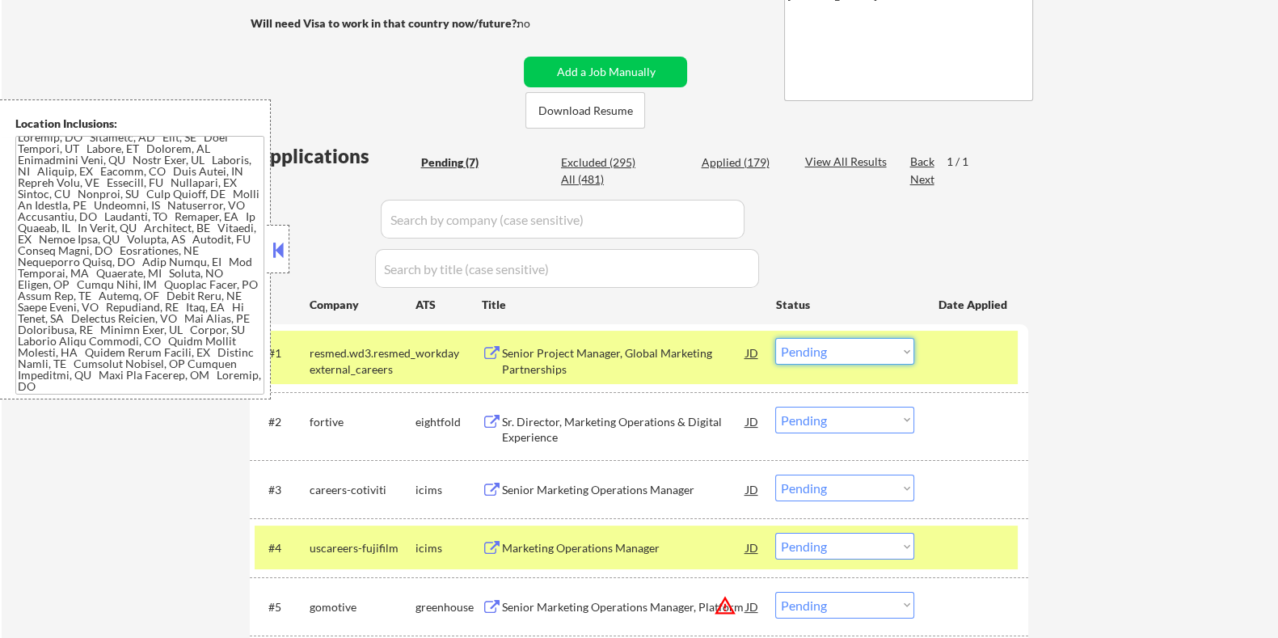
click at [901, 345] on select "Choose an option... Pending Applied Excluded (Questions) Excluded (Expired) Exc…" at bounding box center [844, 351] width 139 height 27
click at [775, 338] on select "Choose an option... Pending Applied Excluded (Questions) Excluded (Expired) Exc…" at bounding box center [844, 351] width 139 height 27
select select ""pending""
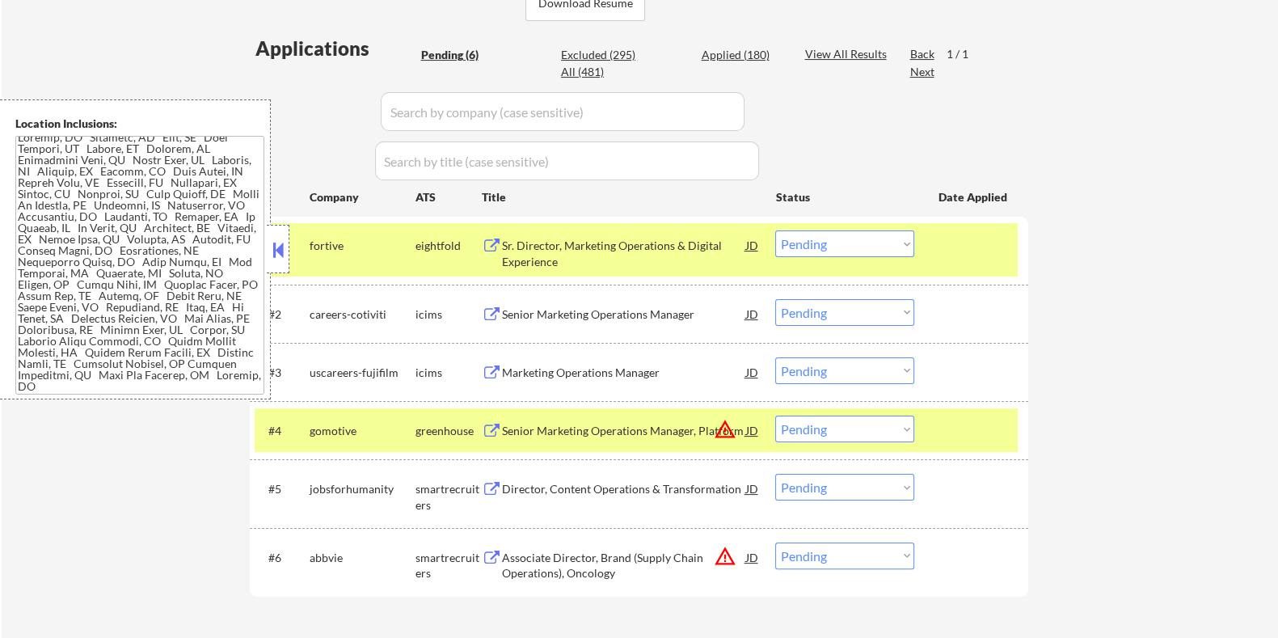
scroll to position [505, 0]
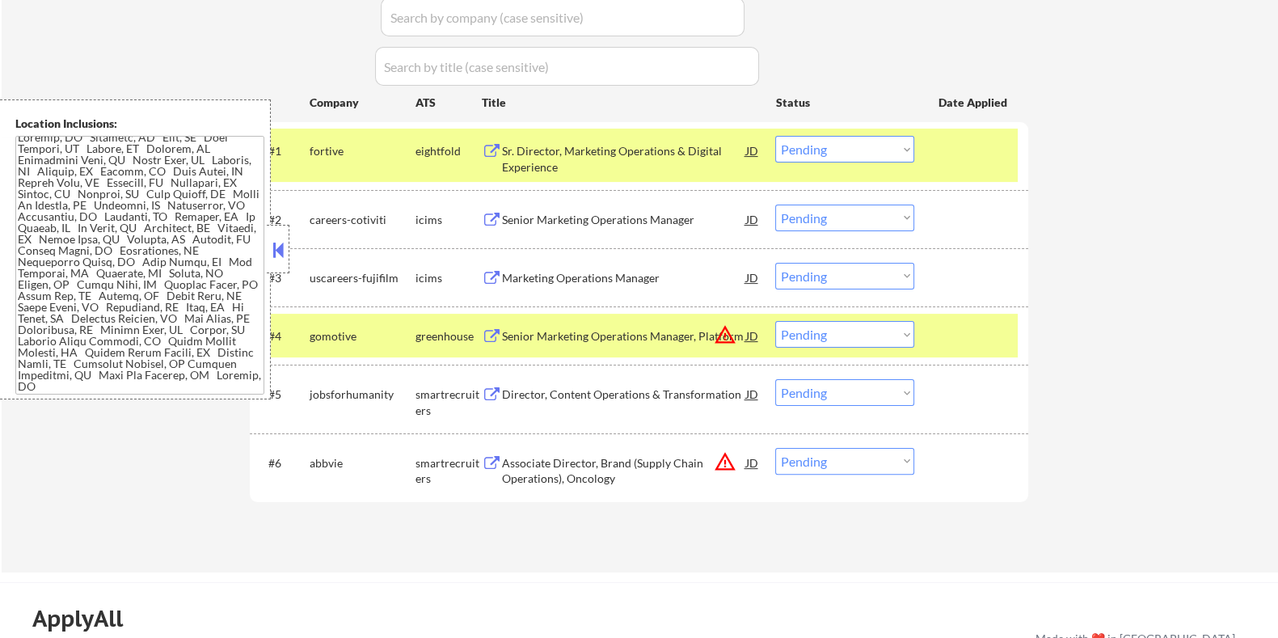
click at [614, 216] on div "Senior Marketing Operations Manager" at bounding box center [623, 220] width 244 height 16
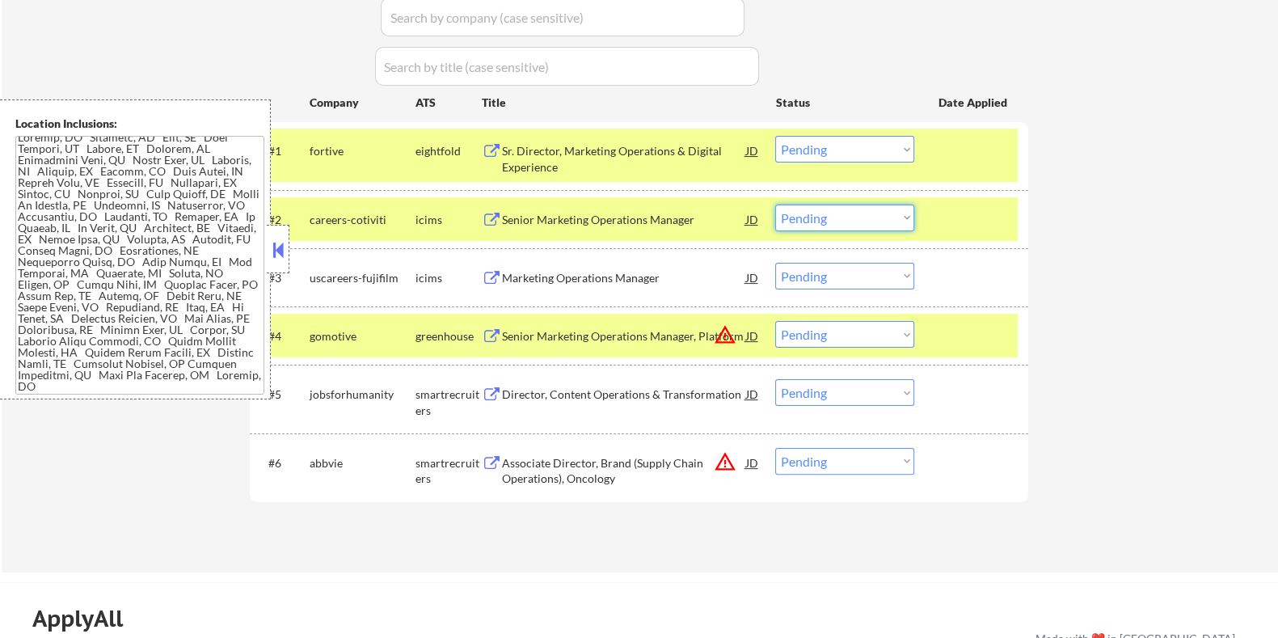
click at [879, 214] on select "Choose an option... Pending Applied Excluded (Questions) Excluded (Expired) Exc…" at bounding box center [844, 218] width 139 height 27
click at [775, 205] on select "Choose an option... Pending Applied Excluded (Questions) Excluded (Expired) Exc…" at bounding box center [844, 218] width 139 height 27
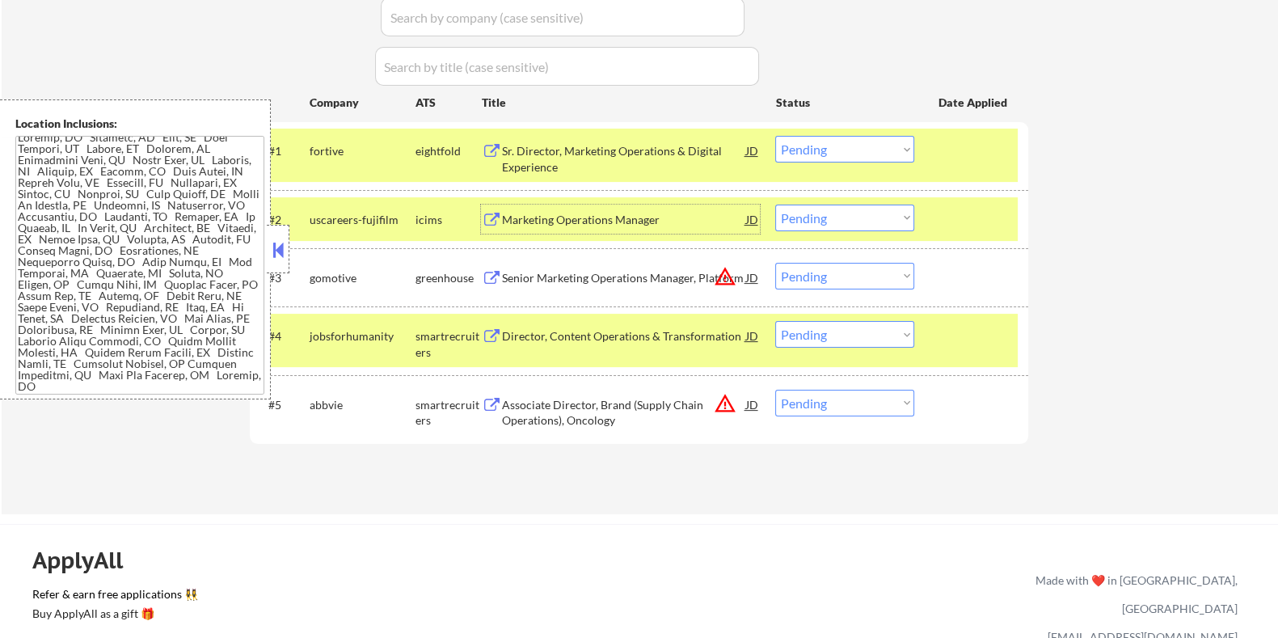
click at [559, 221] on div "Marketing Operations Manager" at bounding box center [623, 220] width 244 height 16
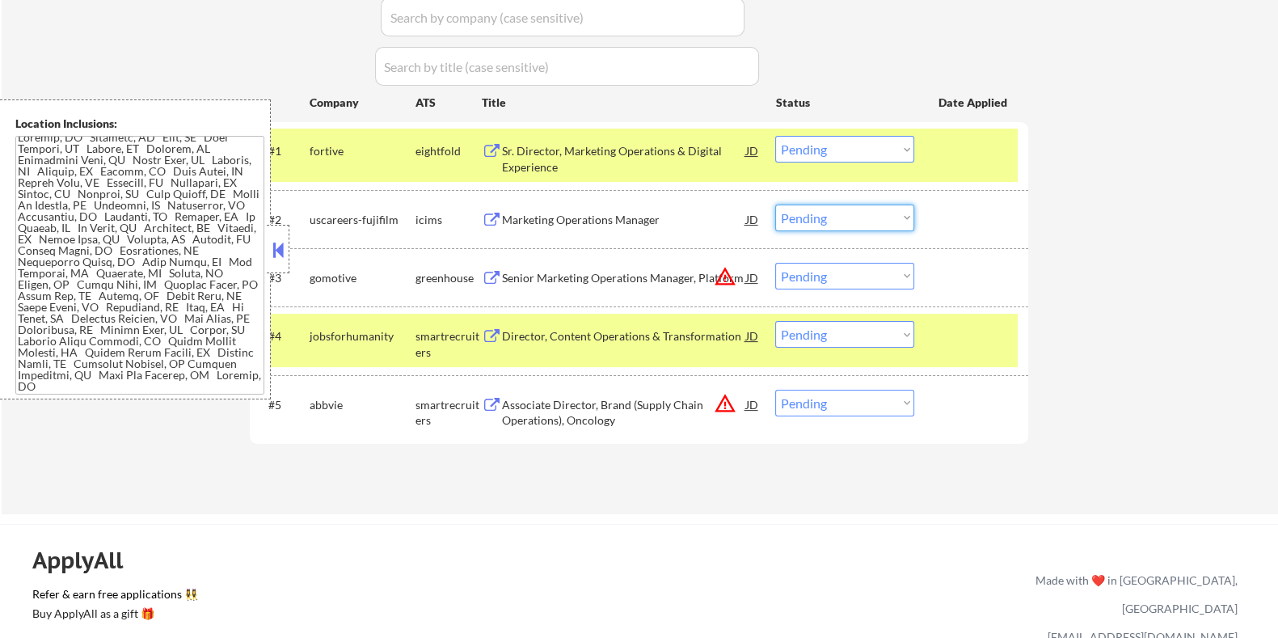
click at [842, 219] on select "Choose an option... Pending Applied Excluded (Questions) Excluded (Expired) Exc…" at bounding box center [844, 218] width 139 height 27
click at [775, 205] on select "Choose an option... Pending Applied Excluded (Questions) Excluded (Expired) Exc…" at bounding box center [844, 218] width 139 height 27
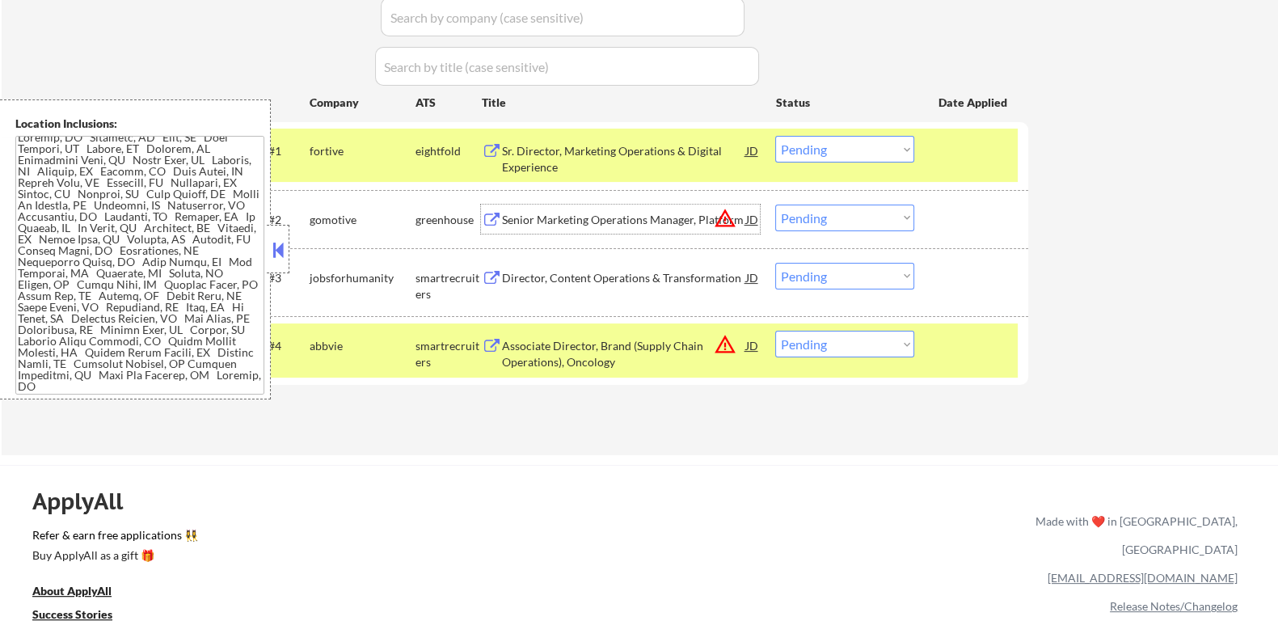
click at [610, 219] on div "Senior Marketing Operations Manager, Platform" at bounding box center [623, 220] width 244 height 16
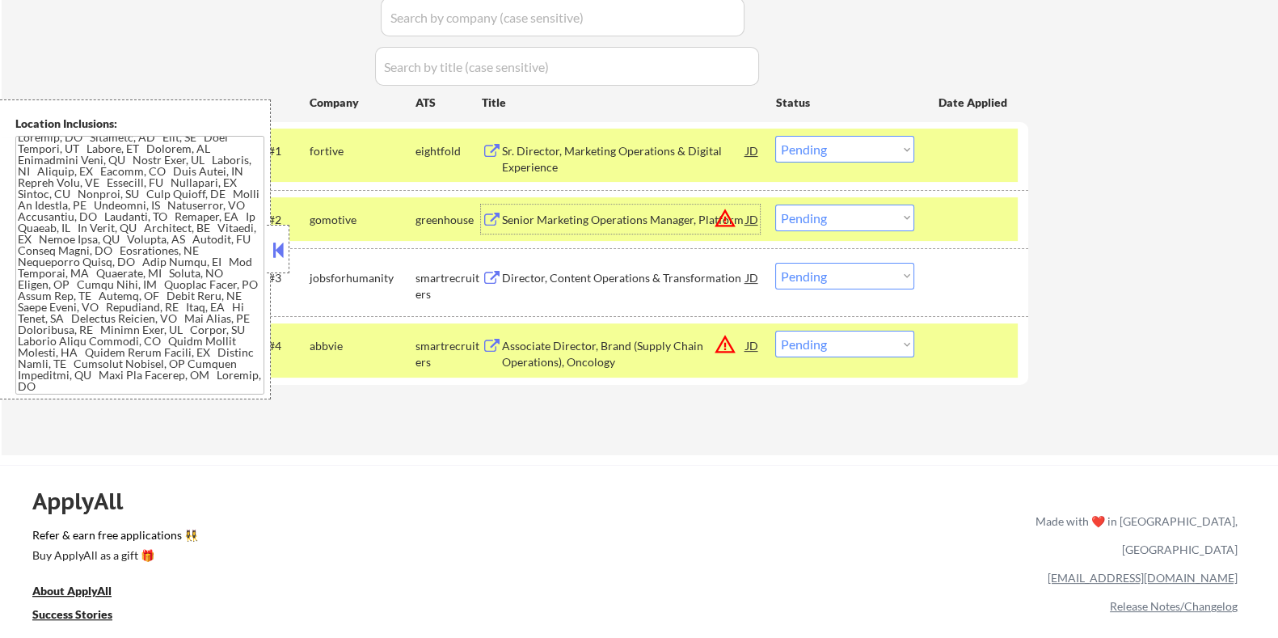
click at [875, 216] on select "Choose an option... Pending Applied Excluded (Questions) Excluded (Expired) Exc…" at bounding box center [844, 218] width 139 height 27
click at [775, 205] on select "Choose an option... Pending Applied Excluded (Questions) Excluded (Expired) Exc…" at bounding box center [844, 218] width 139 height 27
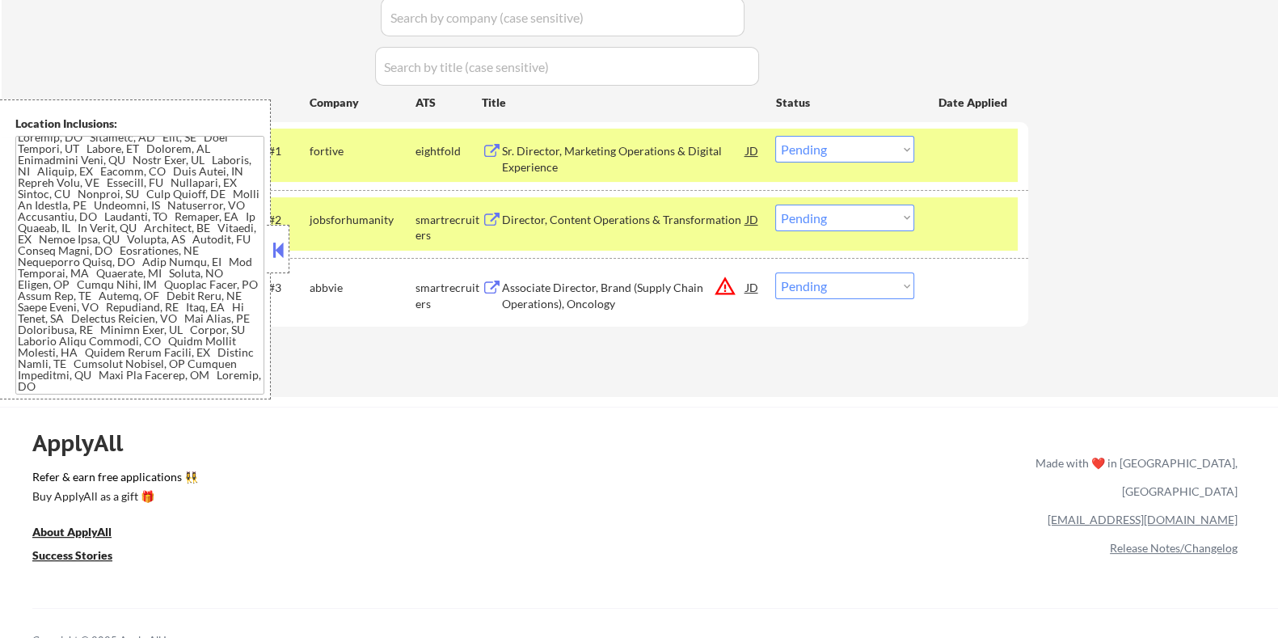
click at [559, 222] on div "Director, Content Operations & Transformation" at bounding box center [623, 220] width 244 height 16
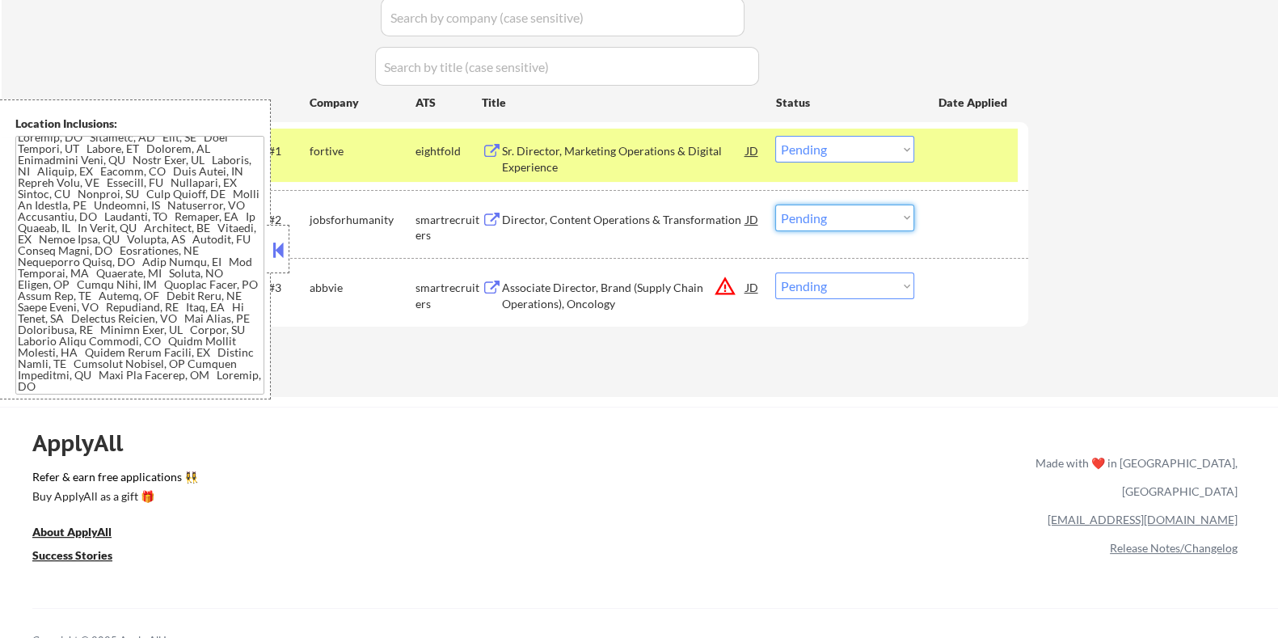
click at [847, 214] on select "Choose an option... Pending Applied Excluded (Questions) Excluded (Expired) Exc…" at bounding box center [844, 218] width 139 height 27
click at [775, 205] on select "Choose an option... Pending Applied Excluded (Questions) Excluded (Expired) Exc…" at bounding box center [844, 218] width 139 height 27
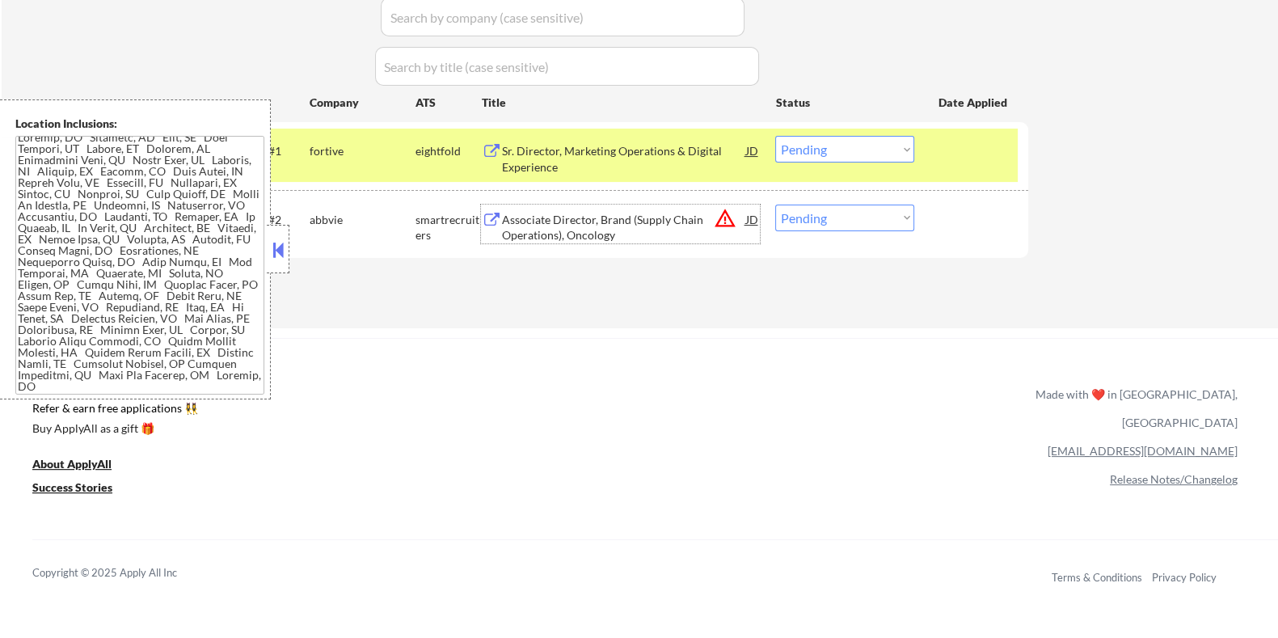
click at [565, 228] on div "Associate Director, Brand (Supply Chain Operations), Oncology" at bounding box center [623, 228] width 244 height 32
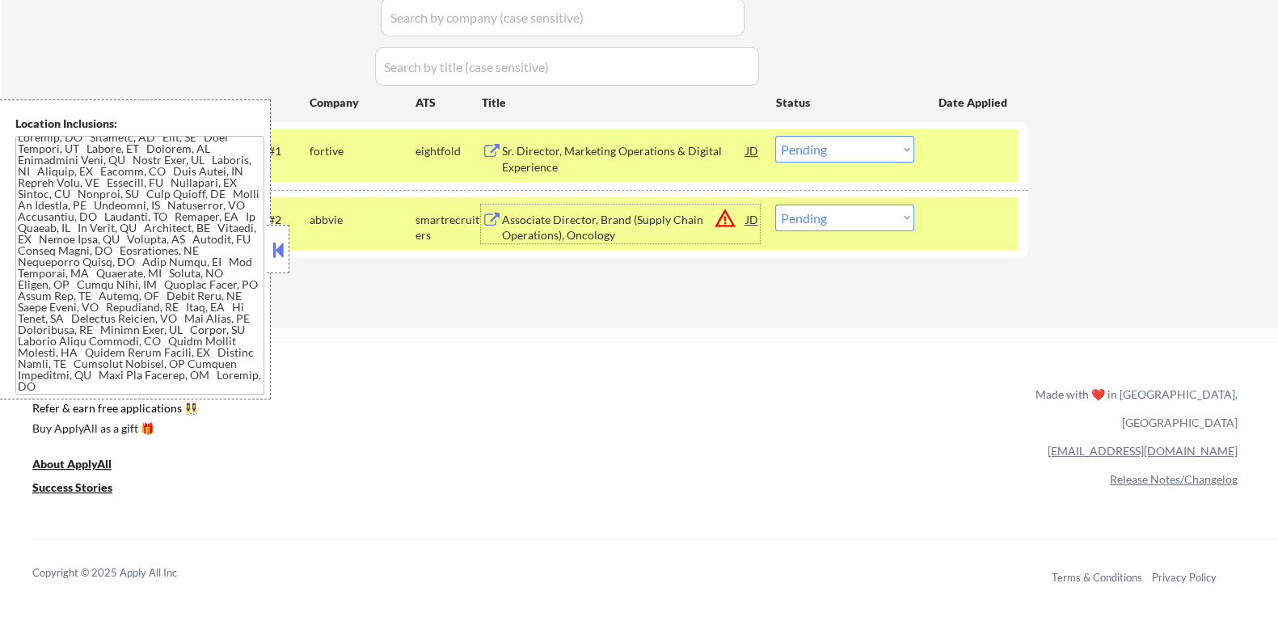
click at [842, 225] on select "Choose an option... Pending Applied Excluded (Questions) Excluded (Expired) Exc…" at bounding box center [844, 218] width 139 height 27
select select ""excluded__bad_match_""
click at [775, 205] on select "Choose an option... Pending Applied Excluded (Questions) Excluded (Expired) Exc…" at bounding box center [844, 218] width 139 height 27
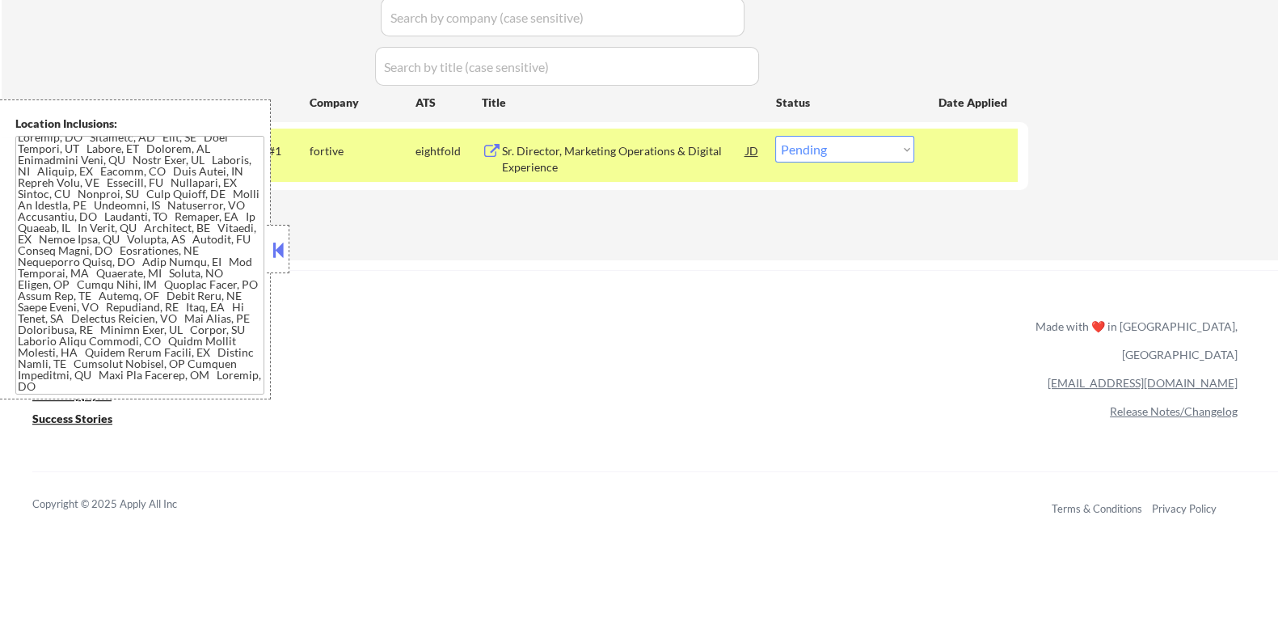
click at [530, 152] on div "Sr. Director, Marketing Operations & Digital Experience" at bounding box center [623, 159] width 244 height 32
